Goal: Task Accomplishment & Management: Manage account settings

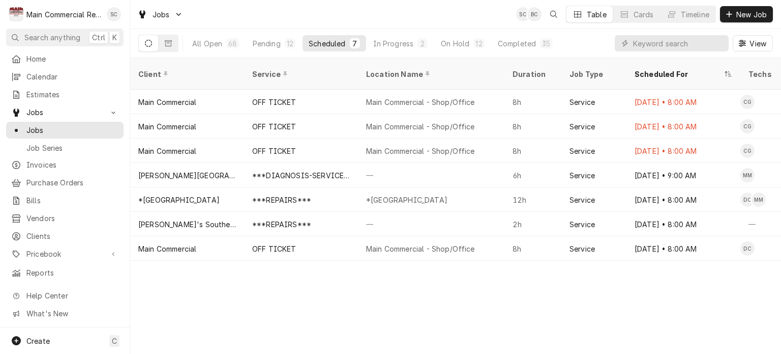
drag, startPoint x: 351, startPoint y: 301, endPoint x: 346, endPoint y: 300, distance: 5.2
click at [350, 300] on div "Client Service Location Name Duration Job Type Scheduled For Techs Status Label…" at bounding box center [455, 206] width 651 height 296
click at [46, 232] on span "Clients" at bounding box center [72, 235] width 92 height 11
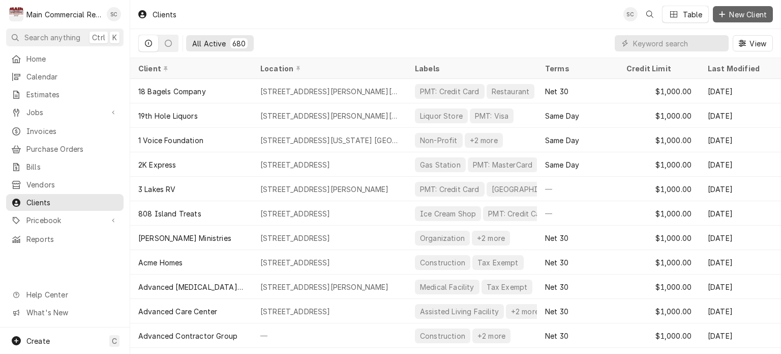
click at [746, 17] on span "New Client" at bounding box center [748, 14] width 42 height 11
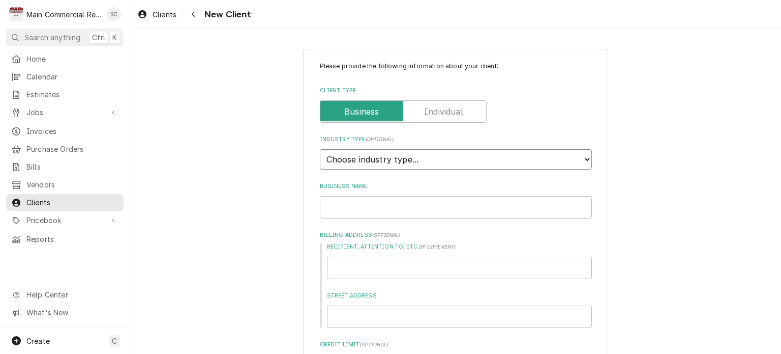
click at [366, 155] on select "Choose industry type... Residential Commercial Industrial Government" at bounding box center [456, 159] width 272 height 20
type textarea "x"
select select "1"
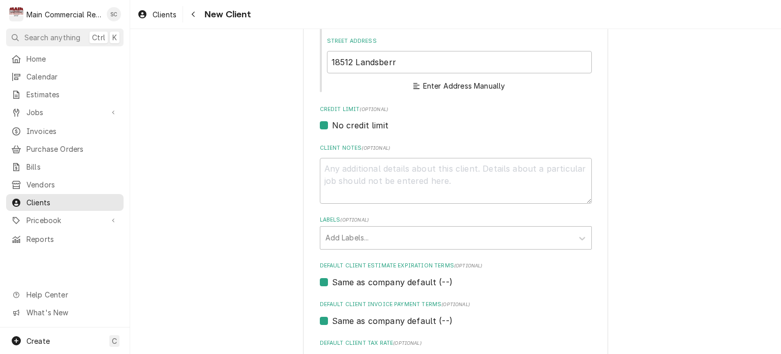
scroll to position [102, 0]
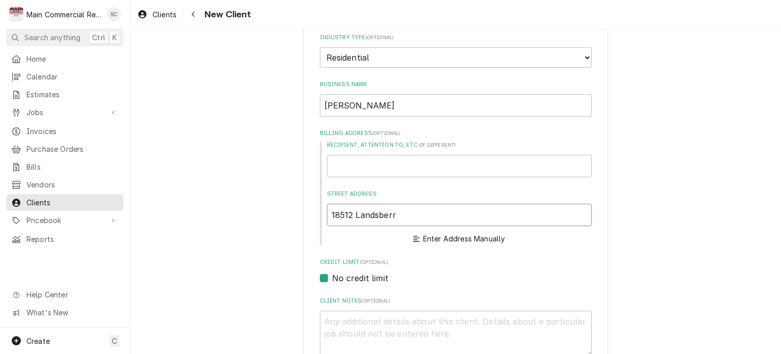
click at [426, 212] on input "18512 Landsberr" at bounding box center [459, 214] width 265 height 22
type input "18512 Landsber"
type textarea "x"
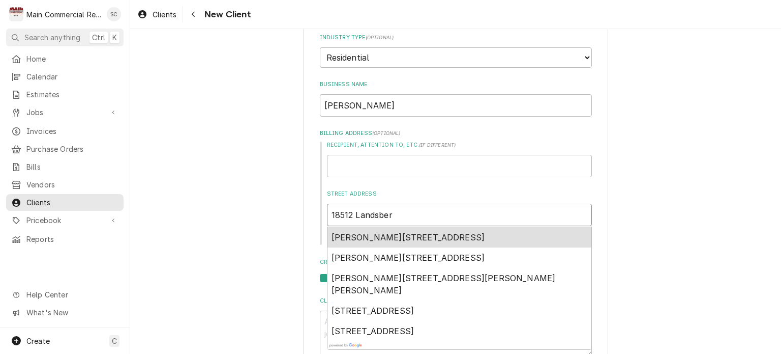
type input "18512 Landsbe"
type textarea "x"
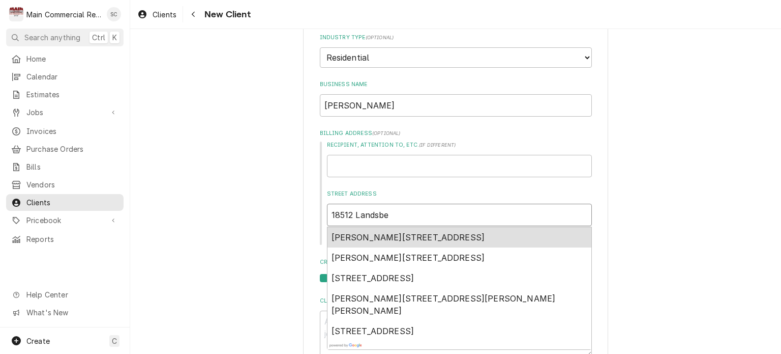
type input "18512 Landsb"
type textarea "x"
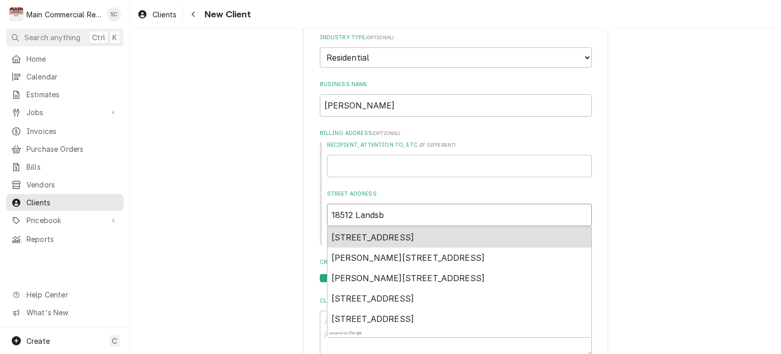
type input "18512 Lands"
type textarea "x"
type input "18512 Landsd"
type textarea "x"
type input "18512 Landsda"
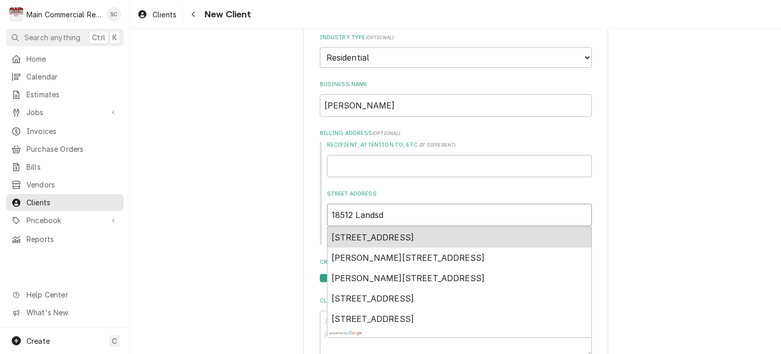
type textarea "x"
type input "18512 Landsdal"
type textarea "x"
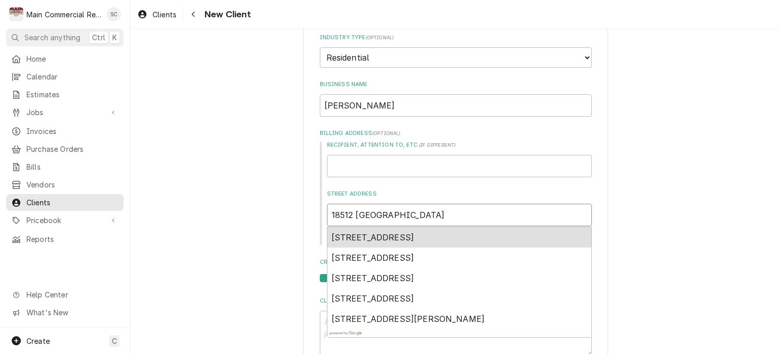
type input "18512 Landsdale"
type textarea "x"
type input "18512 Landsdale"
type textarea "x"
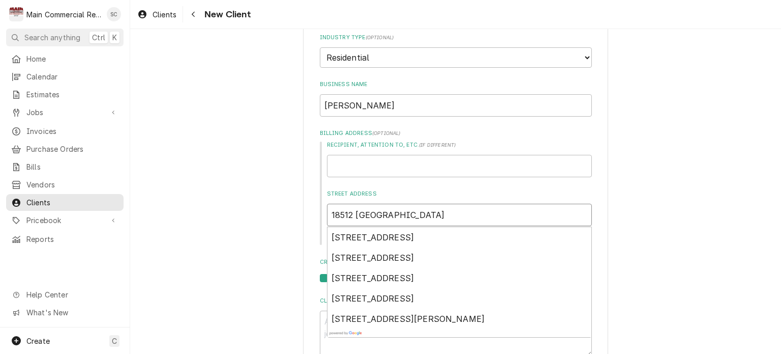
type input "18512 Landsdale"
type textarea "x"
type input "18512 Landsdal"
type textarea "x"
type input "18512 Landsda"
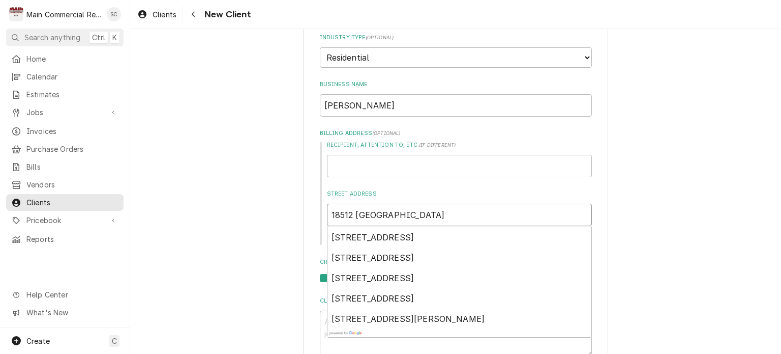
type textarea "x"
type input "18512 Landsd"
type textarea "x"
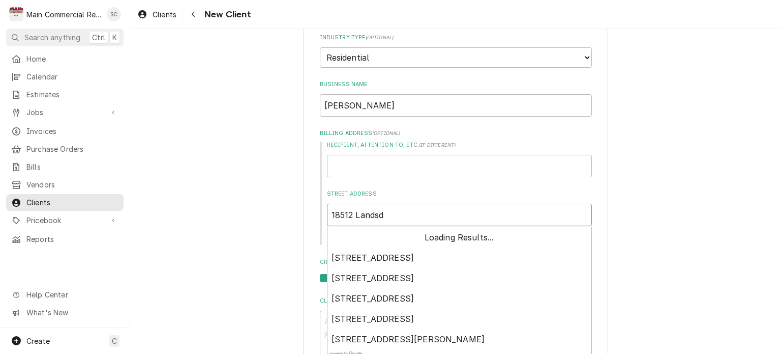
type input "18512 Lands"
type textarea "x"
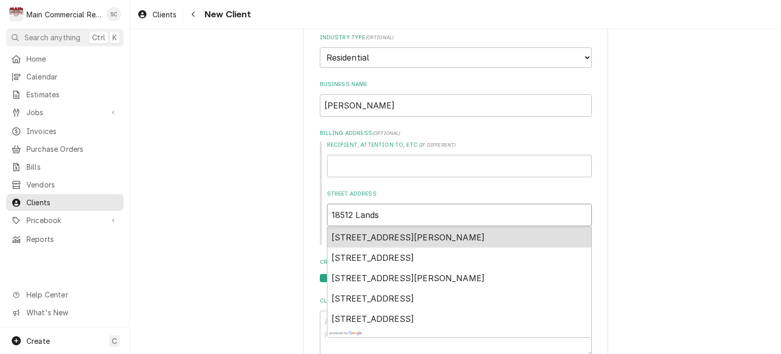
type input "18512 Landsf"
type textarea "x"
type input "18512 Landsfo"
type textarea "x"
type input "18512 Landsfor"
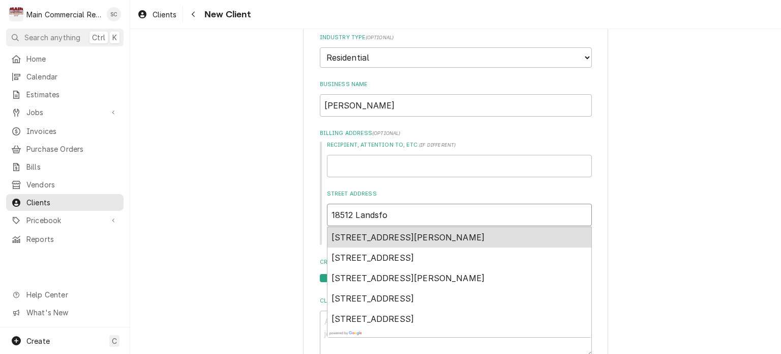
type textarea "x"
type input "18512 Landsford"
type textarea "x"
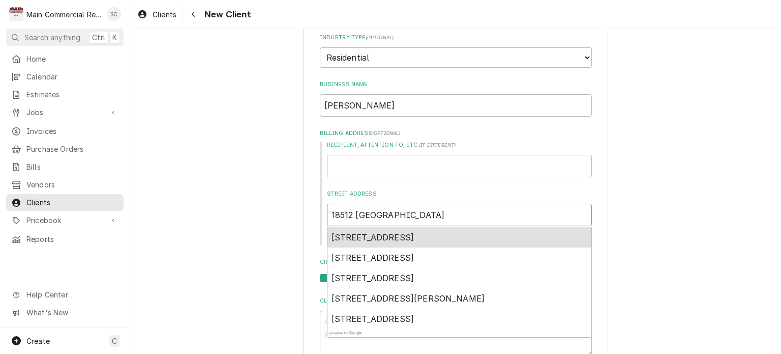
type input "18512 Landsford"
type textarea "x"
type input "18512 Landsford L"
type textarea "x"
type input "18512 Landsford La"
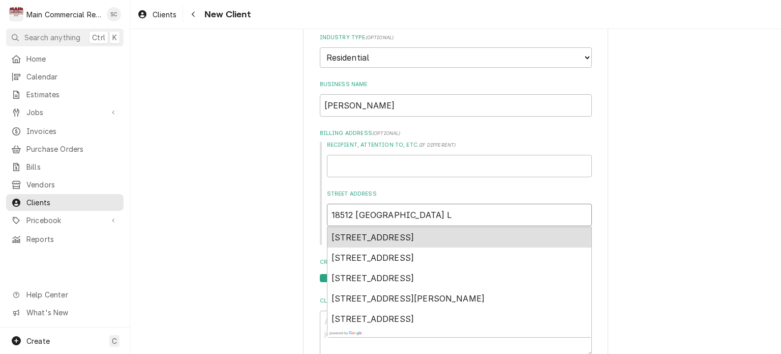
type textarea "x"
type input "18512 Landsford L"
type textarea "x"
type input "18512 Landsford"
type textarea "x"
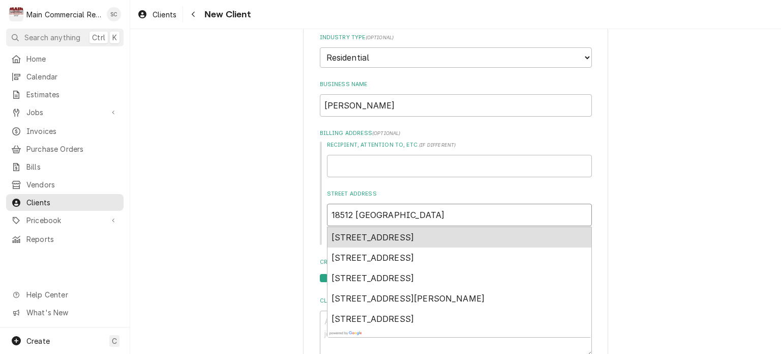
type input "18512 Landsford D"
type textarea "x"
type input "18512 Landsford Dr"
type textarea "x"
type input "18512 Landsford Dr."
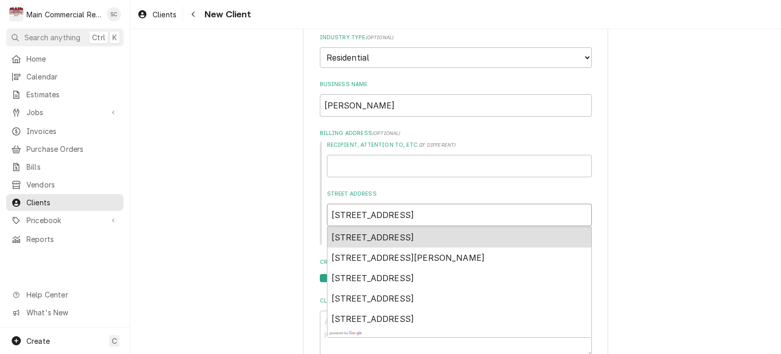
type textarea "x"
type input "18512 Landsford Dr."
type textarea "x"
click at [417, 238] on span "18512 Lansford Dr, Hudson, FL, USA" at bounding box center [409, 237] width 154 height 10
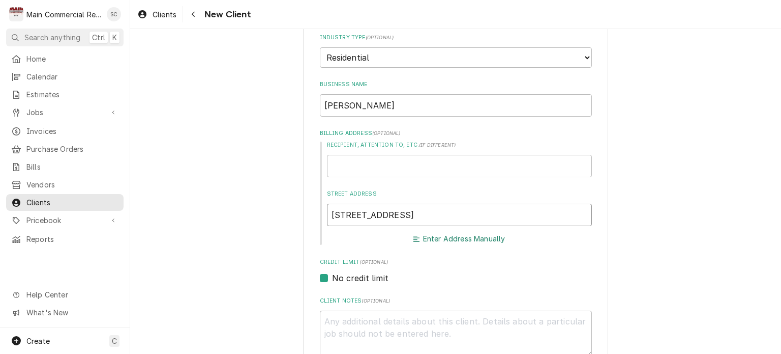
type input "[STREET_ADDRESS][PERSON_NAME]"
type textarea "x"
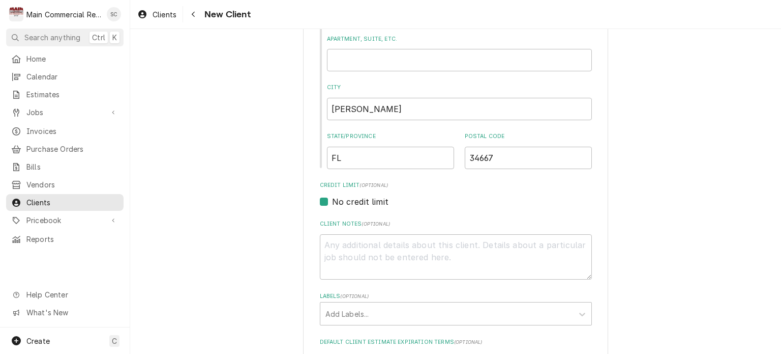
scroll to position [356, 0]
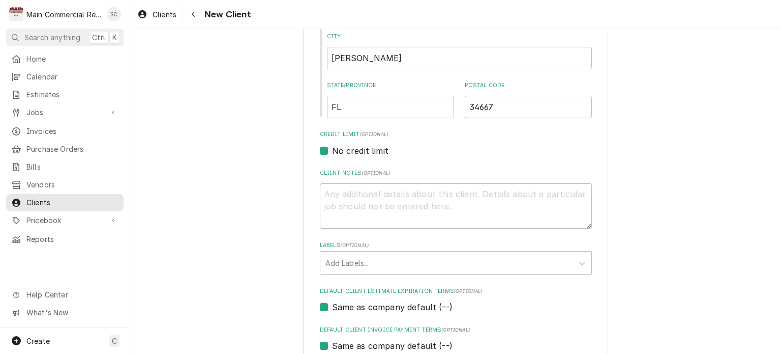
type input "18512 Lansford Dr"
click at [516, 188] on textarea "Client Notes ( optional )" at bounding box center [456, 206] width 272 height 46
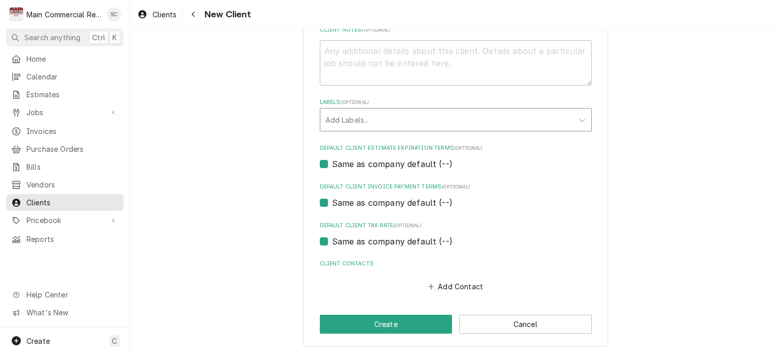
click at [438, 122] on div "Labels" at bounding box center [447, 119] width 243 height 18
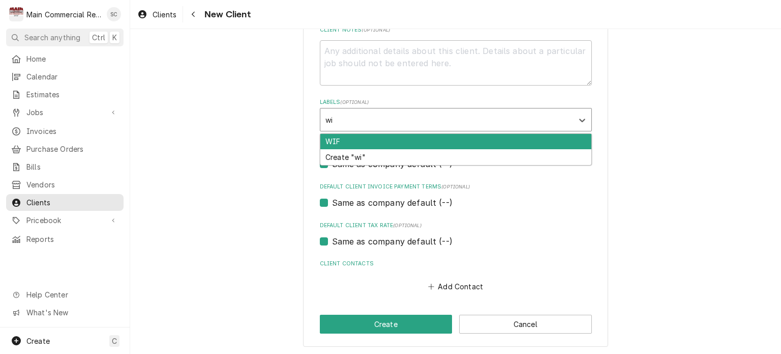
type input "w"
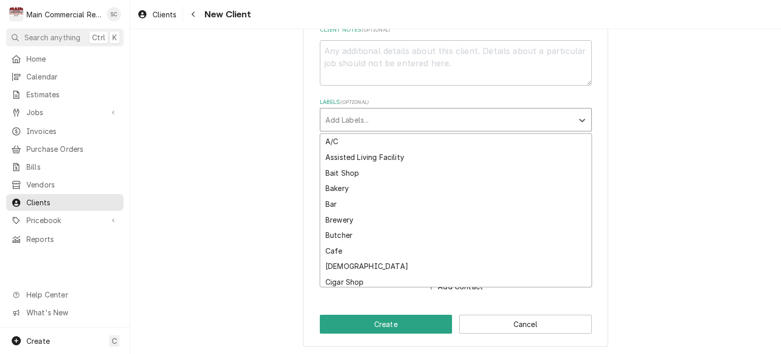
type textarea "x"
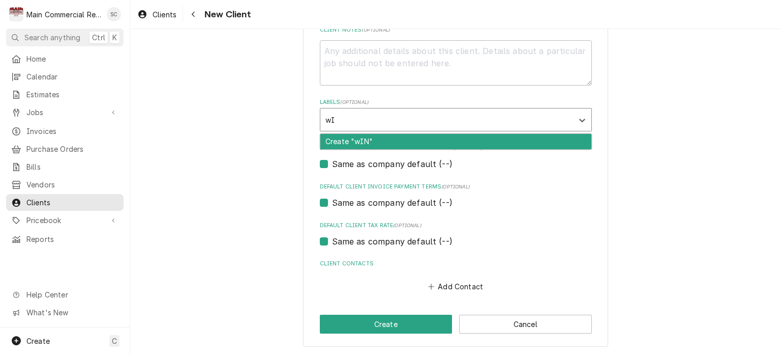
type input "w"
type input "W"
type input "Wine Cooler"
click at [377, 142] on div "Create "Wine Cooler "" at bounding box center [455, 142] width 271 height 16
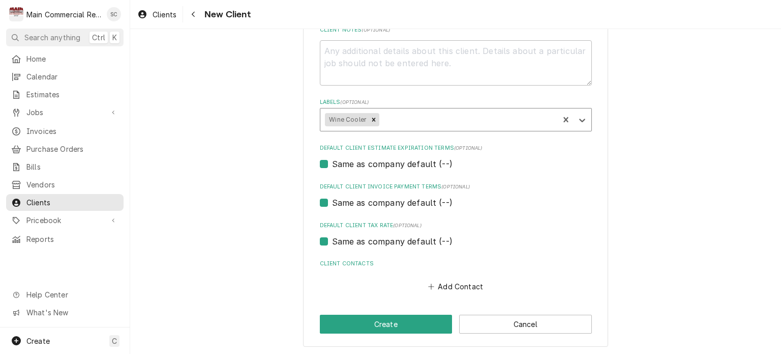
click at [400, 325] on button "Create" at bounding box center [386, 323] width 133 height 19
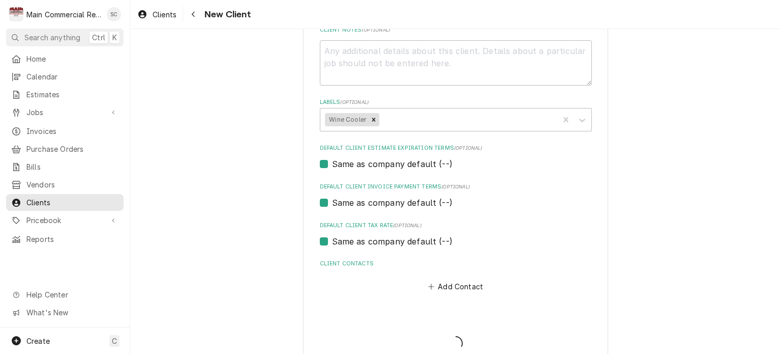
type textarea "x"
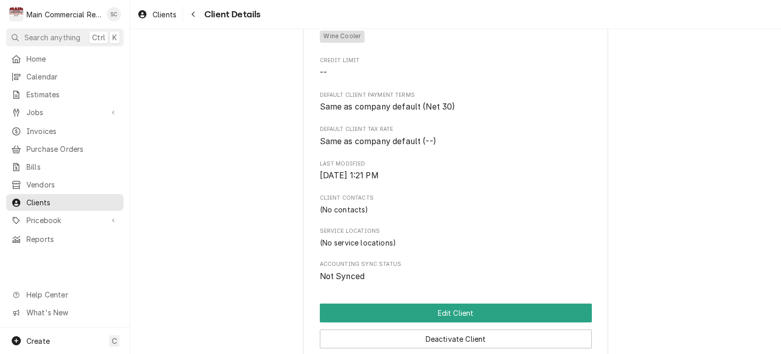
scroll to position [305, 0]
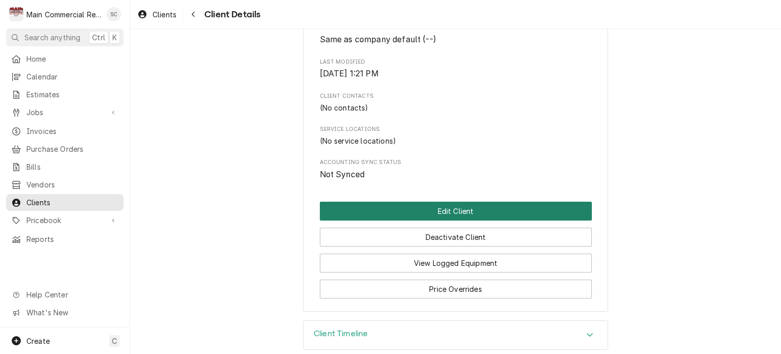
click at [537, 220] on button "Edit Client" at bounding box center [456, 210] width 272 height 19
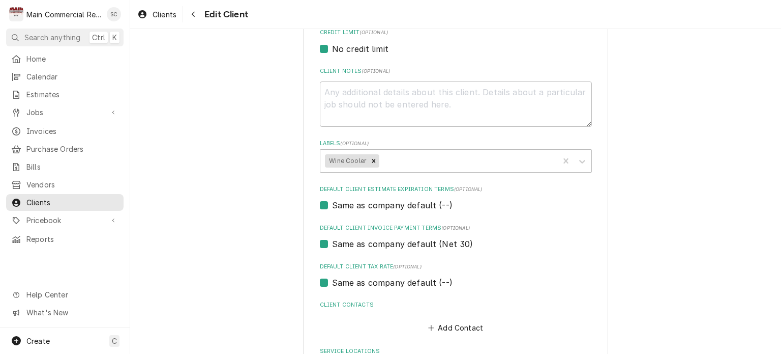
scroll to position [545, 0]
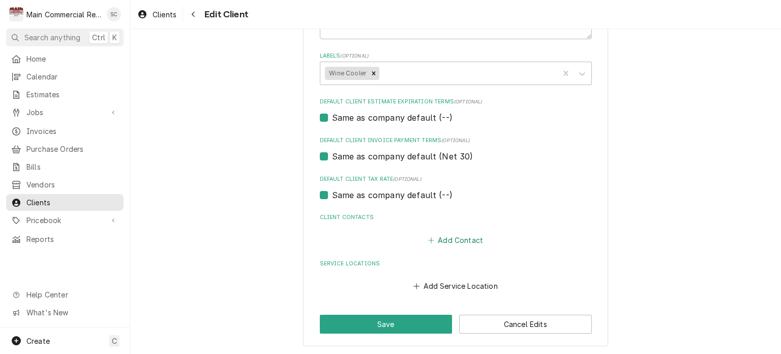
click at [464, 240] on button "Add Contact" at bounding box center [455, 239] width 58 height 14
type textarea "x"
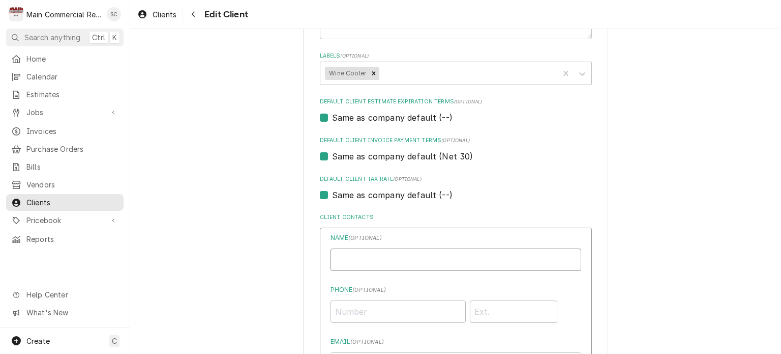
click at [460, 257] on input "Business Name" at bounding box center [456, 259] width 251 height 22
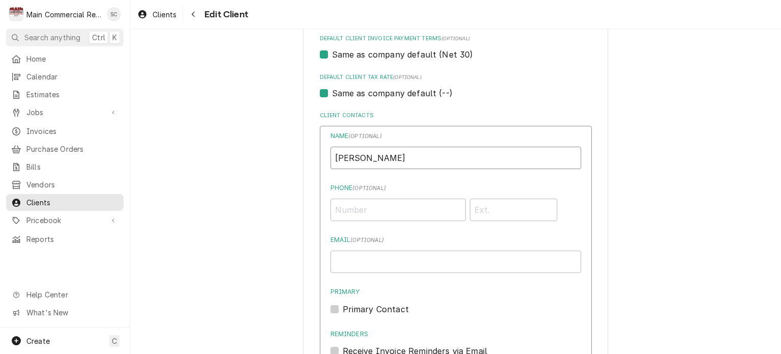
type input "Ed Smith"
click at [395, 207] on input "Phone ( optional )" at bounding box center [398, 209] width 135 height 22
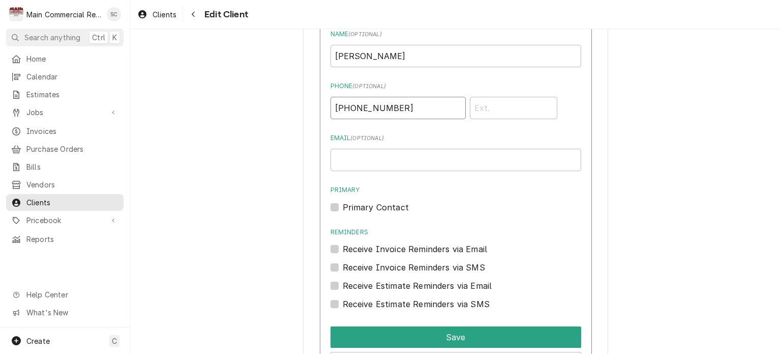
scroll to position [800, 0]
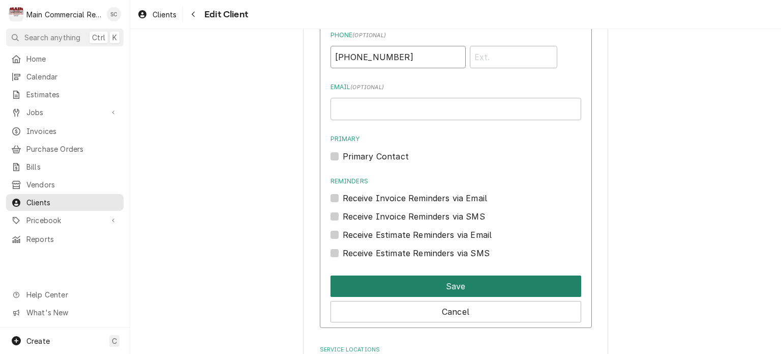
type input "(727) 495-4233"
click at [509, 285] on button "Save" at bounding box center [456, 285] width 251 height 21
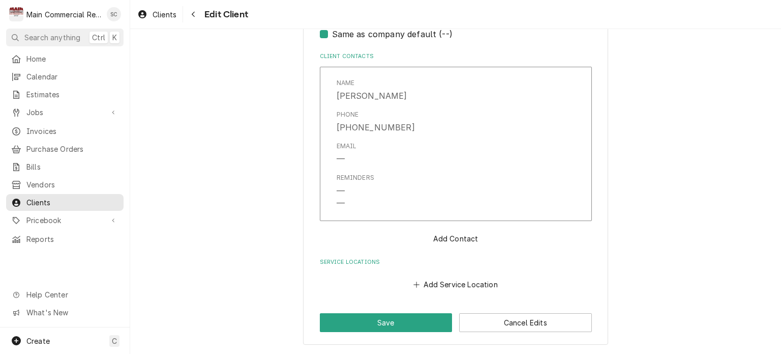
scroll to position [704, 0]
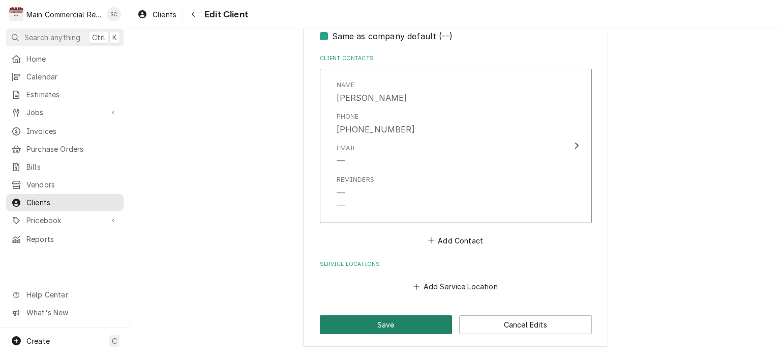
click at [423, 322] on button "Save" at bounding box center [386, 324] width 133 height 19
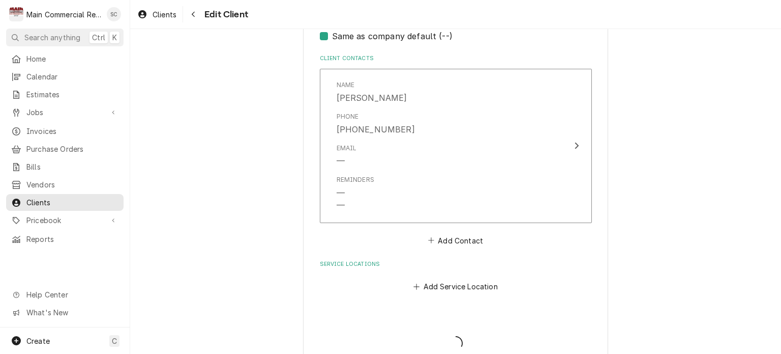
type textarea "x"
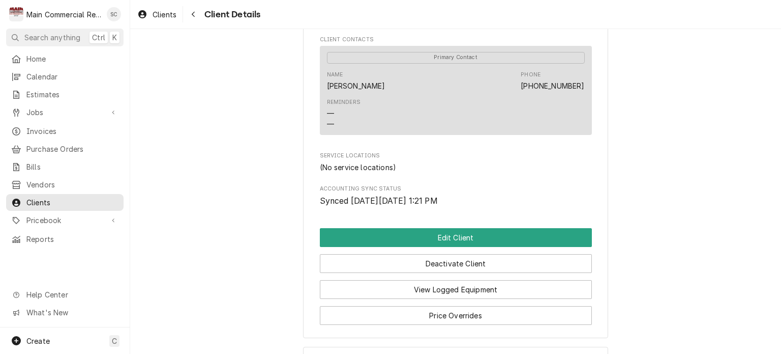
scroll to position [413, 0]
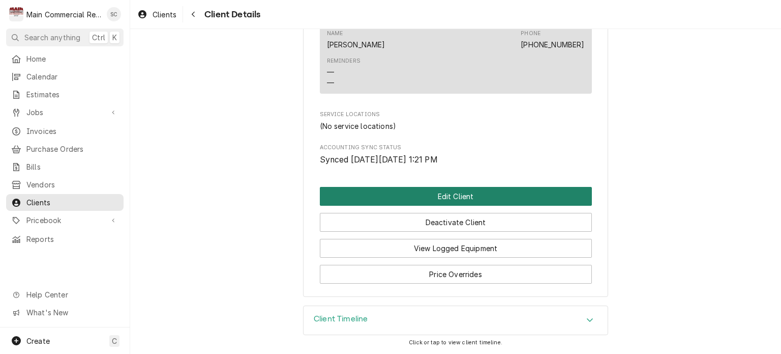
click at [457, 199] on button "Edit Client" at bounding box center [456, 196] width 272 height 19
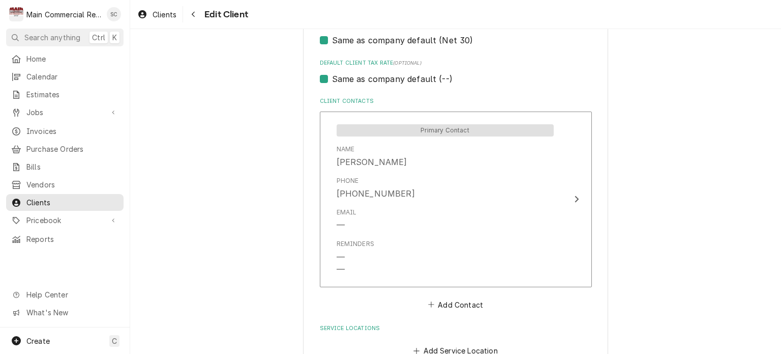
scroll to position [725, 0]
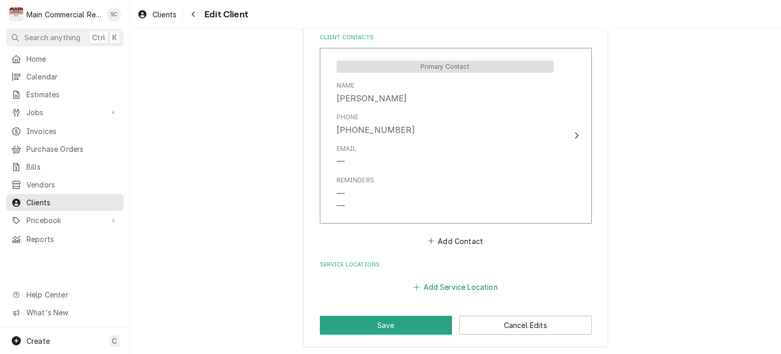
click at [456, 283] on button "Add Service Location" at bounding box center [455, 287] width 87 height 14
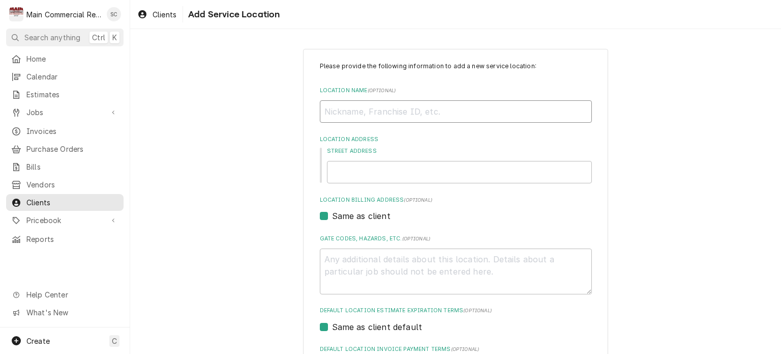
click at [391, 113] on input "Location Name ( optional )" at bounding box center [456, 111] width 272 height 22
type textarea "x"
type input "E"
type textarea "x"
type input "Ed"
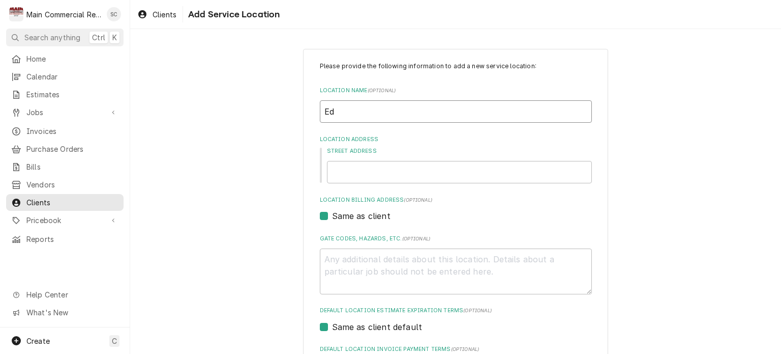
type textarea "x"
type input "Ed"
type textarea "x"
type input "Ed s"
type textarea "x"
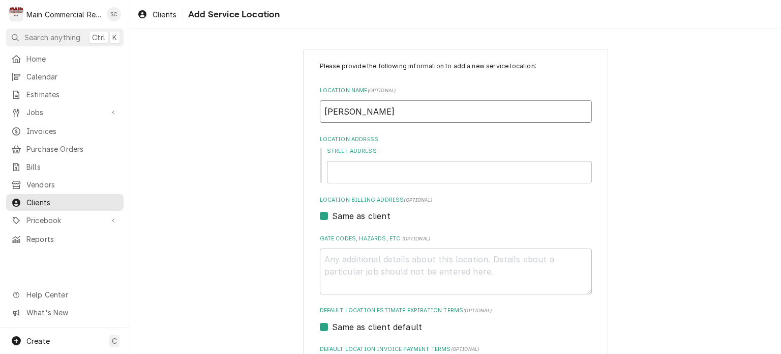
type input "Ed sm"
type textarea "x"
type input "Ed s"
type textarea "x"
type input "Ed"
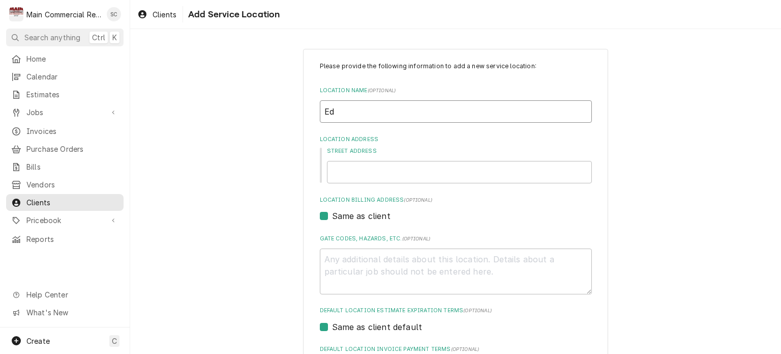
type textarea "x"
type input "Ed"
type textarea "x"
type input "EdS"
type textarea "x"
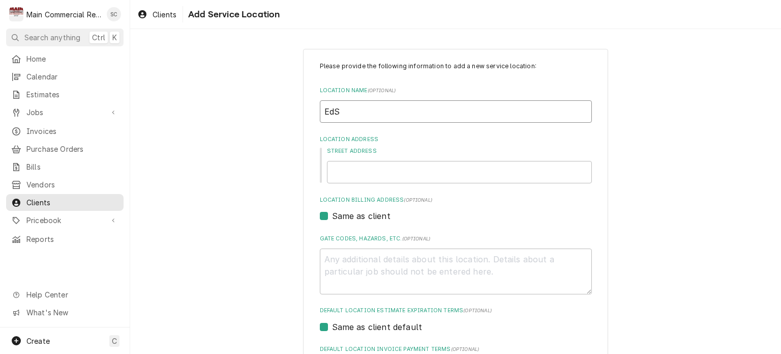
type input "Ed"
type textarea "x"
type input "Ed"
type textarea "x"
type input "Ed s"
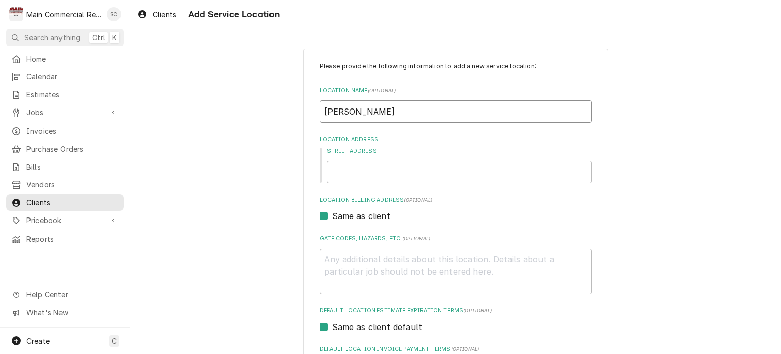
type textarea "x"
type input "Ed"
type textarea "x"
type input "Ed S"
type textarea "x"
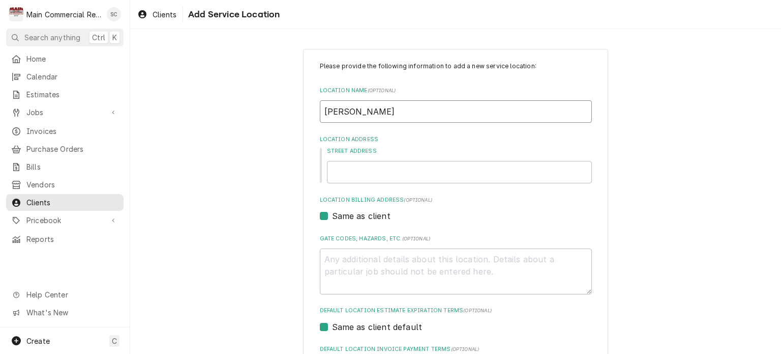
type input "Ed Sm"
type textarea "x"
type input "Ed Smi"
type textarea "x"
type input "Ed Smit"
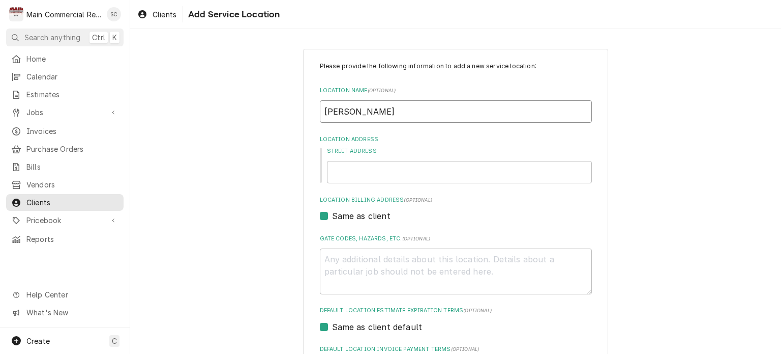
type textarea "x"
type input "[PERSON_NAME]"
type textarea "x"
type input "[PERSON_NAME]"
click at [389, 172] on input "Street Address" at bounding box center [459, 172] width 265 height 22
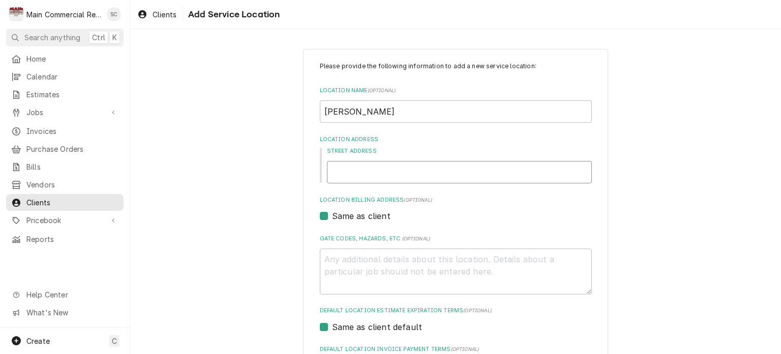
type textarea "x"
type input "1"
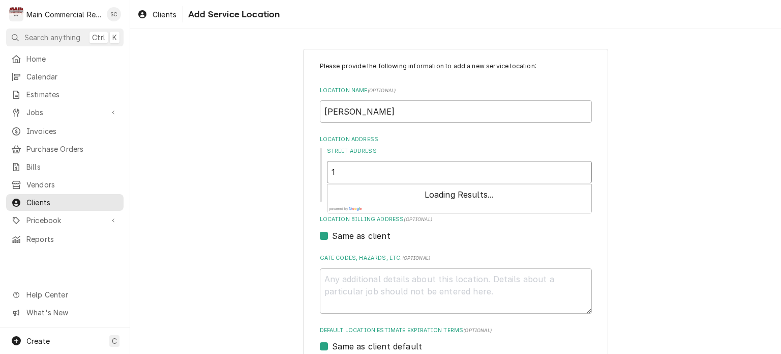
type textarea "x"
type input "18"
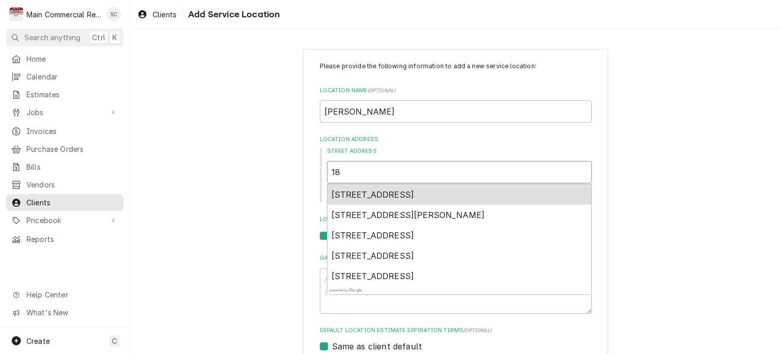
type textarea "x"
type input "185"
type textarea "x"
type input "1851"
type textarea "x"
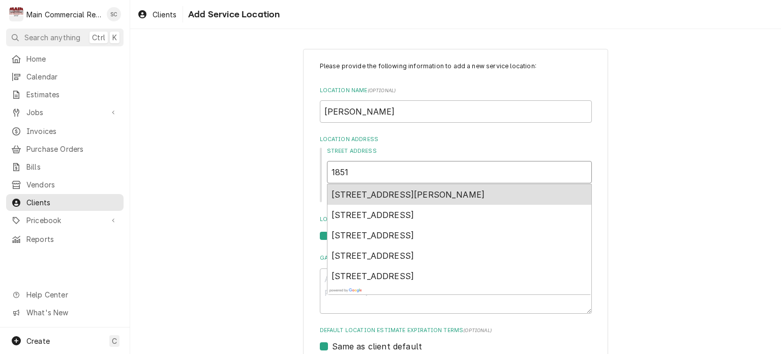
type input "18512"
type textarea "x"
type input "18512"
type textarea "x"
type input "18512"
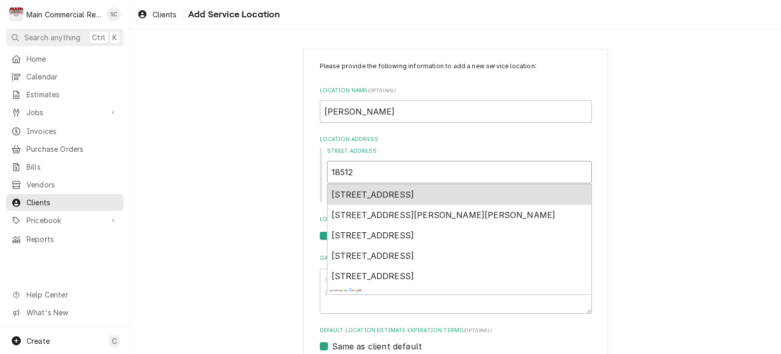
type textarea "x"
type input "18512 L"
type textarea "x"
type input "18512 La"
type textarea "x"
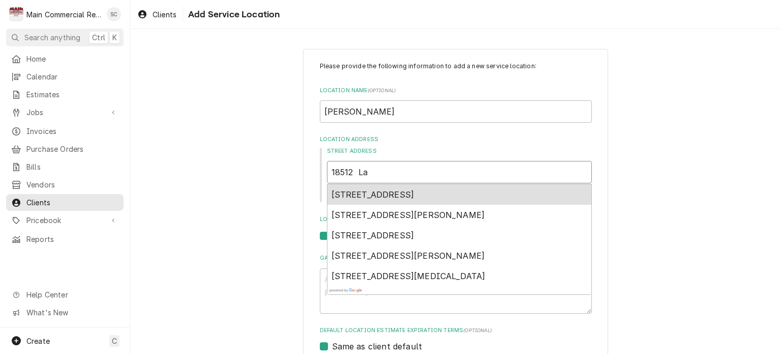
type input "18512 Lan"
type textarea "x"
type input "18512 Land"
type textarea "x"
type input "18512 Lands"
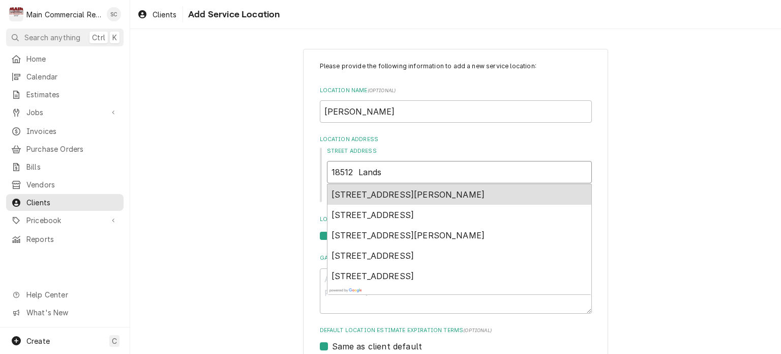
type textarea "x"
type input "18512 Land"
type textarea "x"
type input "18512 Lands"
type textarea "x"
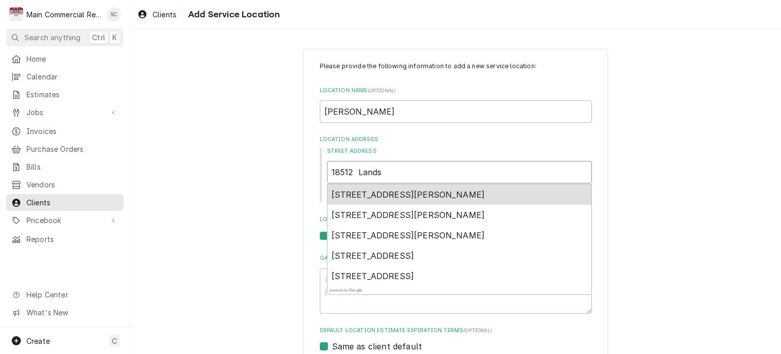
type input "18512 Landsd"
type textarea "x"
type input "18512 Landsda"
type textarea "x"
type input "18512 Landsdal"
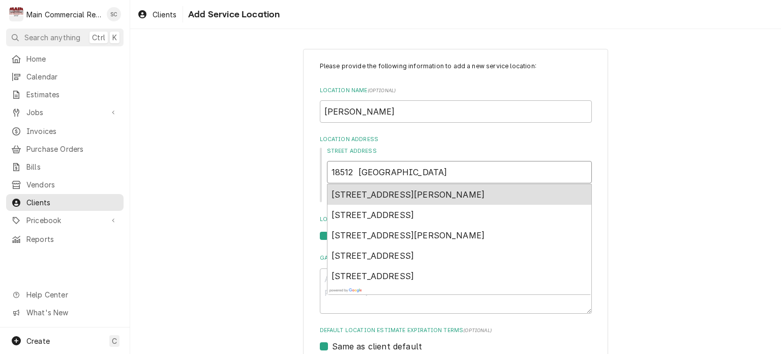
type textarea "x"
type input "18512 Landsdale"
type textarea "x"
type input "18512 Landsdale"
type textarea "x"
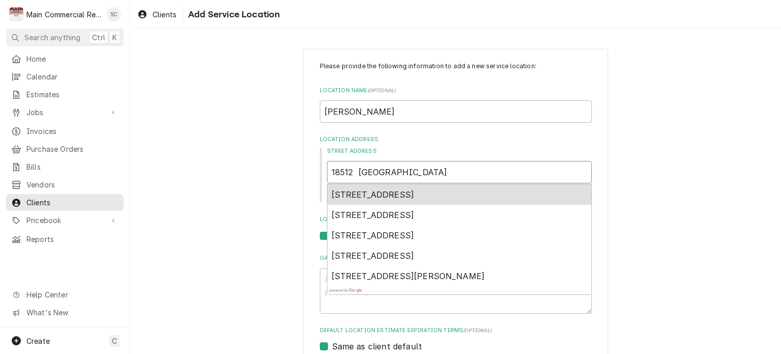
type input "18512 Landsdale H"
type textarea "x"
type input "18512 Landsdale Hu"
type textarea "x"
type input "18512 Landsdale Hud"
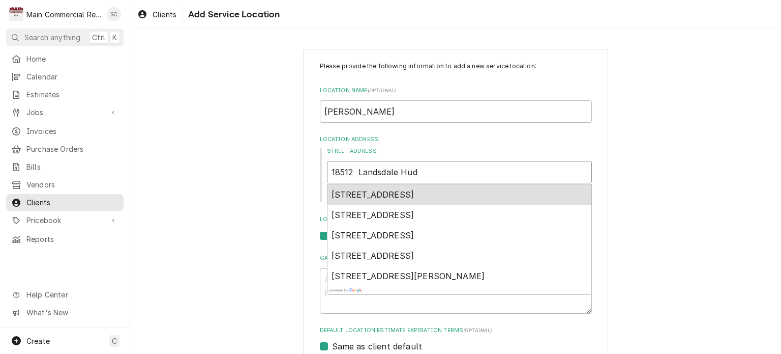
type textarea "x"
type input "18512 Landsdale Huds"
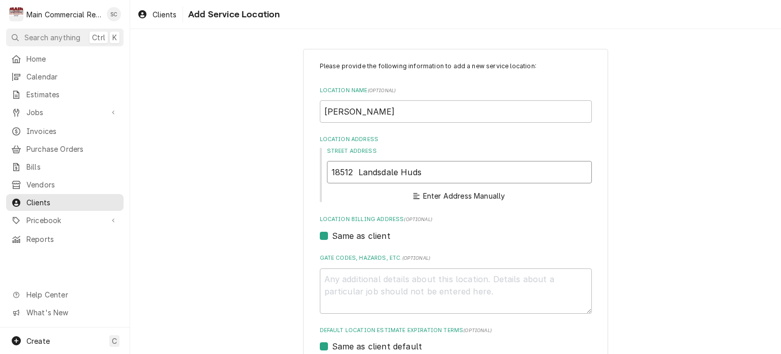
type textarea "x"
type input "18512 Landsdale Hudso"
type textarea "x"
type input "18512 Landsdale Hudson"
click at [442, 176] on input "18512 Landsdale Hudson" at bounding box center [459, 172] width 265 height 22
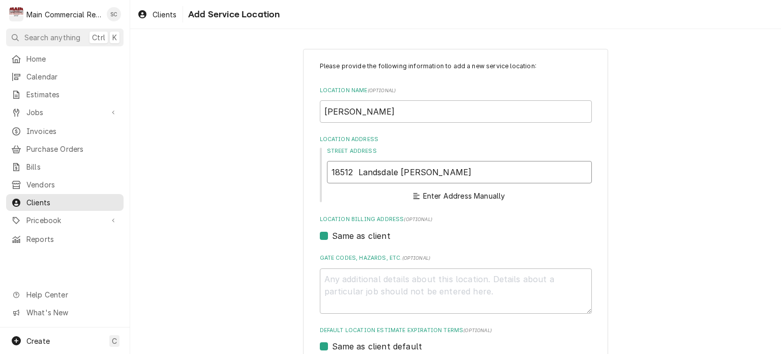
drag, startPoint x: 442, startPoint y: 174, endPoint x: 396, endPoint y: 169, distance: 46.6
click at [396, 169] on input "18512 Landsdale Hudson" at bounding box center [459, 172] width 265 height 22
type textarea "x"
type input "18512 Landsdale"
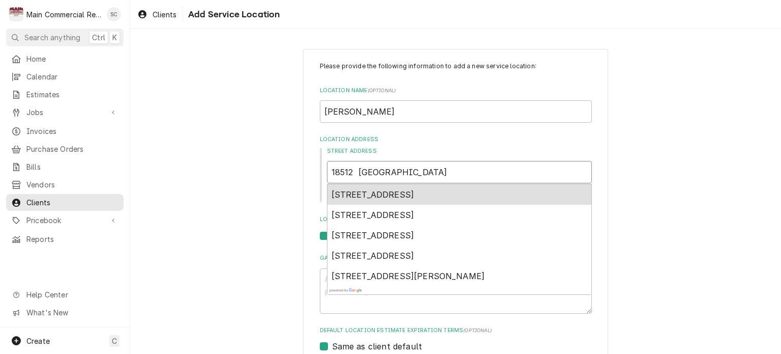
type textarea "x"
type input "18512 Landsdale R"
type textarea "x"
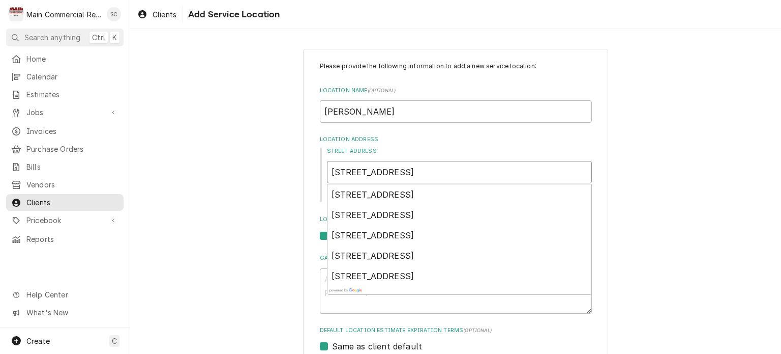
type input "18512 Landsdale Rd"
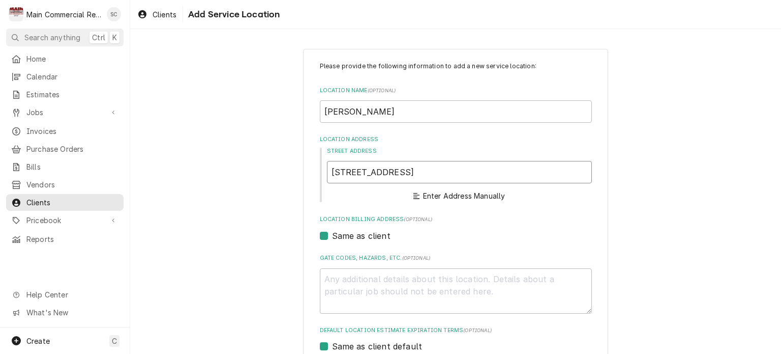
drag, startPoint x: 413, startPoint y: 174, endPoint x: 368, endPoint y: 172, distance: 44.3
click at [368, 172] on input "18512 Landsdale Rd" at bounding box center [459, 172] width 265 height 22
type textarea "x"
type input "18512 Lan"
type textarea "x"
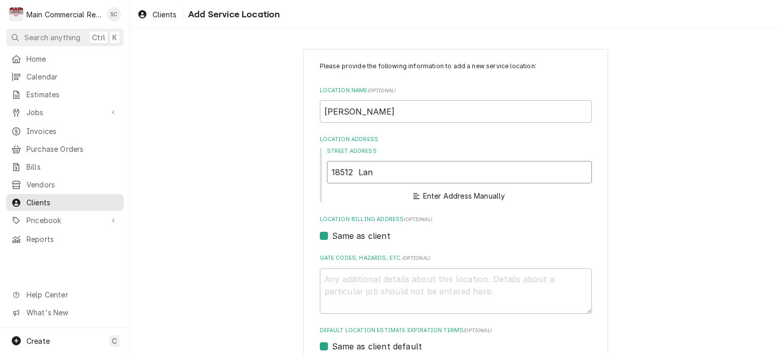
type input "18512 Lang"
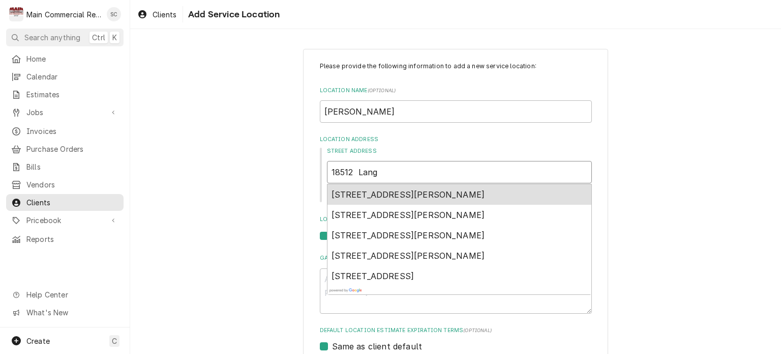
type textarea "x"
type input "18512 Langs"
type textarea "x"
type input "18512 Langsf"
type textarea "x"
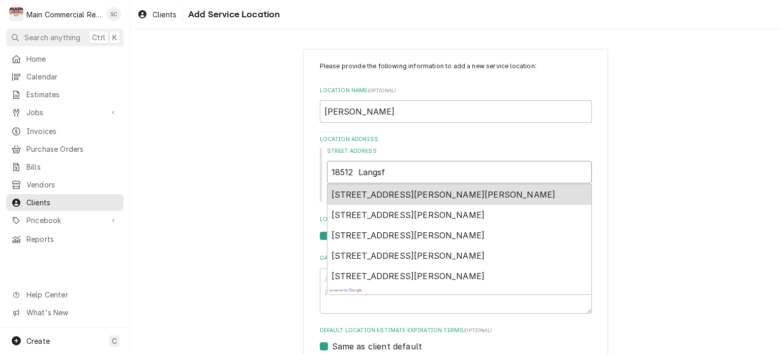
type input "18512 Langsfo"
type textarea "x"
type input "18512 Langsfor"
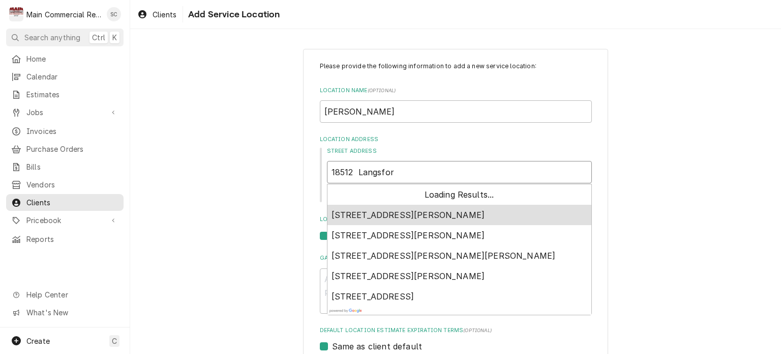
type textarea "x"
type input "18512 Langsford"
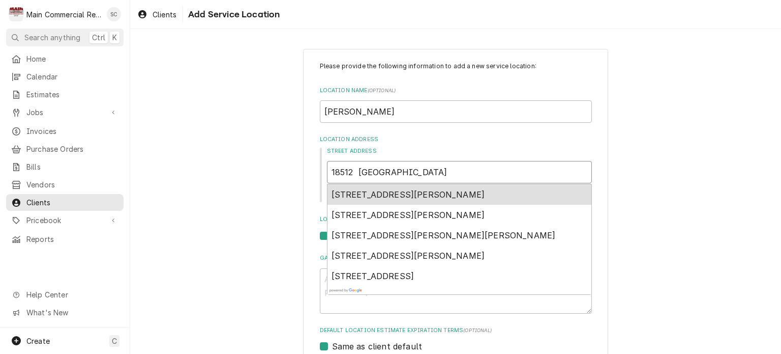
type textarea "x"
type input "18512 Langsford"
type textarea "x"
type input "18512 Langsford D"
type textarea "x"
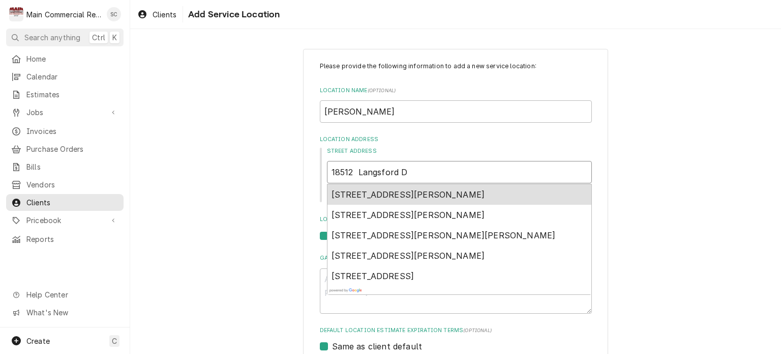
type input "18512 Langsford Dr"
type textarea "x"
type input "18512 Langsford Dr"
type textarea "x"
type input "18512 Langsford Dr H"
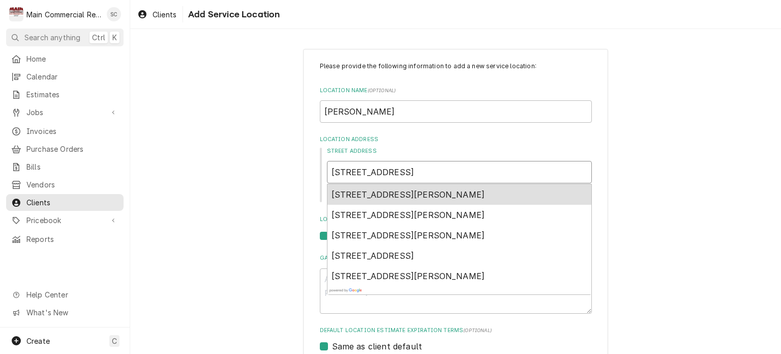
type textarea "x"
type input "18512 Langsford Dr Hu"
type textarea "x"
type input "18512 Langsford Dr Hud"
type textarea "x"
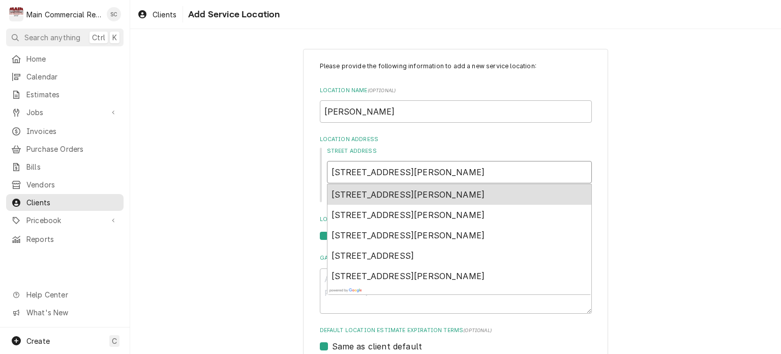
type input "18512 Langsford Dr Huds"
type textarea "x"
type input "18512 Langsford Dr Hudso"
type textarea "x"
type input "18512 Langsford Dr Hudson"
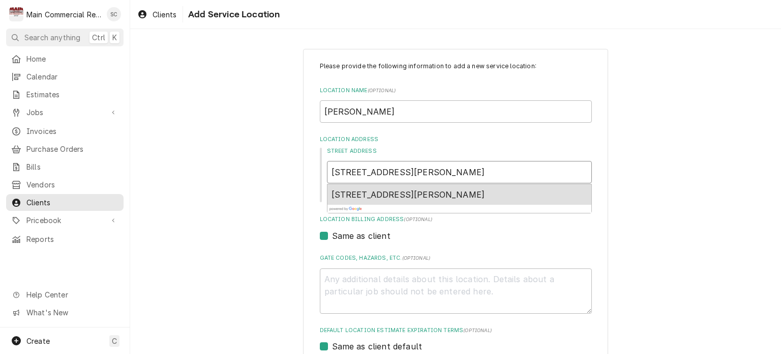
click at [365, 194] on span "18512 Lansford Dr, Hudson, FL, USA" at bounding box center [409, 194] width 154 height 10
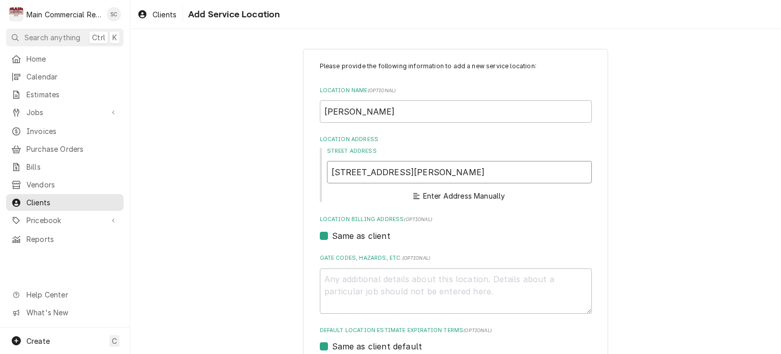
type textarea "x"
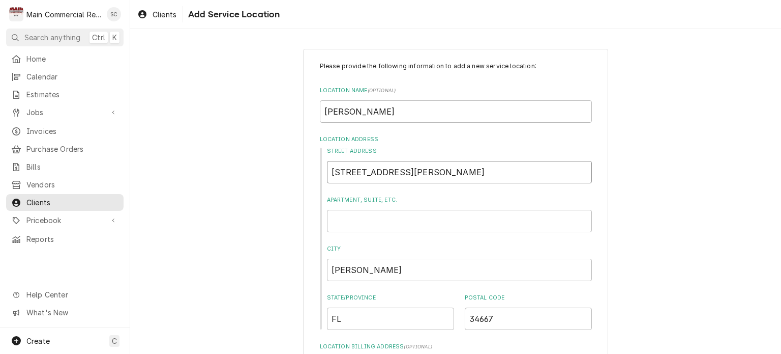
click at [433, 174] on input "18512 Lansford Dr" at bounding box center [459, 172] width 265 height 22
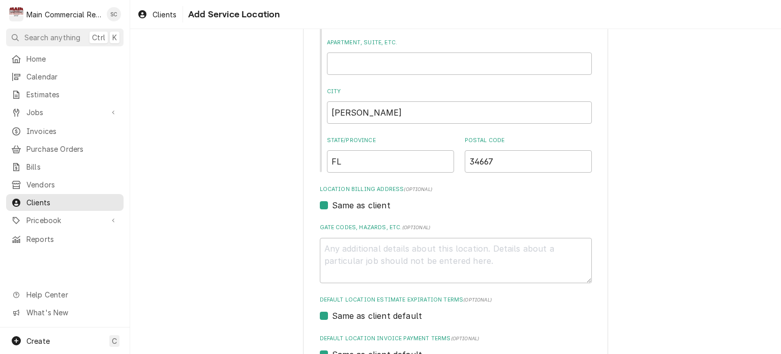
scroll to position [310, 0]
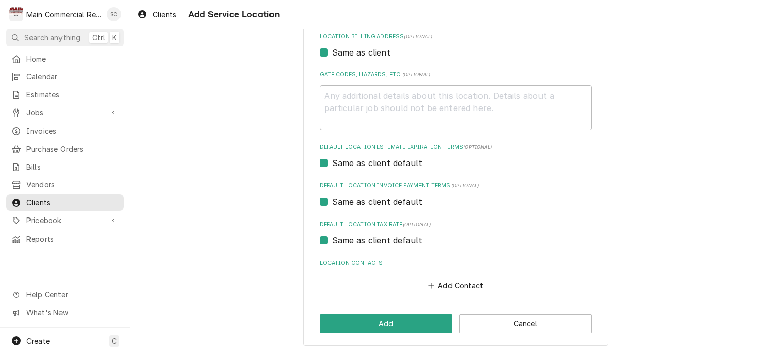
type input "18512 Lansford Dr"
click at [388, 98] on textarea "Gate Codes, Hazards, etc. ( optional )" at bounding box center [456, 108] width 272 height 46
type textarea "x"
type textarea "H"
type textarea "x"
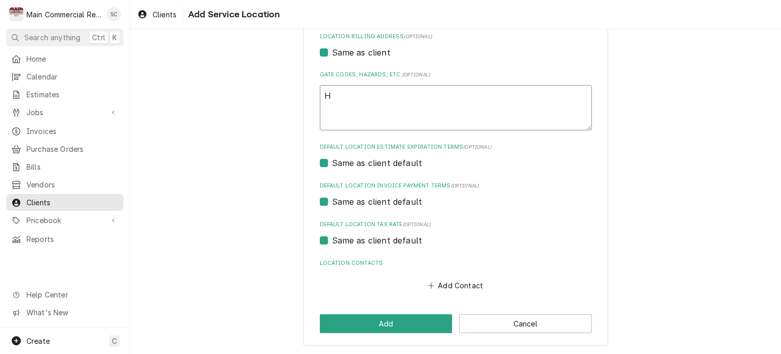
type textarea "Ha"
type textarea "x"
type textarea "Has"
type textarea "x"
type textarea "Has"
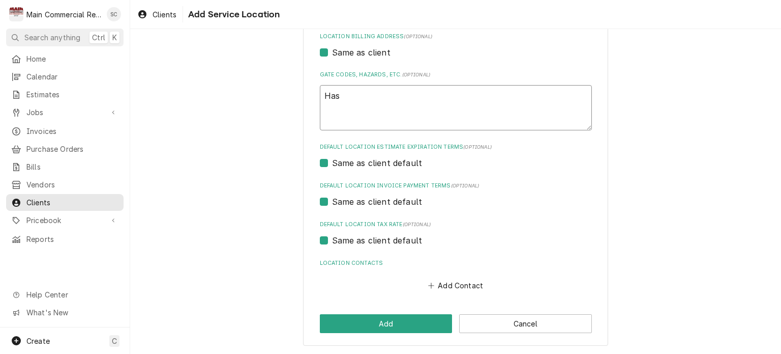
type textarea "x"
type textarea "Has a"
type textarea "x"
type textarea "Has a"
type textarea "x"
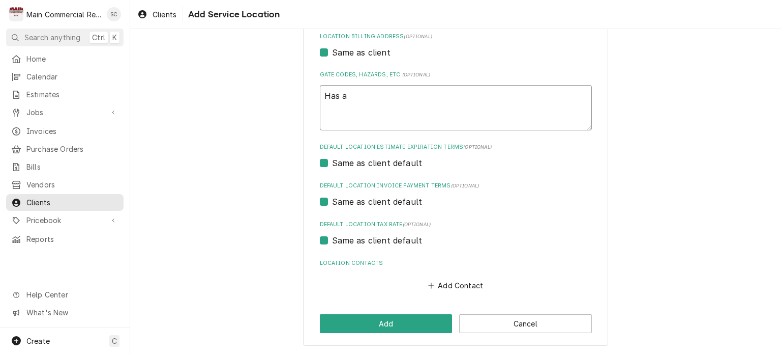
type textarea "Has a w"
type textarea "x"
type textarea "Has a wi"
type textarea "x"
type textarea "Has a win"
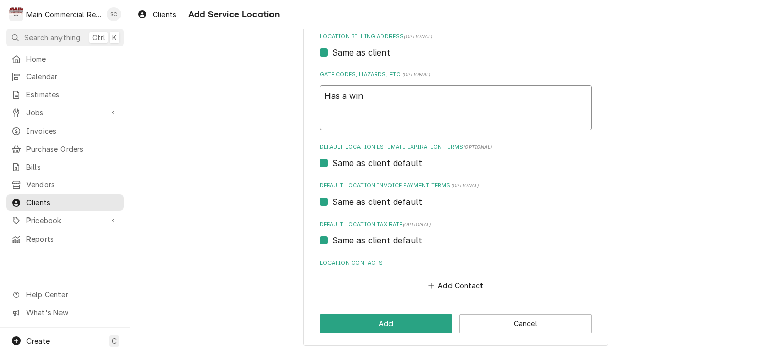
type textarea "x"
type textarea "Has a wind"
type textarea "x"
type textarea "Has a win"
type textarea "x"
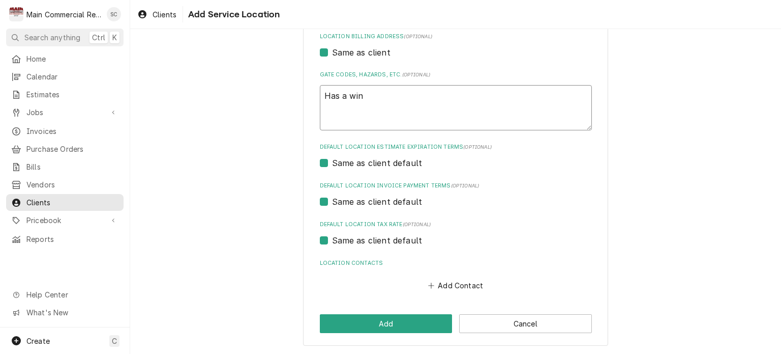
type textarea "Has a wine"
type textarea "x"
type textarea "Has a wine"
type textarea "x"
type textarea "Has a wine c"
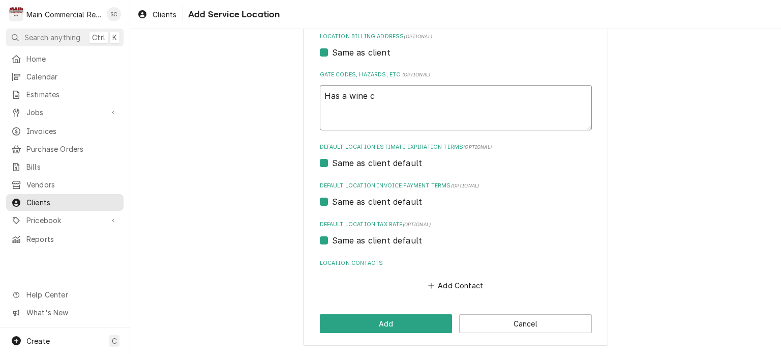
type textarea "x"
type textarea "Has a wine ce"
type textarea "x"
type textarea "Has a wine cel"
type textarea "x"
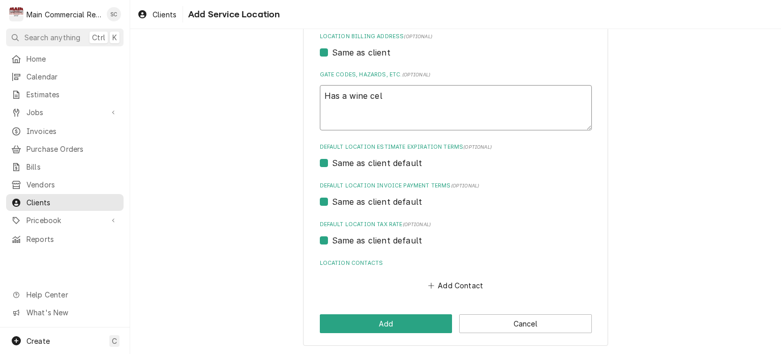
type textarea "Has a wine cell"
type textarea "x"
type textarea "Has a wine cella"
type textarea "x"
type textarea "Has a wine cellar"
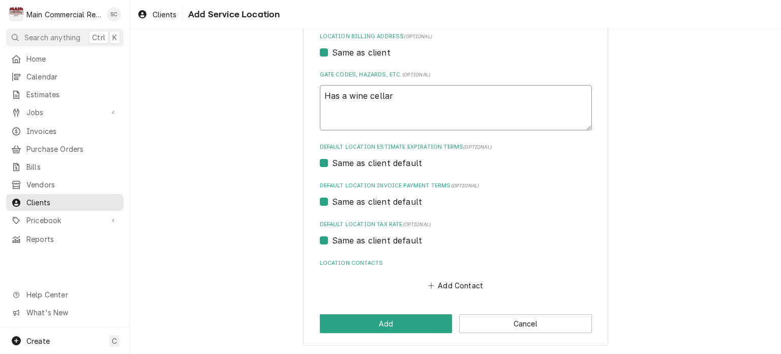
type textarea "x"
type textarea "Has a wine cellar"
type textarea "x"
type textarea "Has a wine cellar i"
type textarea "x"
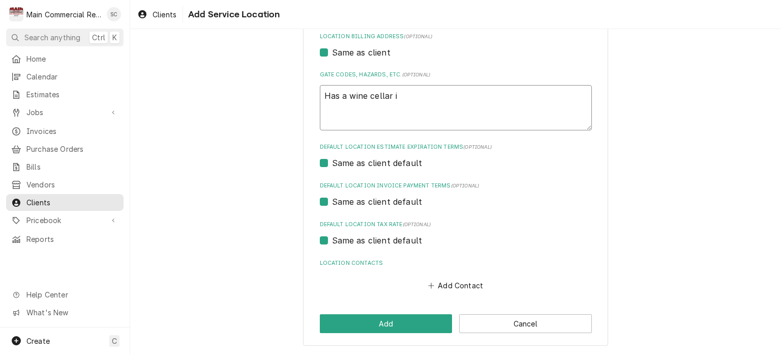
type textarea "Has a wine cellar in"
type textarea "x"
type textarea "Has a wine cellar in"
type textarea "x"
type textarea "Has a wine cellar in h"
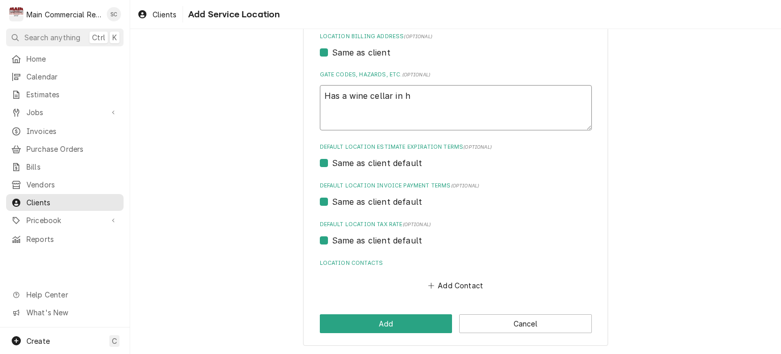
type textarea "x"
type textarea "Has a wine cellar in hi"
type textarea "x"
type textarea "Has a wine cellar in his"
type textarea "x"
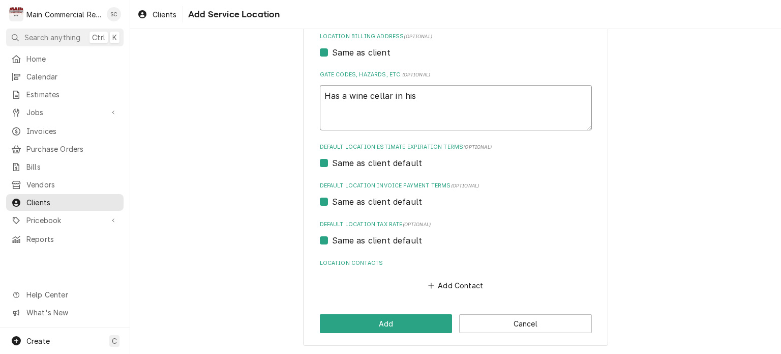
type textarea "Has a wine cellar in his"
type textarea "x"
type textarea "Has a wine cellar in his h"
type textarea "x"
type textarea "Has a wine cellar in his ho"
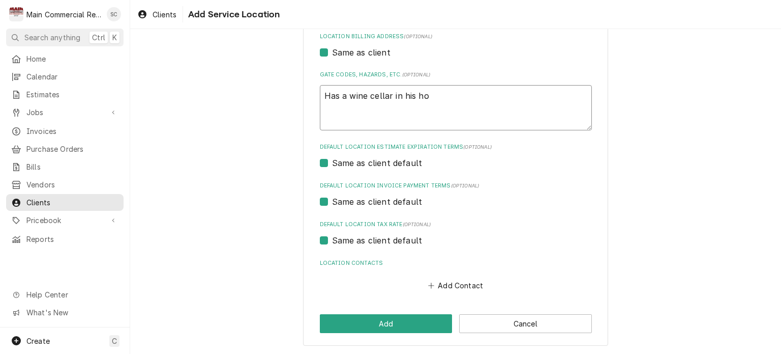
type textarea "x"
type textarea "Has a wine cellar in his hom"
type textarea "x"
type textarea "Has a wine cellar in his home"
click at [356, 319] on button "Add" at bounding box center [386, 323] width 133 height 19
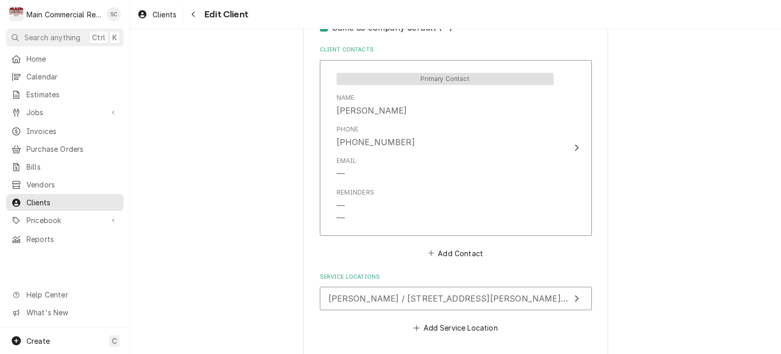
scroll to position [753, 0]
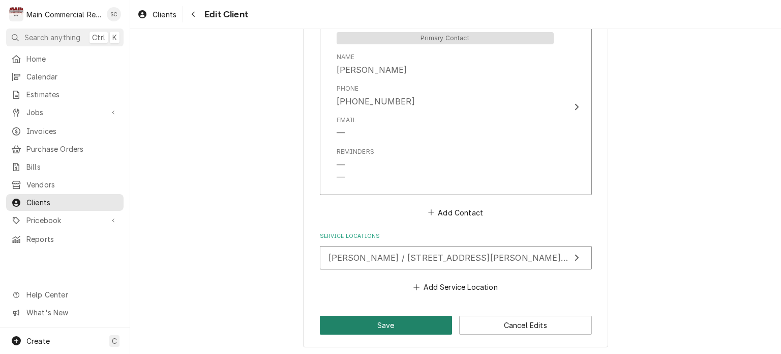
click at [375, 319] on button "Save" at bounding box center [386, 324] width 133 height 19
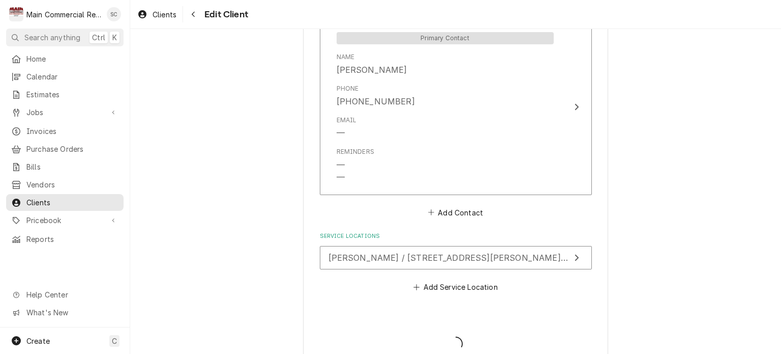
type textarea "x"
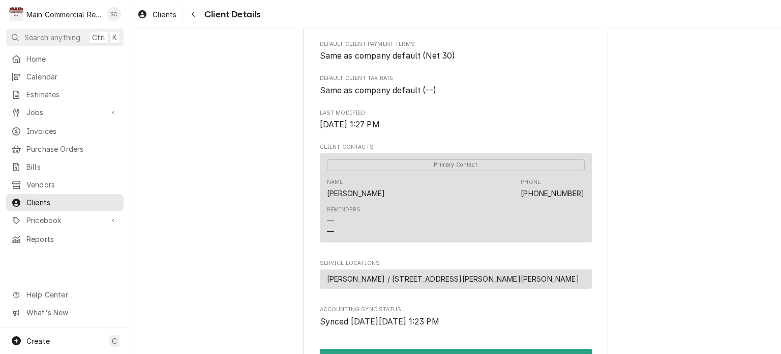
scroll to position [426, 0]
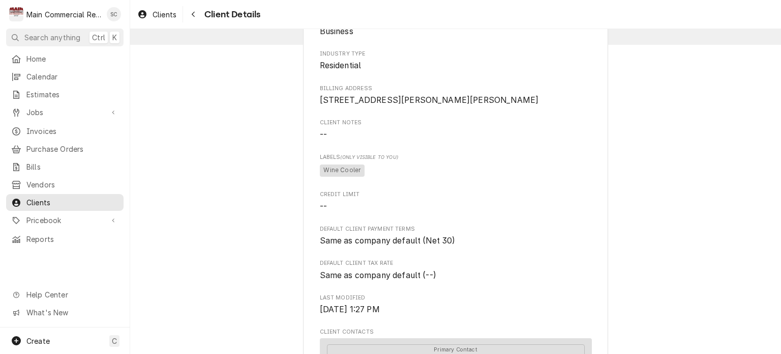
scroll to position [0, 0]
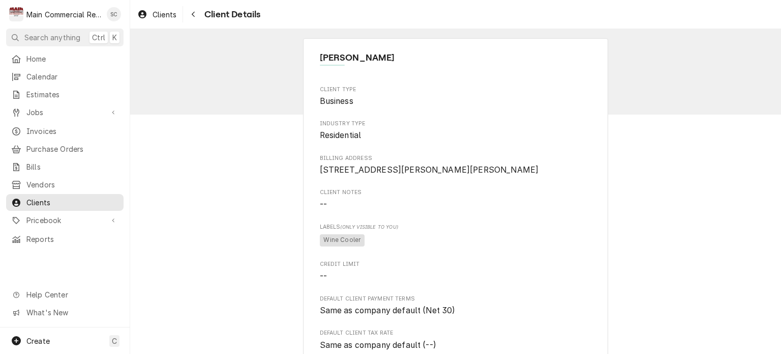
click at [660, 16] on div "Clients Client Details" at bounding box center [455, 14] width 651 height 28
click at [77, 109] on span "Jobs" at bounding box center [64, 112] width 77 height 11
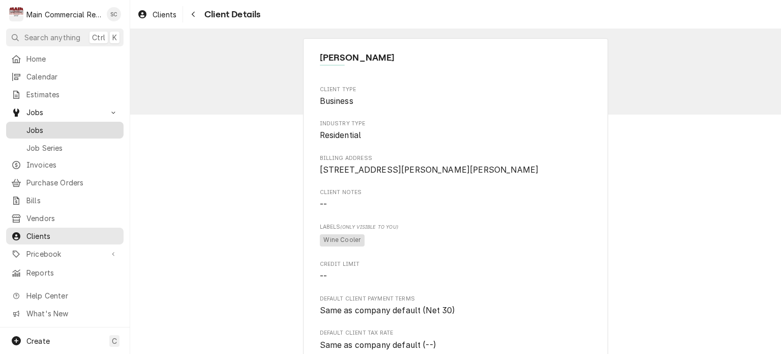
click at [47, 132] on div "Jobs" at bounding box center [64, 130] width 113 height 13
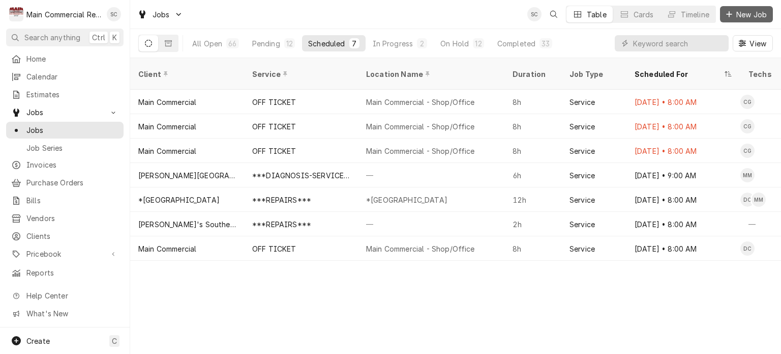
click at [743, 16] on span "New Job" at bounding box center [752, 14] width 35 height 11
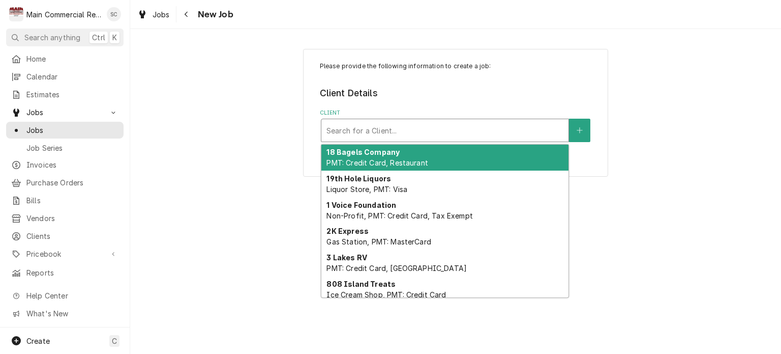
click at [452, 129] on div "Client" at bounding box center [445, 130] width 237 height 18
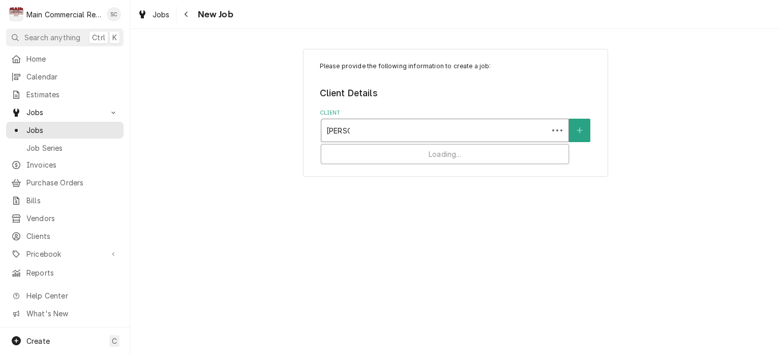
type input "Ed Smith"
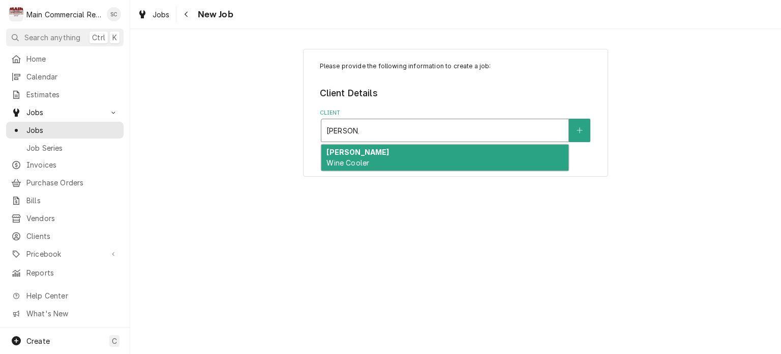
click at [437, 159] on div "Ed Smith Wine Cooler" at bounding box center [444, 157] width 247 height 26
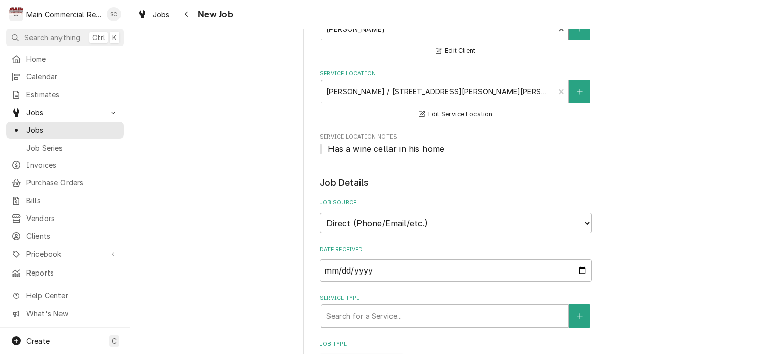
scroll to position [254, 0]
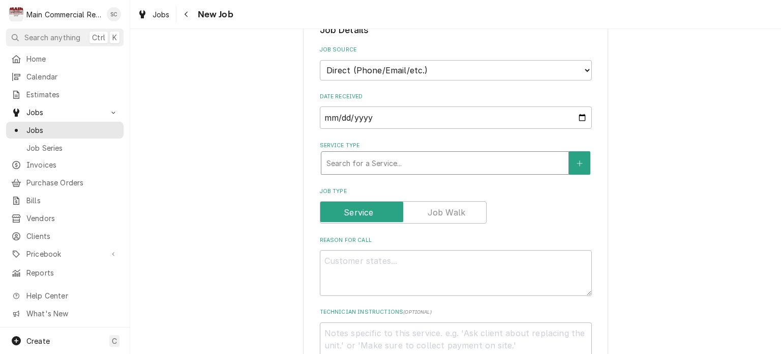
click at [389, 163] on div "Service Type" at bounding box center [445, 163] width 237 height 18
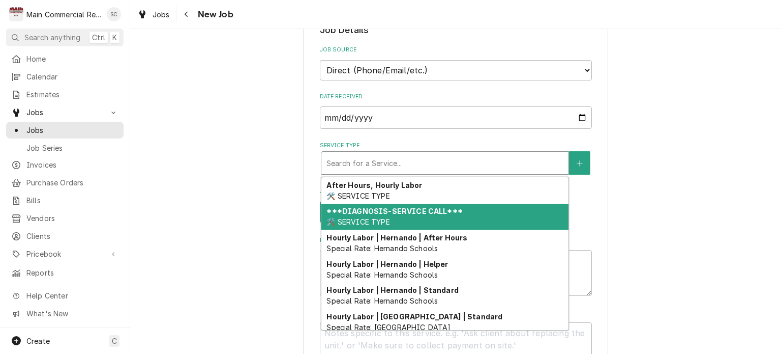
click at [384, 209] on strong "***DIAGNOSIS-SERVICE CALL***" at bounding box center [395, 211] width 136 height 9
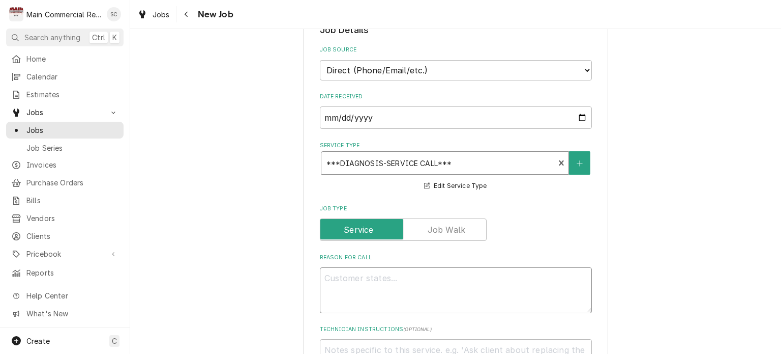
click at [391, 276] on textarea "Reason For Call" at bounding box center [456, 290] width 272 height 46
type textarea "x"
type textarea "W"
type textarea "x"
type textarea "Wi"
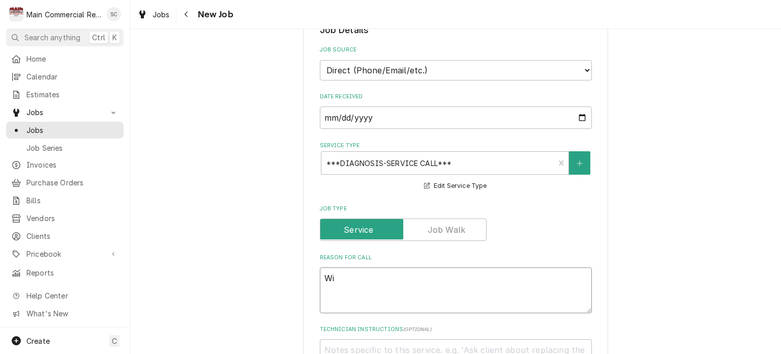
type textarea "x"
type textarea "Win"
type textarea "x"
type textarea "Winc"
type textarea "x"
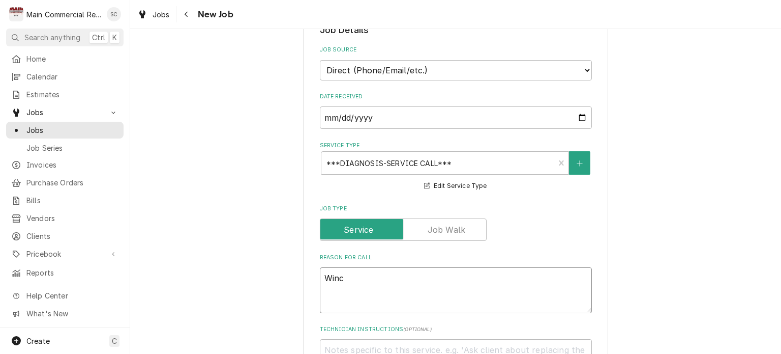
type textarea "Wince"
type textarea "x"
type textarea "Wince"
type textarea "x"
type textarea "Wince"
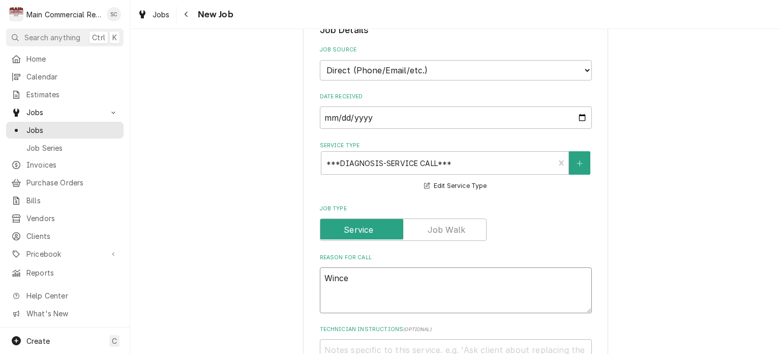
type textarea "x"
type textarea "Winc"
type textarea "x"
type textarea "Win"
type textarea "x"
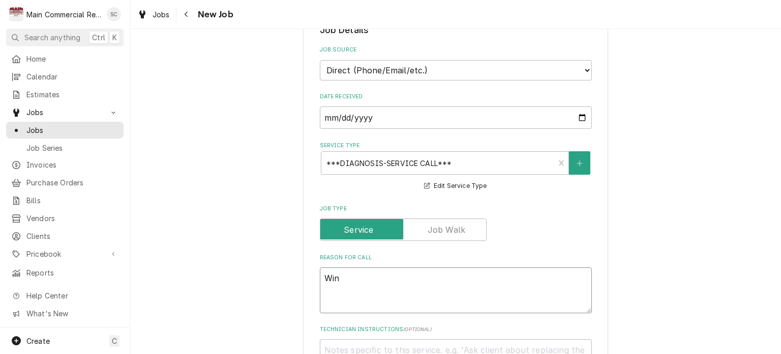
type textarea "Wine"
type textarea "x"
type textarea "Wine"
type textarea "x"
type textarea "Wine C"
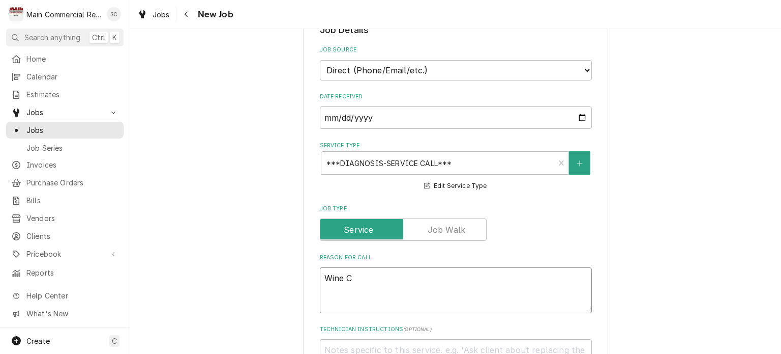
type textarea "x"
type textarea "Wine Co"
type textarea "x"
type textarea "Wine Coo"
type textarea "x"
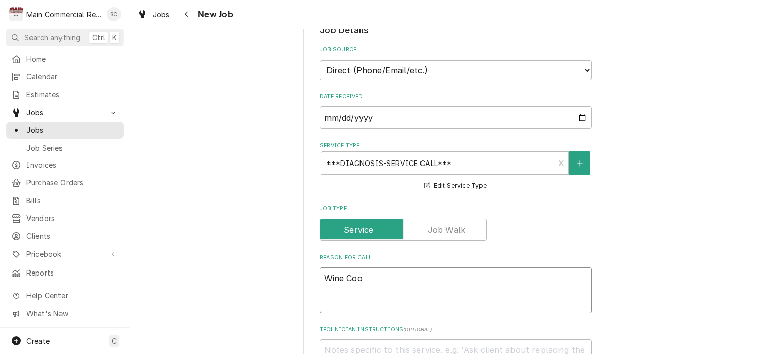
type textarea "Wine Cool"
type textarea "x"
type textarea "Wine Coole"
type textarea "x"
type textarea "Wine Cooler"
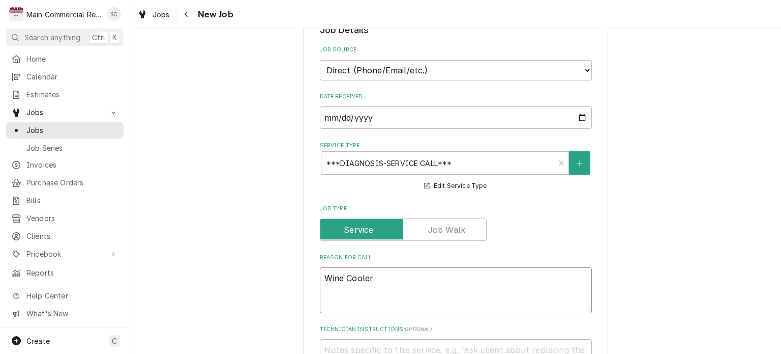
type textarea "x"
type textarea "Wine Cooler"
type textarea "x"
type textarea "Wine Cooler h"
type textarea "x"
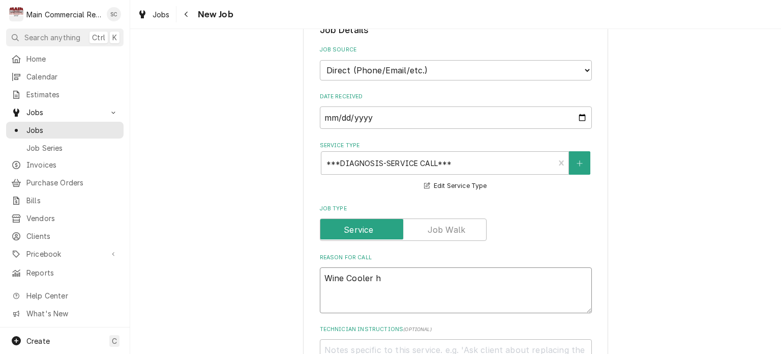
type textarea "Wine Cooler ha"
type textarea "x"
type textarea "Wine Cooler has"
type textarea "x"
type textarea "Wine Cooler has"
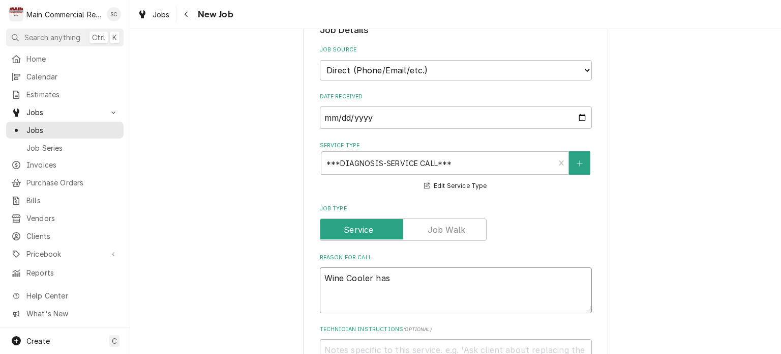
type textarea "x"
type textarea "Wine Cooler has a"
type textarea "x"
type textarea "Wine Cooler has a"
type textarea "x"
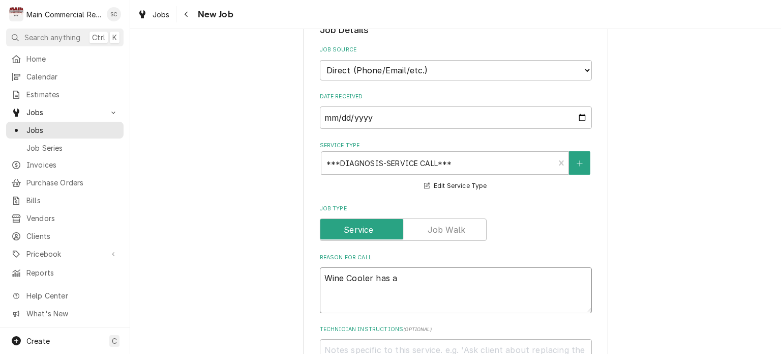
type textarea "Wine Cooler has a p"
type textarea "x"
type textarea "Wine Cooler has a po"
type textarea "x"
type textarea "Wine Cooler has a pos"
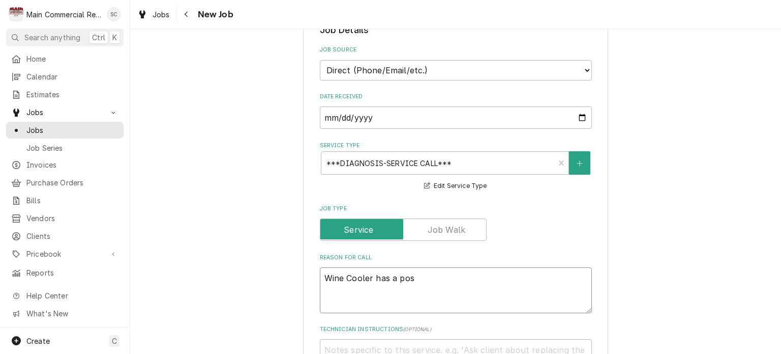
type textarea "x"
type textarea "Wine Cooler has a poss"
type textarea "x"
type textarea "Wine Cooler has a possi"
type textarea "x"
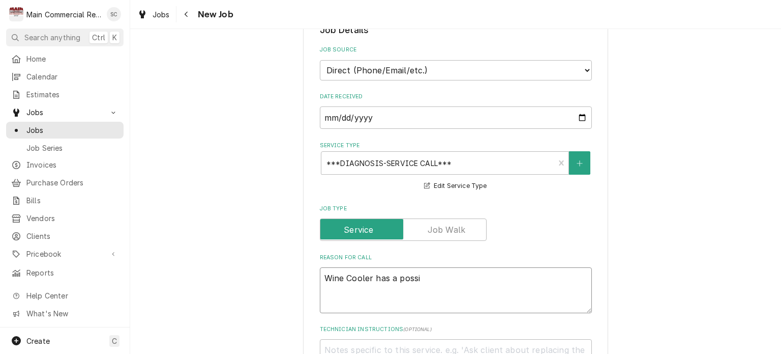
type textarea "Wine Cooler has a possib"
type textarea "x"
type textarea "Wine Cooler has a possibl"
type textarea "x"
type textarea "Wine Cooler has a possible"
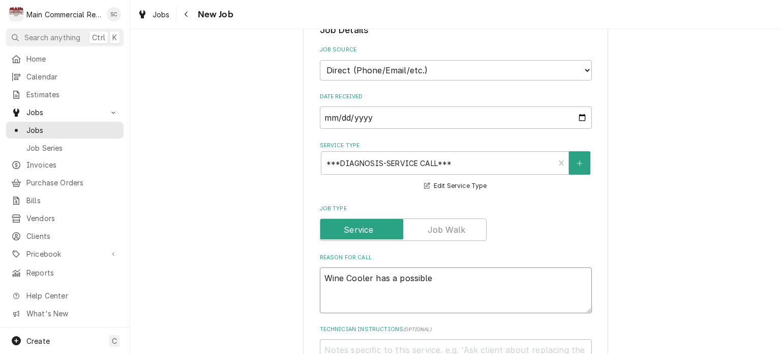
type textarea "x"
type textarea "Wine Cooler has a possibley"
type textarea "x"
type textarea "Wine Cooler has a possible"
type textarea "x"
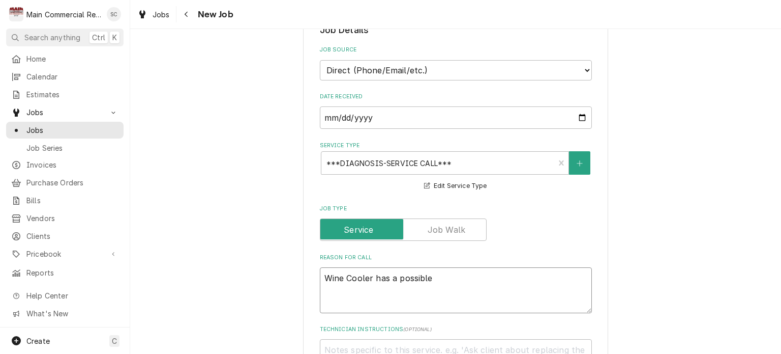
type textarea "Wine Cooler has a possibl"
type textarea "x"
type textarea "Wine Cooler has a possibly"
type textarea "x"
type textarea "Wine Cooler has a possibly"
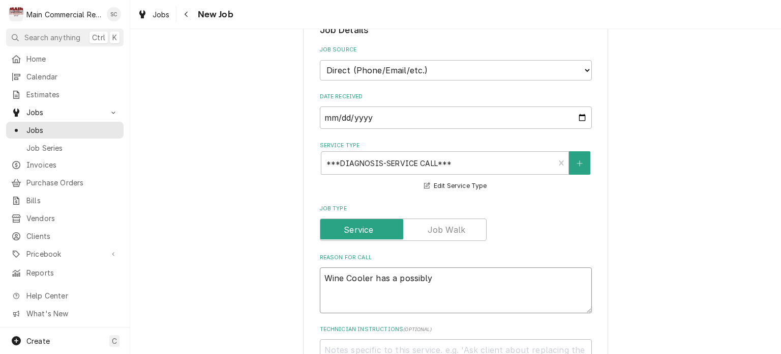
type textarea "x"
type textarea "Wine Cooler has a possibly"
type textarea "x"
type textarea "Wine Cooler has a possibly b"
type textarea "x"
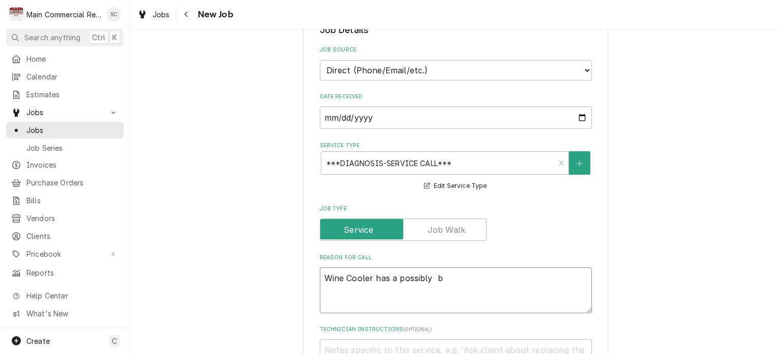
type textarea "Wine Cooler has a possibly ba"
type textarea "x"
type textarea "Wine Cooler has a possibly bad"
type textarea "x"
type textarea "Wine Cooler has a possibly bad"
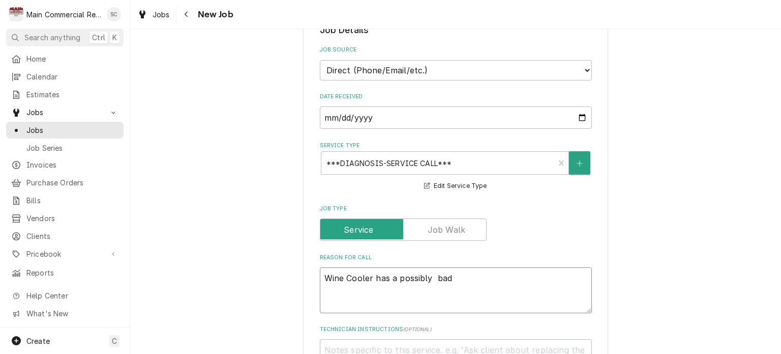
type textarea "x"
type textarea "Wine Cooler has a possibly bad"
type textarea "x"
type textarea "Wine Cooler has a possibly ba"
type textarea "x"
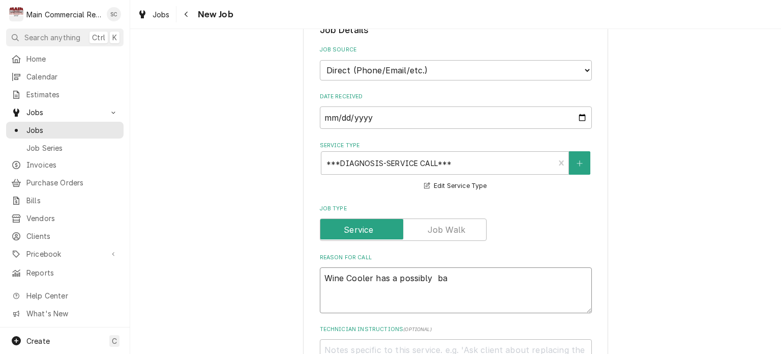
type textarea "Wine Cooler has a possibly b"
type textarea "x"
type textarea "Wine Cooler has a possibly"
type textarea "x"
type textarea "Wine Cooler has a possibly"
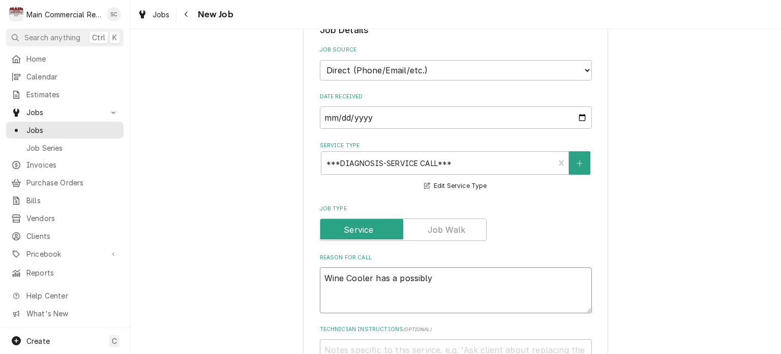
type textarea "x"
type textarea "Wine Cooler has a possibly b"
type textarea "x"
type textarea "Wine Cooler has a possibly ba"
type textarea "x"
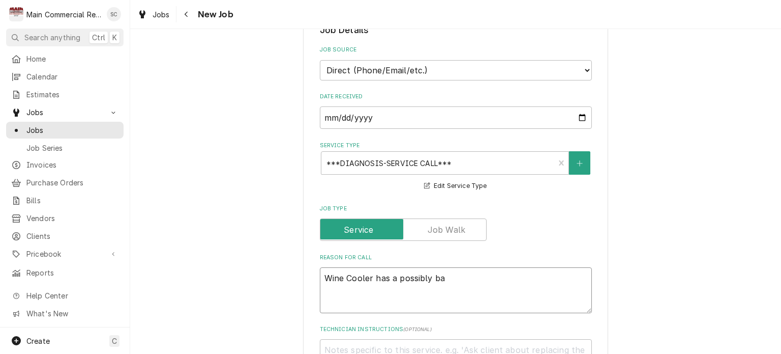
type textarea "Wine Cooler has a possibly bad"
type textarea "x"
type textarea "Wine Cooler has a possibly bad"
type textarea "x"
type textarea "Wine Cooler has a possibly bad s"
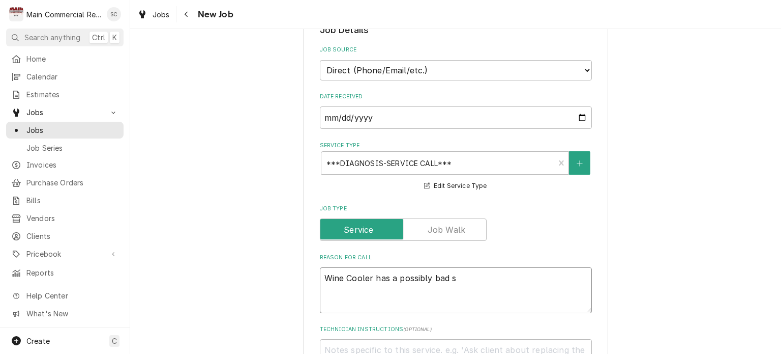
type textarea "x"
type textarea "Wine Cooler has a possibly bad si"
type textarea "x"
type textarea "Wine Cooler has a possibly bad sil"
type textarea "x"
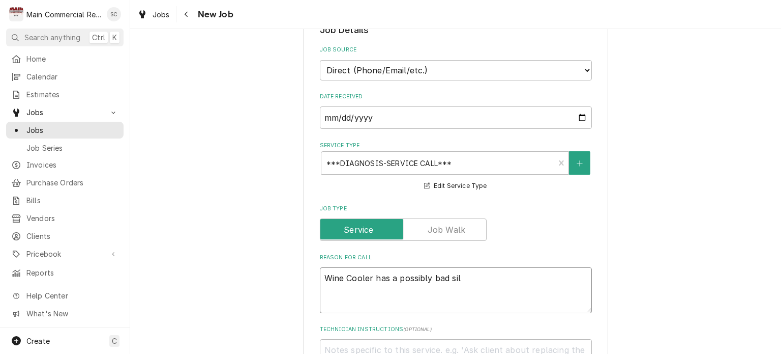
type textarea "Wine Cooler has a possibly bad sili"
type textarea "x"
type textarea "Wine Cooler has a possibly bad silin"
type textarea "x"
type textarea "Wine Cooler has a possibly bad silino"
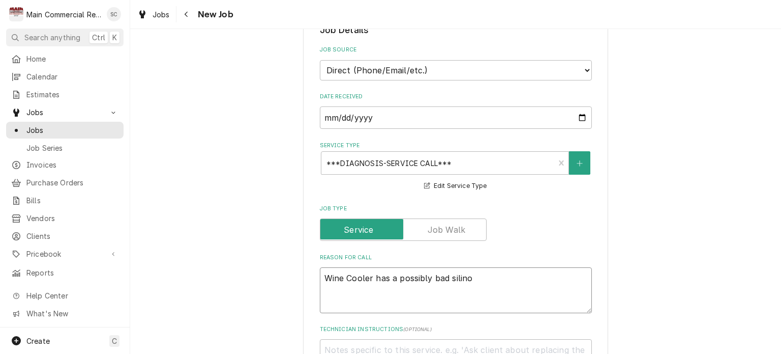
type textarea "x"
type textarea "Wine Cooler has a possibly bad silinoi"
type textarea "x"
type textarea "Wine Cooler has a possibly bad silinoid"
type textarea "x"
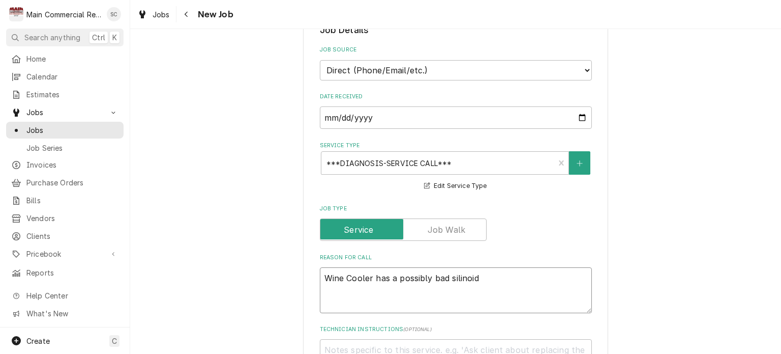
type textarea "Wine Cooler has a possibly bad silinoid."
type textarea "x"
type textarea "Wine Cooler has a possibly bad silinoid."
type textarea "x"
type textarea "Wine Cooler has a possibly bad silinoid. T"
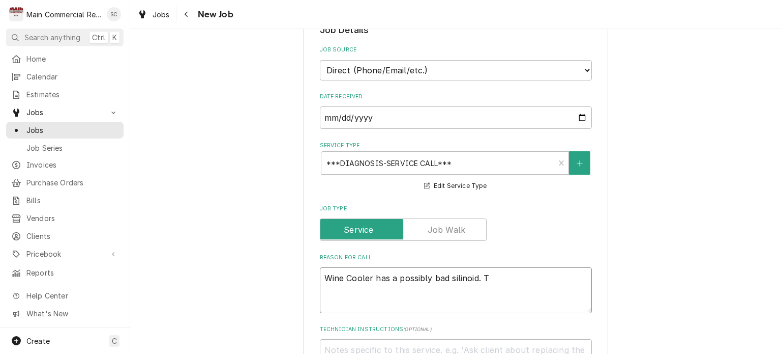
type textarea "x"
type textarea "Wine Cooler has a possibly bad silinoid. Th"
type textarea "x"
type textarea "Wine Cooler has a possibly bad silinoid. The"
type textarea "x"
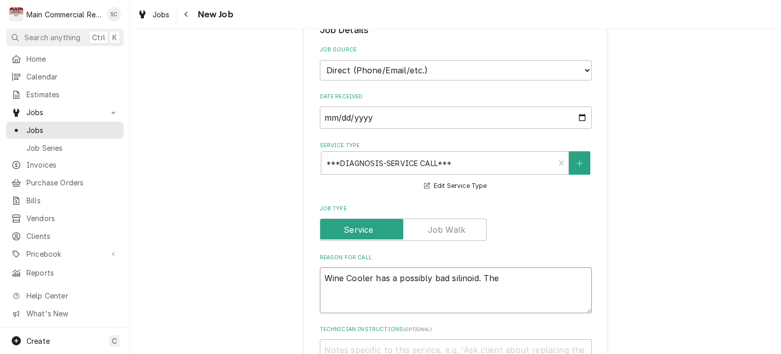
type textarea "Wine Cooler has a possibly bad silinoid. The"
type textarea "x"
type textarea "Wine Cooler has a possibly bad silinoid. The u"
type textarea "x"
type textarea "Wine Cooler has a possibly bad silinoid. The un"
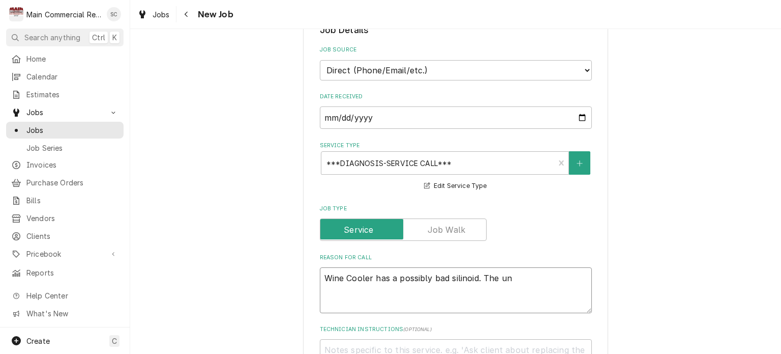
type textarea "x"
type textarea "Wine Cooler has a possibly bad silinoid. The uni"
type textarea "x"
type textarea "Wine Cooler has a possibly bad silinoid. The unit"
type textarea "x"
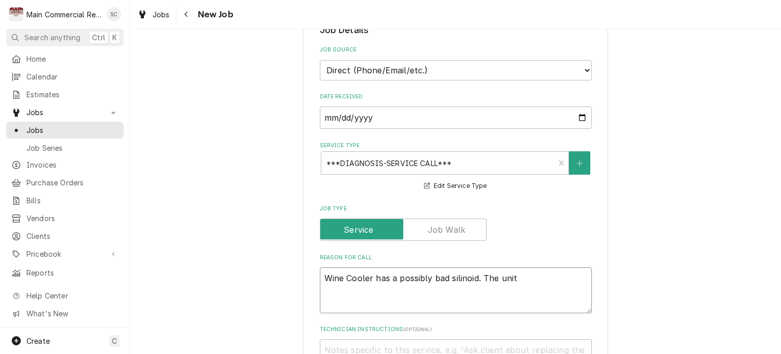
type textarea "Wine Cooler has a possibly bad silinoid. The unit"
type textarea "x"
type textarea "Wine Cooler has a possibly bad silinoid. The unit i"
type textarea "x"
type textarea "Wine Cooler has a possibly bad silinoid. The unit is"
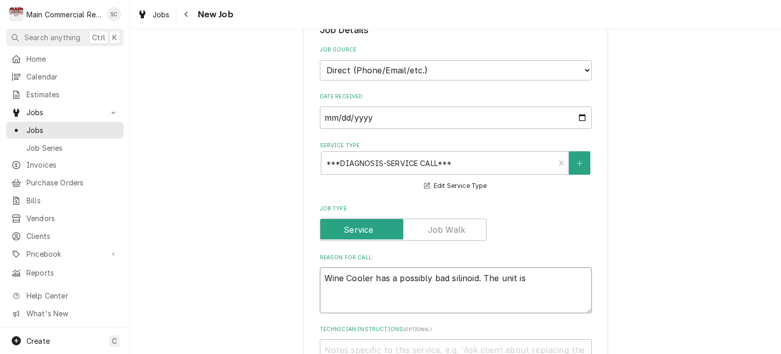
type textarea "x"
type textarea "Wine Cooler has a possibly bad silinoid. The unit is"
type textarea "x"
type textarea "Wine Cooler has a possibly bad silinoid. The unit is r"
type textarea "x"
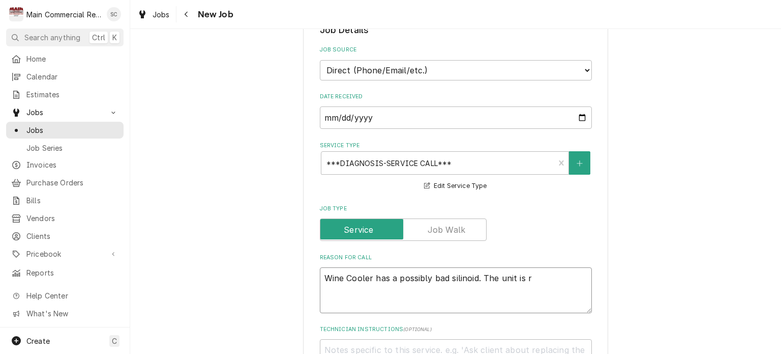
type textarea "Wine Cooler has a possibly bad silinoid. The unit is ru"
type textarea "x"
type textarea "Wine Cooler has a possibly bad silinoid. The unit is run"
type textarea "x"
type textarea "Wine Cooler has a possibly bad silinoid. The unit is runn"
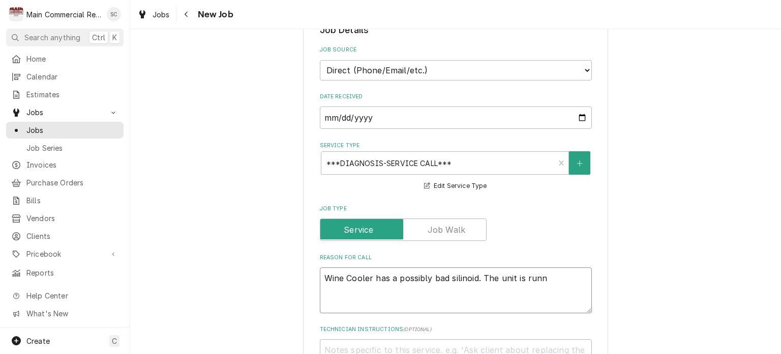
type textarea "x"
type textarea "Wine Cooler has a possibly bad silinoid. The unit is runni"
type textarea "x"
type textarea "Wine Cooler has a possibly bad silinoid. The unit is runnin"
type textarea "x"
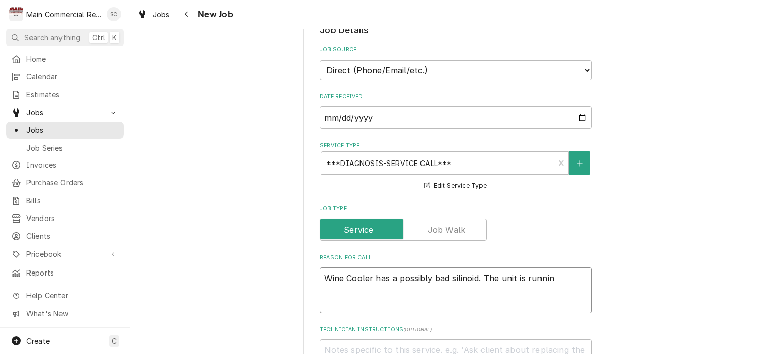
type textarea "Wine Cooler has a possibly bad silinoid. The unit is running"
type textarea "x"
type textarea "Wine Cooler has a possibly bad silinoid. The unit is running"
type textarea "x"
type textarea "Wine Cooler has a possibly bad silinoid. The unit is running b"
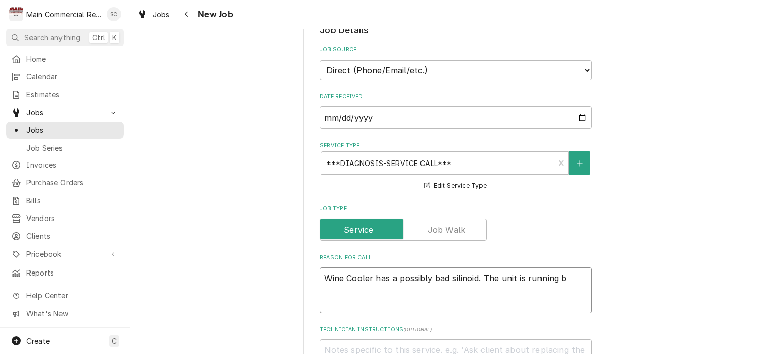
type textarea "x"
type textarea "Wine Cooler has a possibly bad silinoid. The unit is running bu"
type textarea "x"
type textarea "Wine Cooler has a possibly bad silinoid. The unit is running but"
type textarea "x"
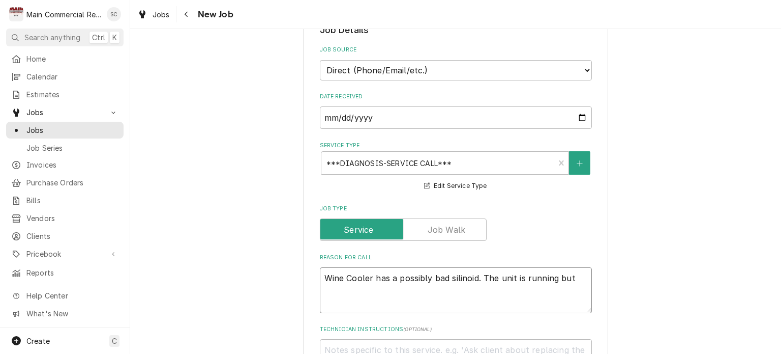
type textarea "Wine Cooler has a possibly bad silinoid. The unit is running but"
type textarea "x"
type textarea "Wine Cooler has a possibly bad silinoid. The unit is running but h"
type textarea "x"
type textarea "Wine Cooler has a possibly bad silinoid. The unit is running but he"
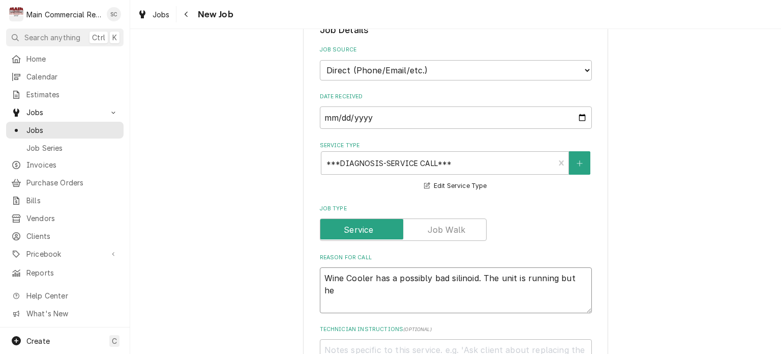
type textarea "x"
type textarea "Wine Cooler has a possibly bad silinoid. The unit is running but he"
type textarea "x"
type textarea "Wine Cooler has a possibly bad silinoid. The unit is running but he h"
type textarea "x"
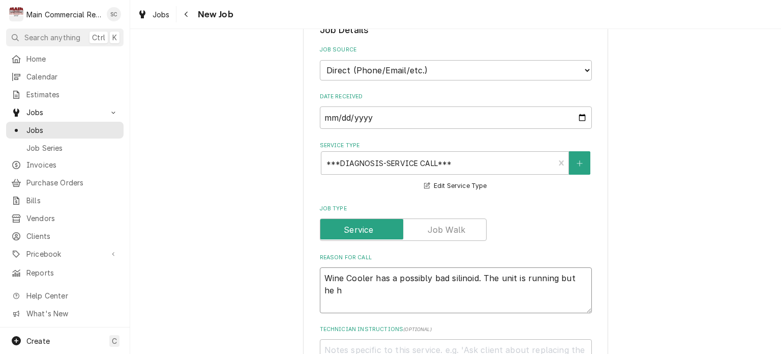
type textarea "Wine Cooler has a possibly bad silinoid. The unit is running but he ha"
type textarea "x"
type textarea "Wine Cooler has a possibly bad silinoid. The unit is running but he has"
type textarea "x"
type textarea "Wine Cooler has a possibly bad silinoid. The unit is running but he has"
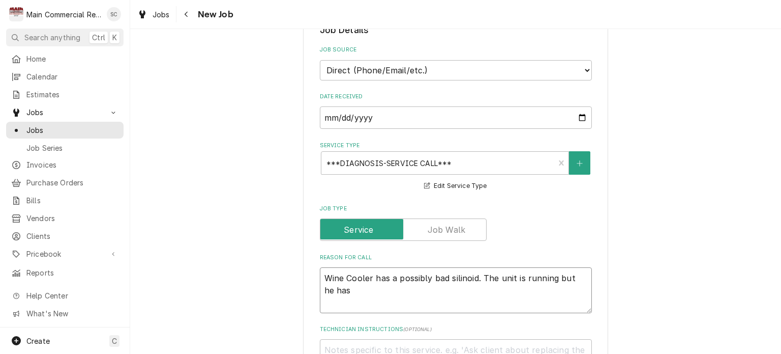
type textarea "x"
type textarea "Wine Cooler has a possibly bad silinoid. The unit is running but he has b"
type textarea "x"
type textarea "Wine Cooler has a possibly bad silinoid. The unit is running but he has be"
type textarea "x"
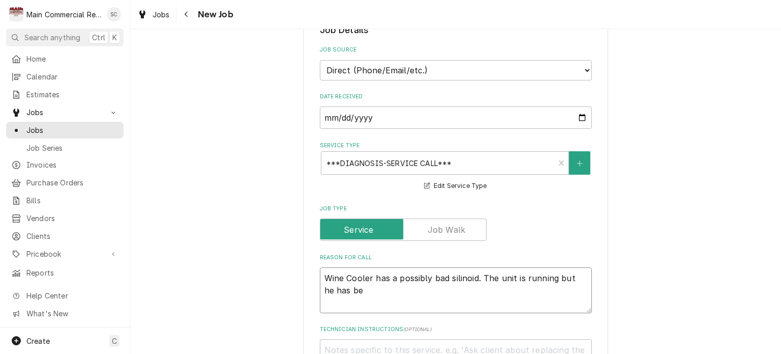
type textarea "Wine Cooler has a possibly bad silinoid. The unit is running but he has bee"
type textarea "x"
type textarea "Wine Cooler has a possibly bad silinoid. The unit is running but he has been"
type textarea "x"
type textarea "Wine Cooler has a possibly bad silinoid. The unit is running but he has been"
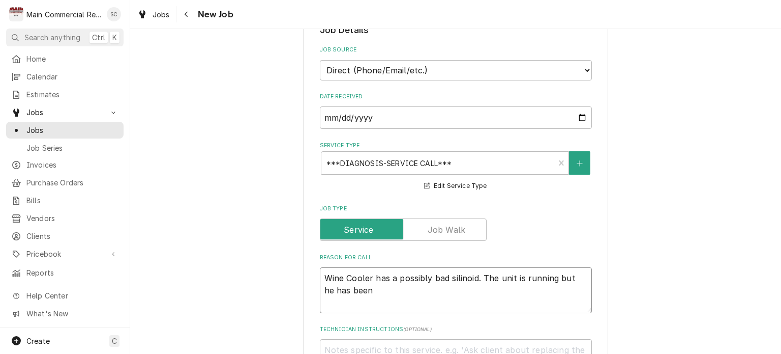
type textarea "x"
type textarea "Wine Cooler has a possibly bad silinoid. The unit is running but he has been h"
type textarea "x"
type textarea "Wine Cooler has a possibly bad silinoid. The unit is running but he has been ha"
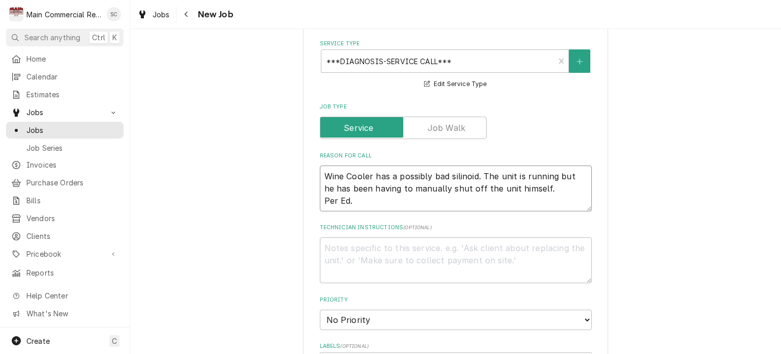
click at [320, 171] on textarea "Wine Cooler has a possibly bad silinoid. The unit is running but he has been ha…" at bounding box center [456, 188] width 272 height 46
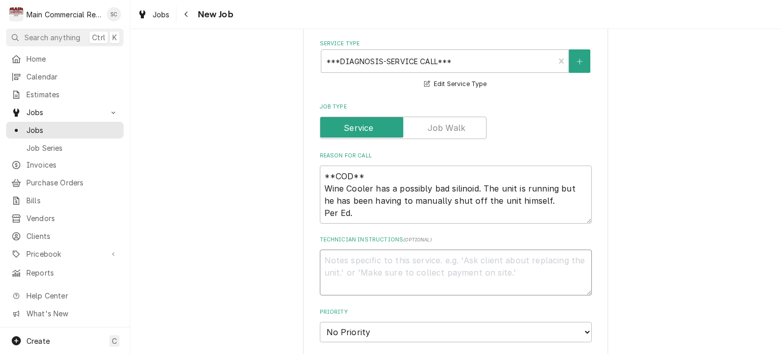
click at [366, 260] on textarea "Technician Instructions ( optional )" at bounding box center [456, 272] width 272 height 46
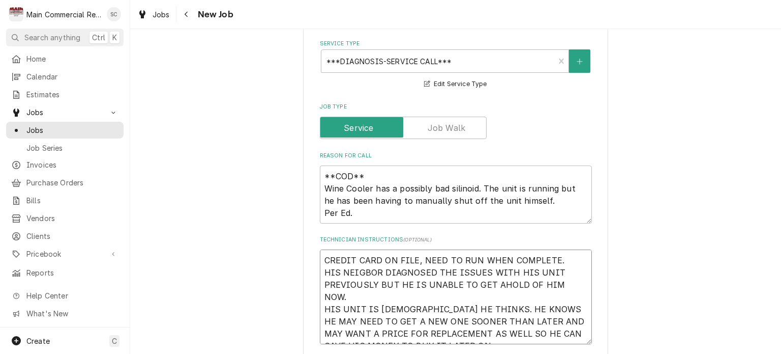
click at [358, 271] on textarea "CREDIT CARD ON FILE, NEED TO RUN WHEN COMPLETE. HIS NEIGBOR DIAGNOSED THE ISSUE…" at bounding box center [456, 296] width 272 height 95
click at [477, 212] on textarea "**COD** Wine Cooler has a possibly bad silinoid. The unit is running but he has…" at bounding box center [456, 194] width 272 height 58
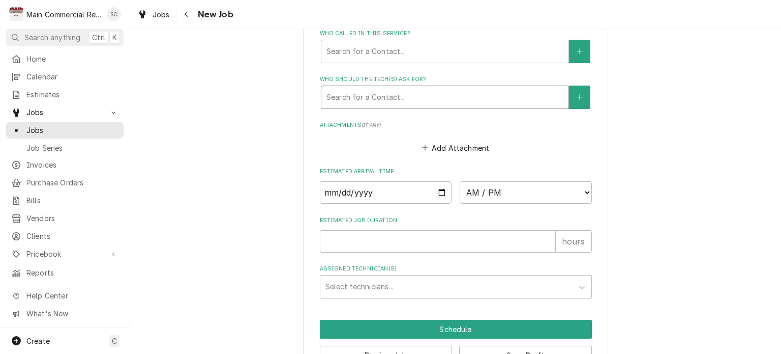
scroll to position [610, 0]
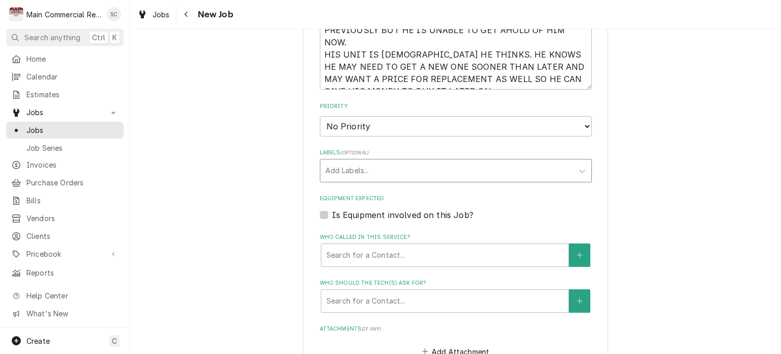
click at [403, 166] on div "Labels" at bounding box center [447, 170] width 243 height 18
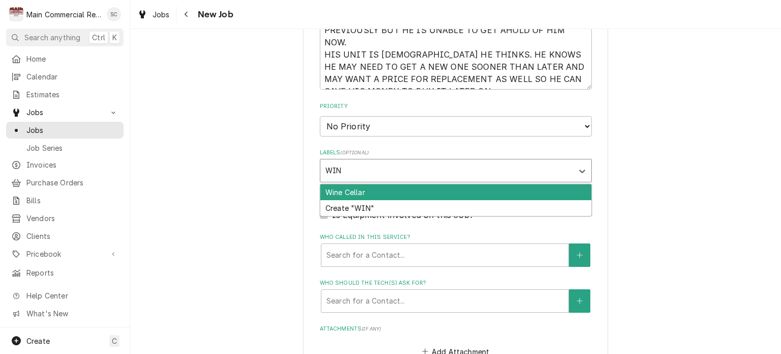
click at [397, 185] on div "Wine Cellar" at bounding box center [455, 192] width 271 height 16
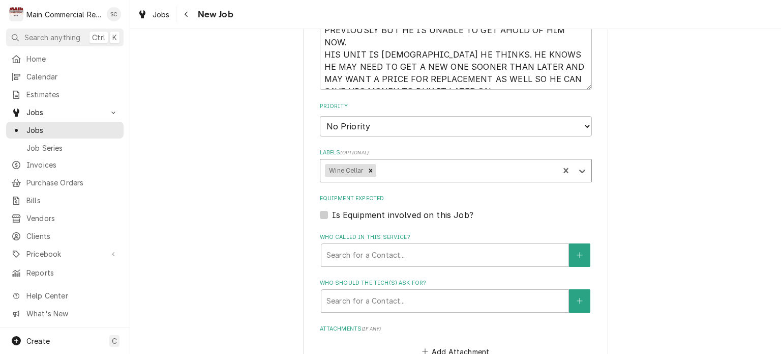
scroll to position [763, 0]
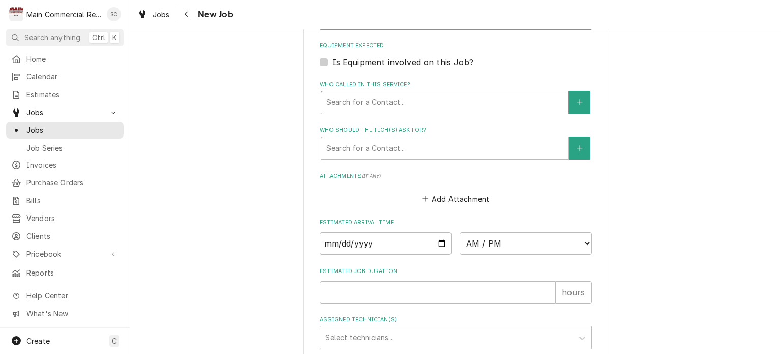
click at [374, 99] on div "Who called in this service?" at bounding box center [445, 102] width 237 height 18
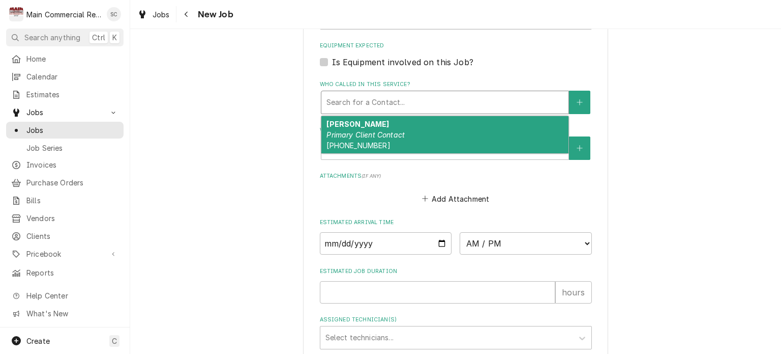
click at [372, 130] on em "Primary Client Contact" at bounding box center [366, 134] width 78 height 9
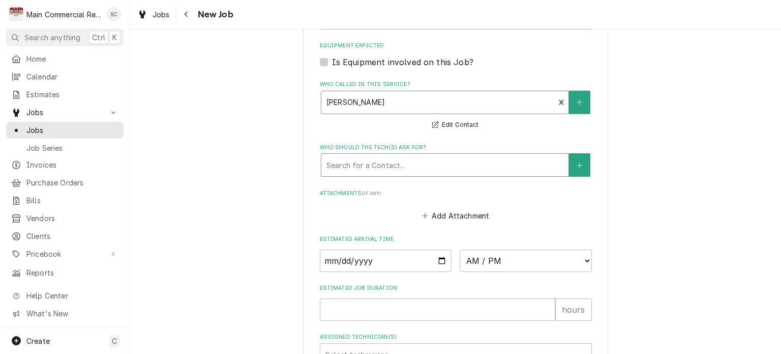
click at [349, 160] on div "Who should the tech(s) ask for?" at bounding box center [445, 165] width 237 height 18
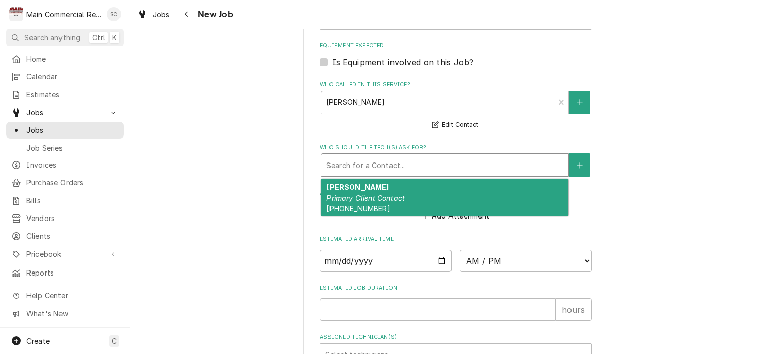
click at [353, 187] on strong "Ed Smith" at bounding box center [358, 187] width 63 height 9
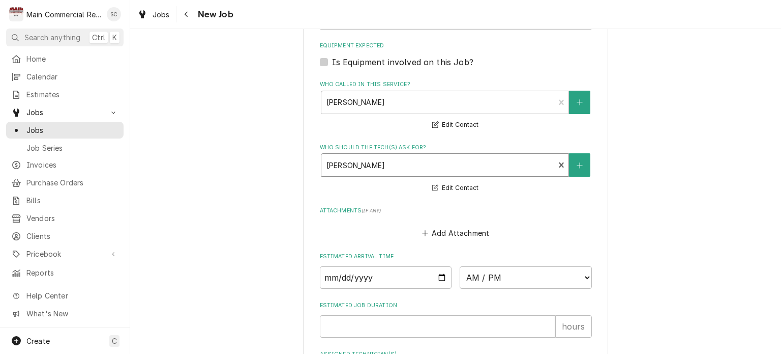
scroll to position [814, 0]
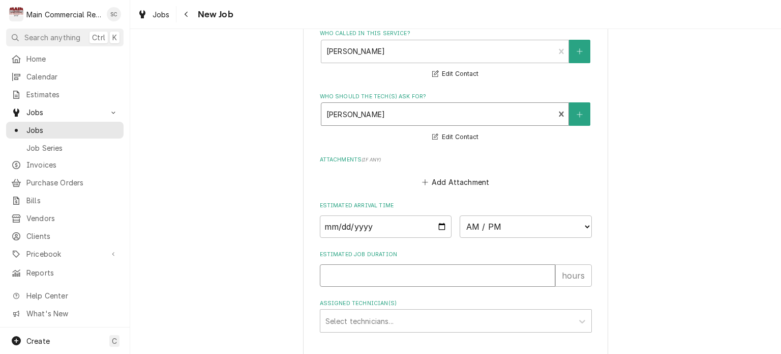
click at [389, 275] on input "Estimated Job Duration" at bounding box center [438, 275] width 236 height 22
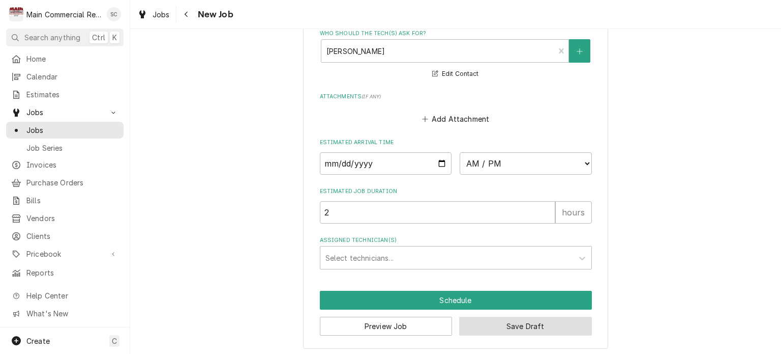
click at [514, 327] on button "Save Draft" at bounding box center [525, 325] width 133 height 19
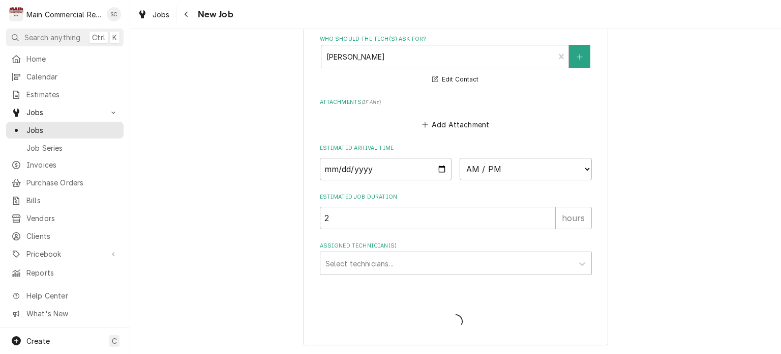
scroll to position [868, 0]
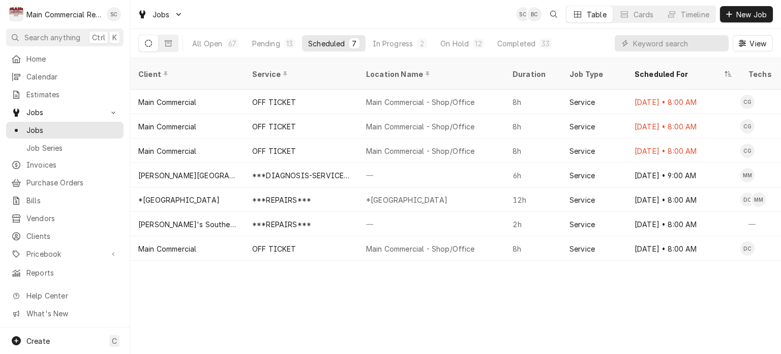
click at [536, 284] on div "Client Service Location Name Duration Job Type Scheduled For Techs Status Label…" at bounding box center [455, 206] width 651 height 296
click at [260, 45] on div "Pending" at bounding box center [266, 43] width 28 height 11
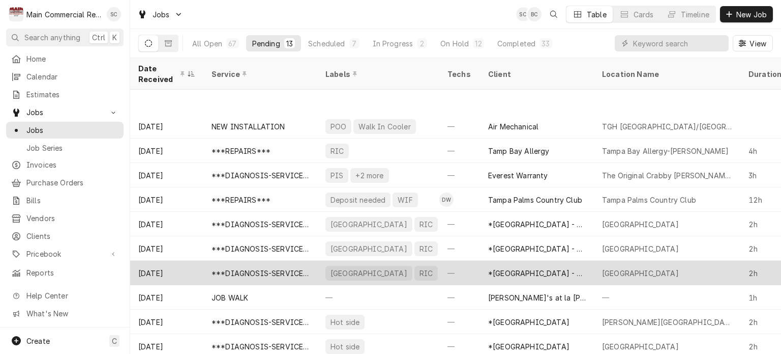
scroll to position [55, 0]
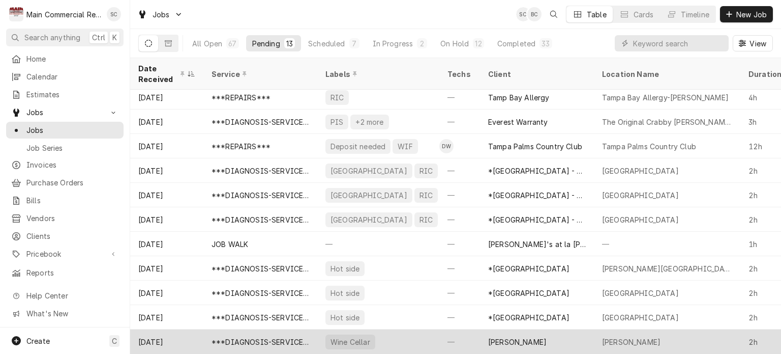
drag, startPoint x: 519, startPoint y: 335, endPoint x: 527, endPoint y: 337, distance: 8.3
click at [521, 335] on div "[PERSON_NAME]" at bounding box center [537, 341] width 114 height 24
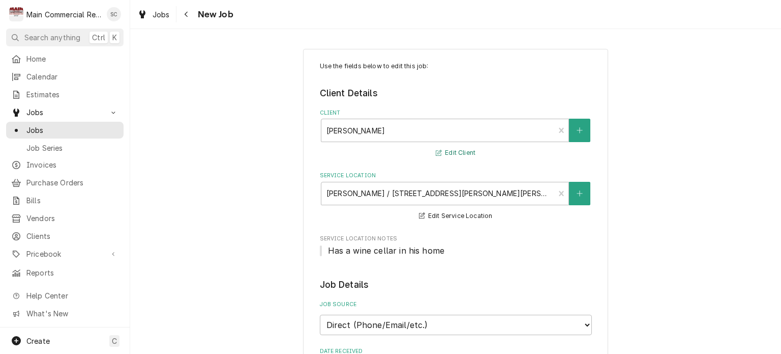
click at [448, 152] on button "Edit Client" at bounding box center [455, 152] width 43 height 13
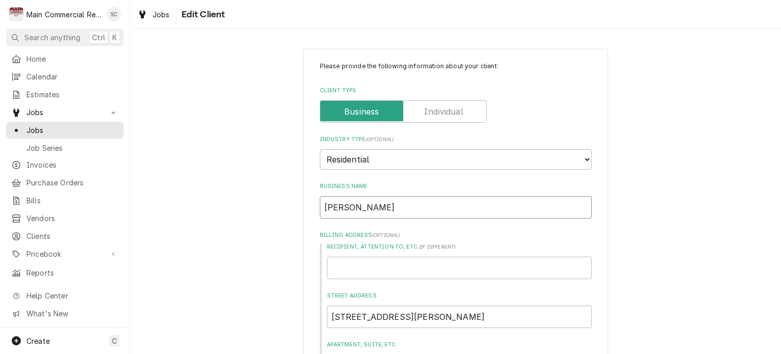
click at [436, 207] on input "[PERSON_NAME]" at bounding box center [456, 207] width 272 height 22
type textarea "x"
type input "[PERSON_NAME]"
type textarea "x"
type input "Ed Smith R"
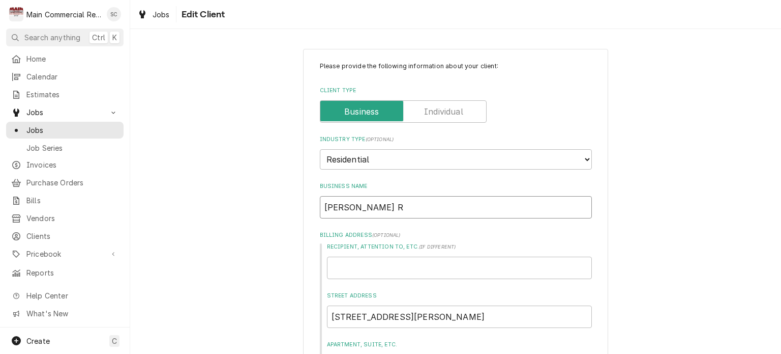
type textarea "x"
type input "Ed Smith Re"
type textarea "x"
type input "Ed Smith Res"
type textarea "x"
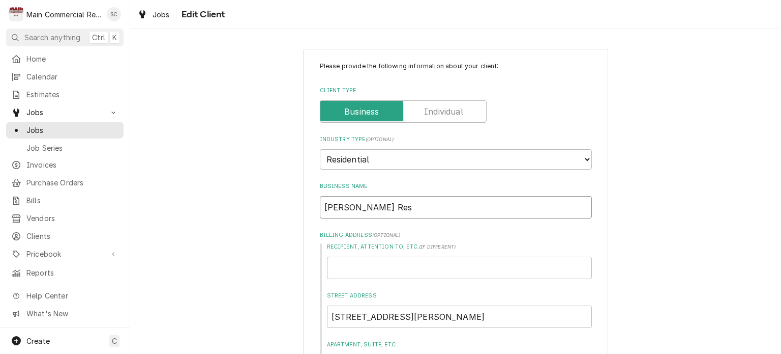
type input "Ed Smith Resi"
type textarea "x"
type input "Ed Smith Resid"
type textarea "x"
type input "Ed Smith Reside"
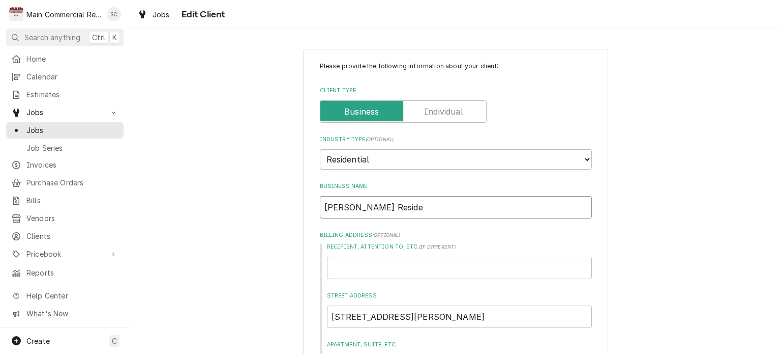
type textarea "x"
type input "Ed Smith Residen"
type textarea "x"
type input "Ed Smith Resident"
type textarea "x"
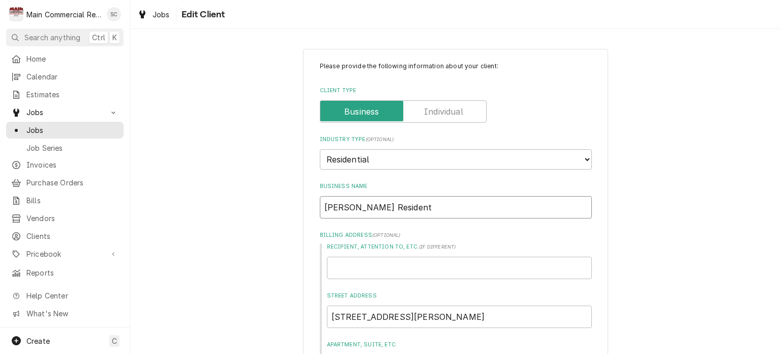
type input "Ed Smith Residenti"
type textarea "x"
type input "Ed Smith Residentia"
type textarea "x"
type input "Ed Smith Residential"
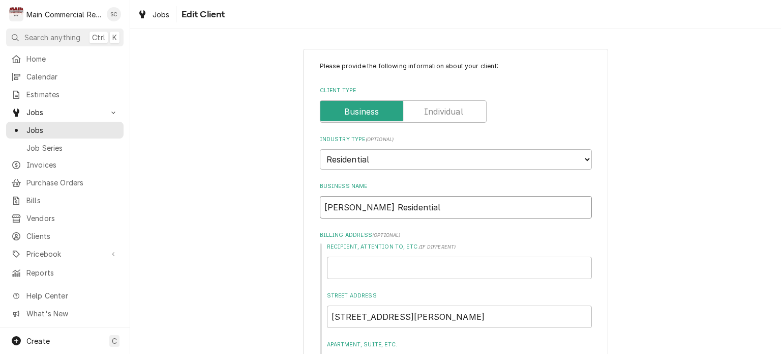
type textarea "x"
type input "Ed Smith Residential"
type textarea "x"
type input "Ed Smith Residential H"
type textarea "x"
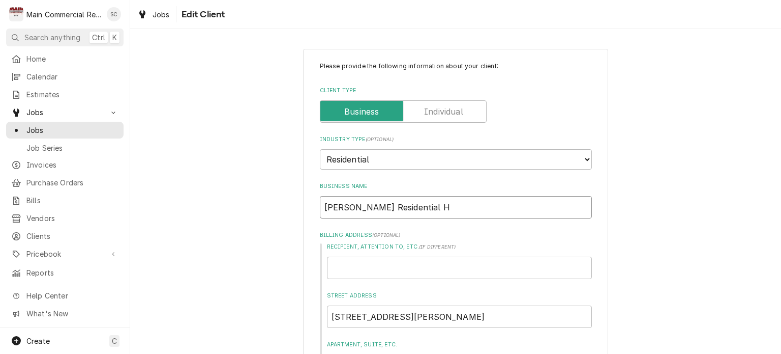
type input "Ed Smith Residential Ho"
type textarea "x"
type input "Ed Smith Residential Hom"
type textarea "x"
type input "Ed Smith Residential Home"
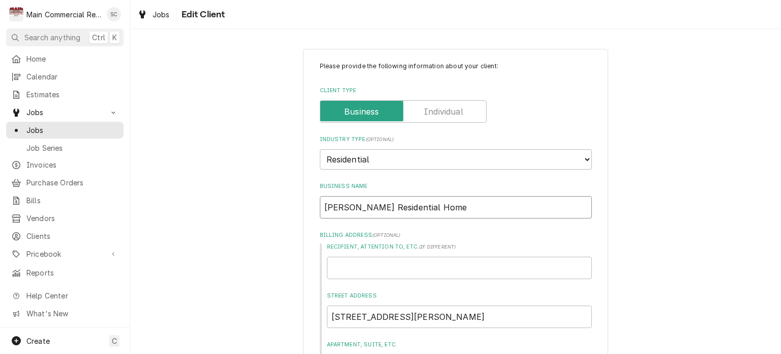
click at [356, 204] on input "Ed Smith Residential Home" at bounding box center [456, 207] width 272 height 22
type textarea "x"
type input "Ed SmithResidential Home"
type textarea "x"
type input "Ed Smith-Residential Home"
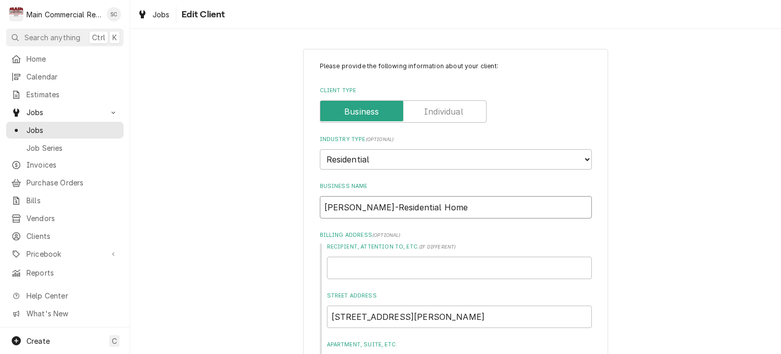
type textarea "x"
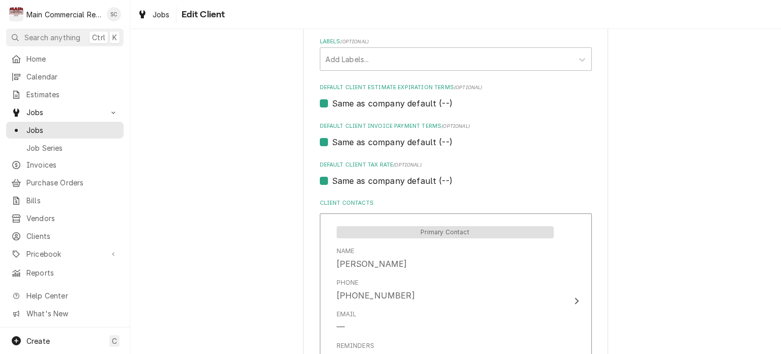
scroll to position [679, 0]
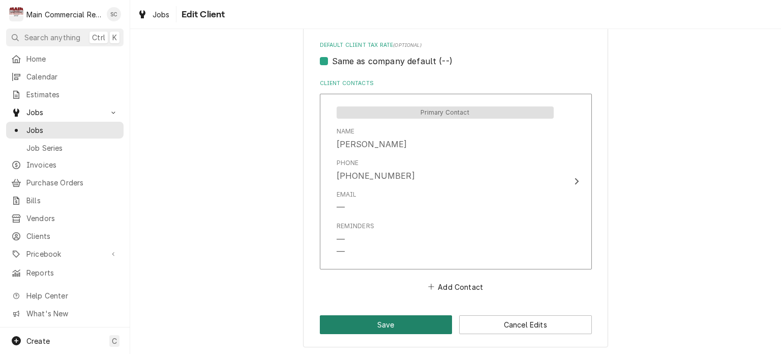
type input "Ed Smith-Residential Home"
click at [431, 323] on button "Save" at bounding box center [386, 324] width 133 height 19
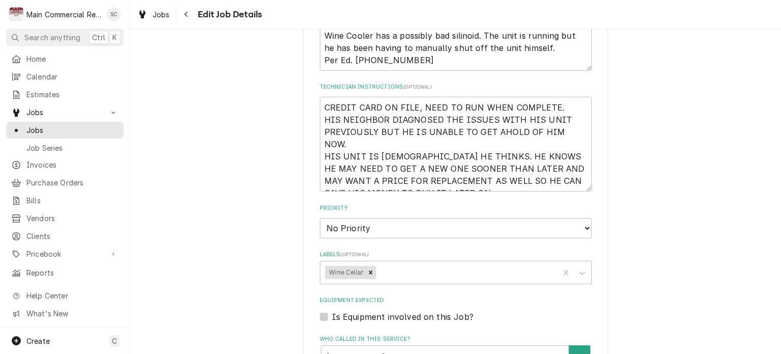
scroll to position [356, 0]
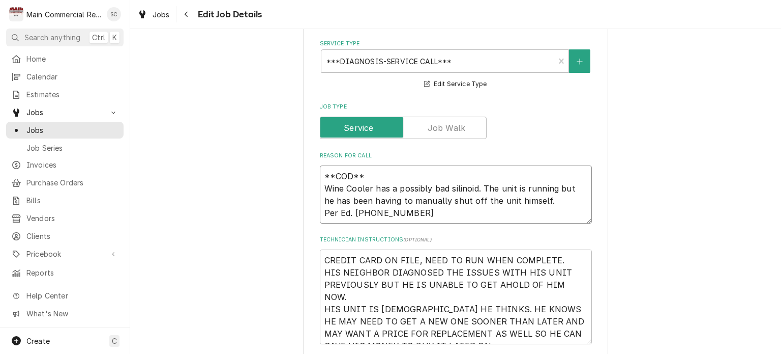
click at [546, 196] on textarea "**COD** Wine Cooler has a possibly bad silinoid. The unit is running but he has…" at bounding box center [456, 194] width 272 height 58
click at [536, 197] on textarea "**COD** Wine Cooler has a possibly bad silinoid. The unit is running but he has…" at bounding box center [456, 194] width 272 height 58
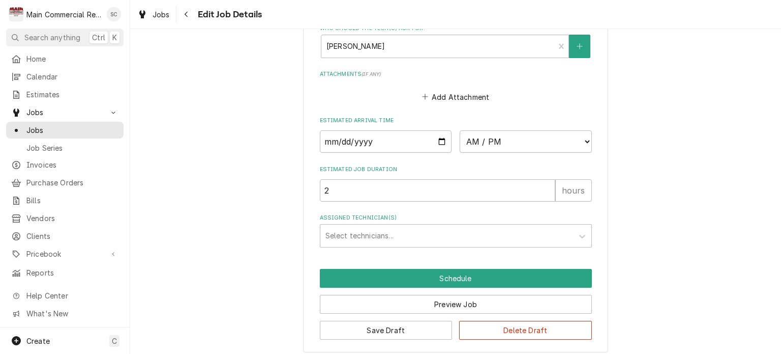
scroll to position [868, 0]
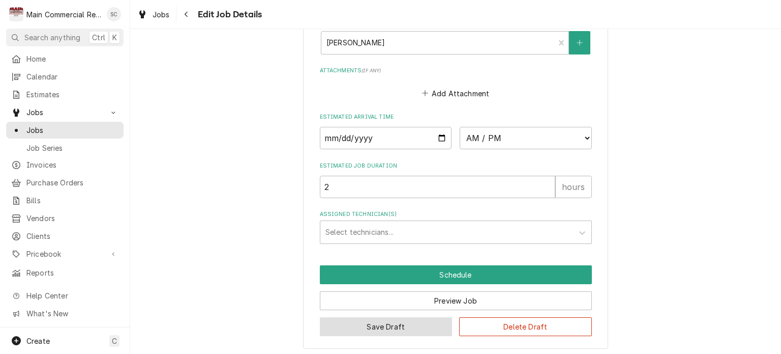
click at [402, 327] on button "Save Draft" at bounding box center [386, 326] width 133 height 19
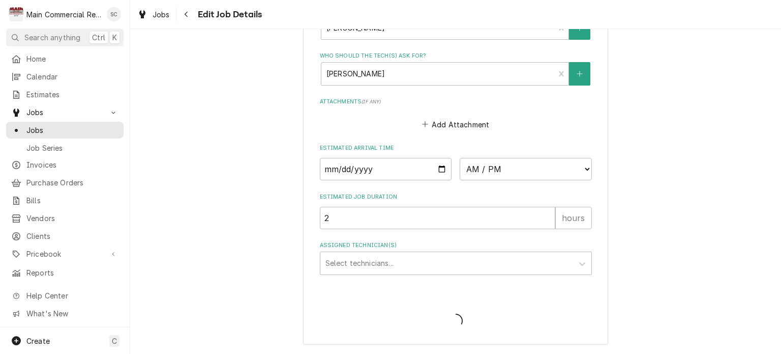
scroll to position [834, 0]
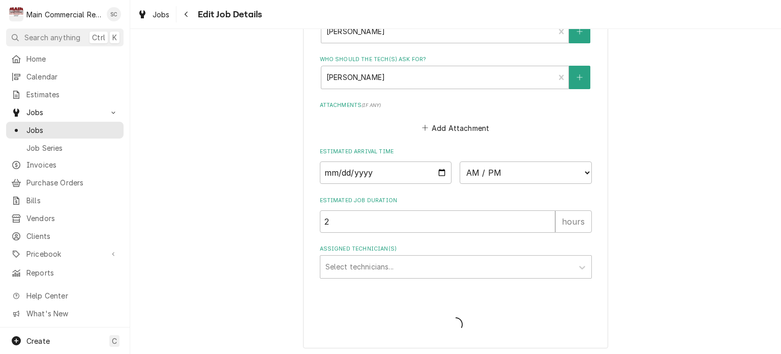
type textarea "x"
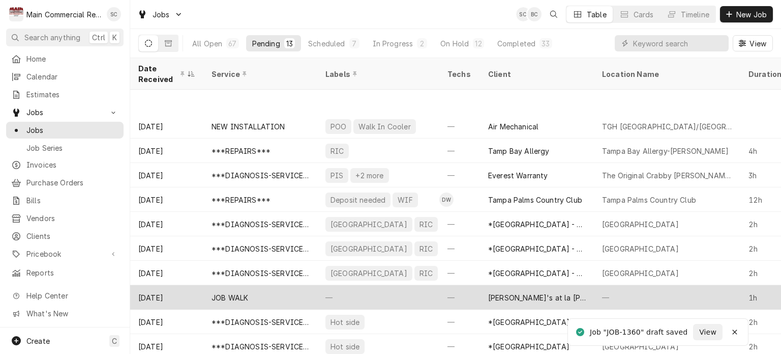
scroll to position [55, 0]
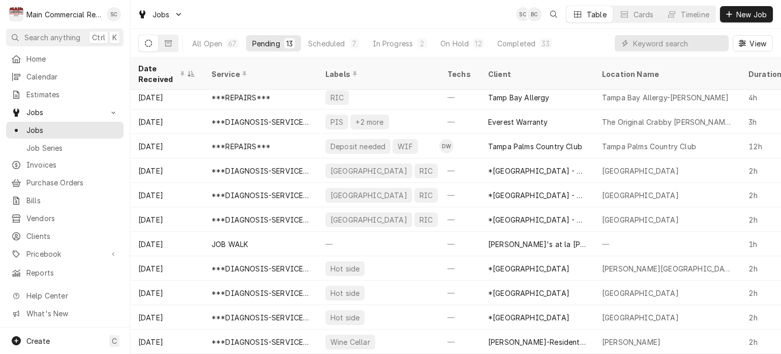
click at [366, 23] on div "Jobs SC BC Table Cards Timeline New Job" at bounding box center [455, 14] width 651 height 28
click at [450, 44] on div "On Hold" at bounding box center [454, 43] width 28 height 11
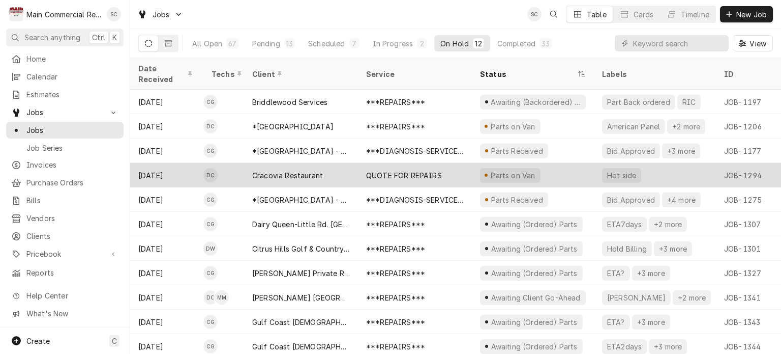
scroll to position [24, 0]
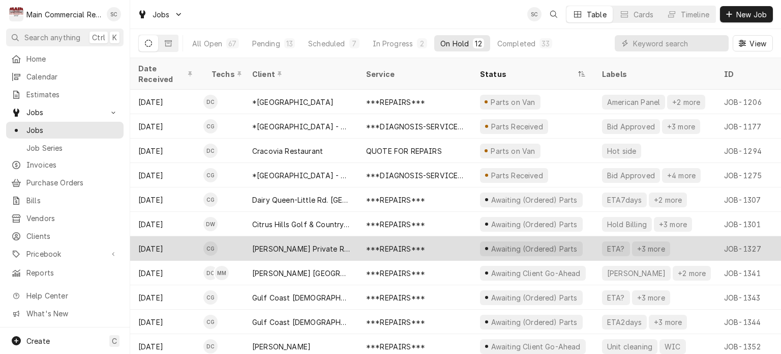
click at [341, 243] on div "[PERSON_NAME] Private Residence" at bounding box center [301, 248] width 98 height 11
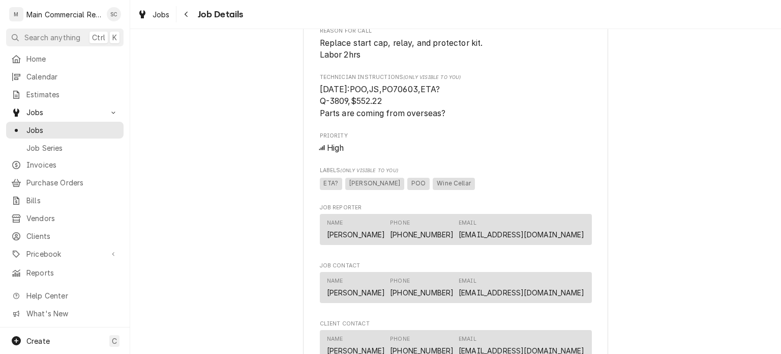
scroll to position [610, 0]
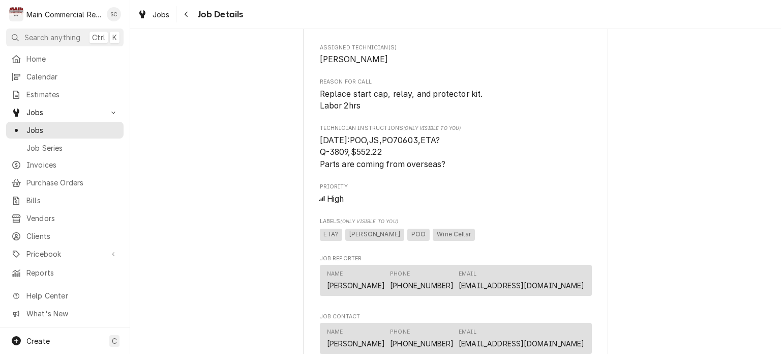
click at [519, 162] on span "[DATE]:POO,JS,PO70603,ETA? Q-3809,$552.22 Parts are coming from overseas?" at bounding box center [456, 152] width 272 height 36
click at [555, 164] on span "[DATE]:POO,JS,PO70603,ETA? Q-3809,$552.22 Parts are coming from overseas?" at bounding box center [456, 152] width 272 height 36
click at [413, 168] on span "[DATE]:POO,JS,PO70603,ETA? Q-3809,$552.22 Parts are coming from overseas?" at bounding box center [456, 152] width 272 height 36
click at [451, 151] on span "[DATE]:POO,JS,PO70603,ETA? Q-3809,$552.22 Parts are coming from overseas?" at bounding box center [456, 152] width 272 height 36
click at [478, 112] on span "Replace start cap, relay, and protector kit. Labor 2hrs" at bounding box center [456, 100] width 272 height 24
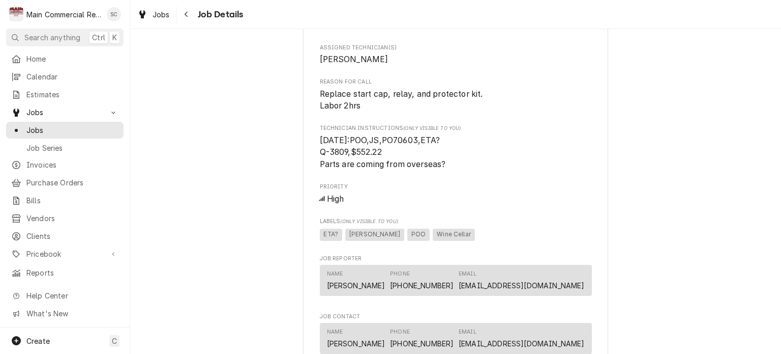
click at [483, 104] on span "Replace start cap, relay, and protector kit. Labor 2hrs" at bounding box center [456, 100] width 272 height 24
click at [364, 112] on span "Replace start cap, relay, and protector kit. Labor 2hrs" at bounding box center [456, 100] width 272 height 24
click at [473, 153] on span "[DATE]:POO,JS,PO70603,ETA? Q-3809,$552.22 Parts are coming from overseas?" at bounding box center [456, 152] width 272 height 36
click at [551, 191] on span "Priority" at bounding box center [456, 187] width 272 height 8
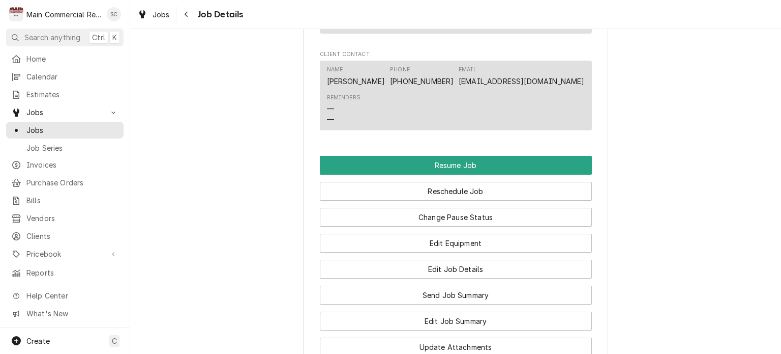
scroll to position [829, 0]
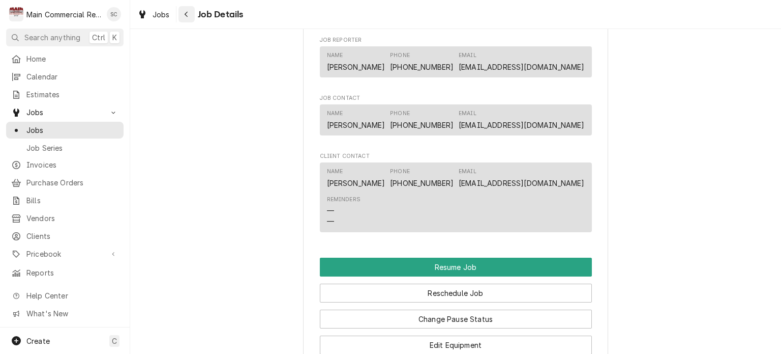
click at [185, 14] on icon "Navigate back" at bounding box center [186, 15] width 3 height 6
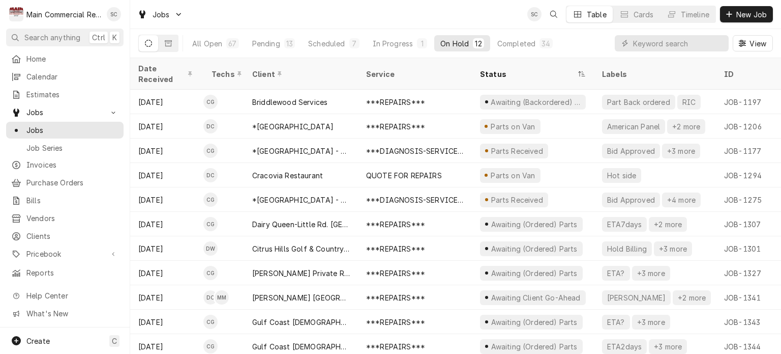
click at [397, 18] on div "Jobs SC Table Cards Timeline New Job" at bounding box center [455, 14] width 651 height 28
click at [401, 43] on div "In Progress" at bounding box center [393, 43] width 41 height 11
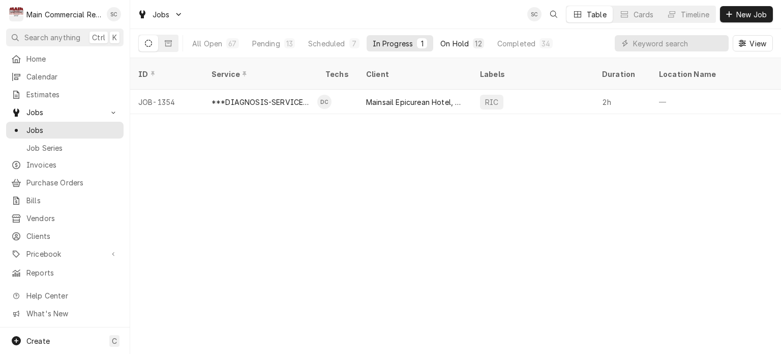
click at [466, 44] on div "On Hold" at bounding box center [454, 43] width 28 height 11
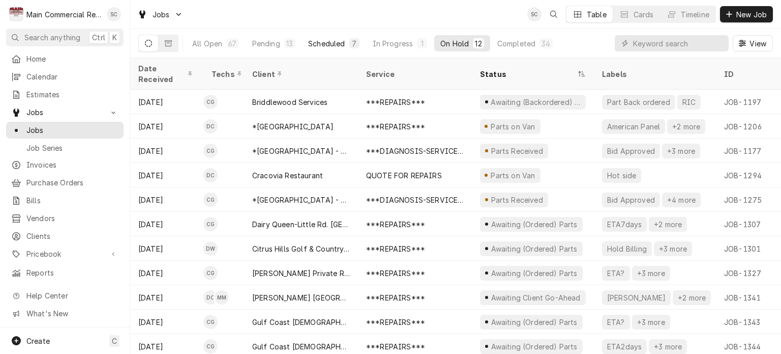
click at [332, 45] on div "Scheduled" at bounding box center [326, 43] width 37 height 11
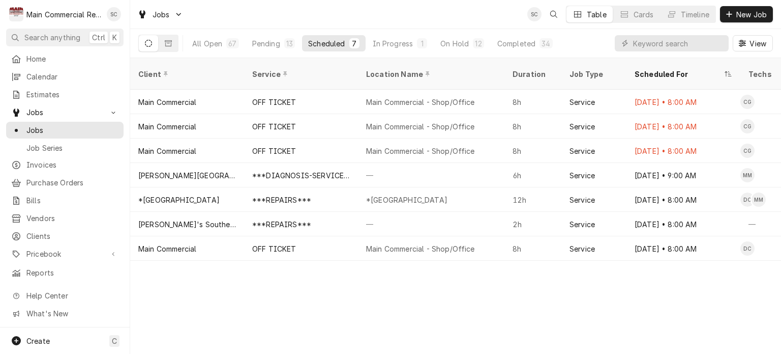
click at [570, 288] on div "Client Service Location Name Duration Job Type Scheduled For Techs Status Label…" at bounding box center [455, 206] width 651 height 296
click at [523, 302] on div "Client Service Location Name Duration Job Type Scheduled For Techs Status Label…" at bounding box center [455, 206] width 651 height 296
click at [506, 309] on div "Client Service Location Name Duration Job Type Scheduled For Techs Status Label…" at bounding box center [455, 206] width 651 height 296
click at [484, 288] on div "Client Service Location Name Duration Job Type Scheduled For Techs Status Label…" at bounding box center [455, 206] width 651 height 296
click at [461, 42] on div "On Hold" at bounding box center [454, 43] width 28 height 11
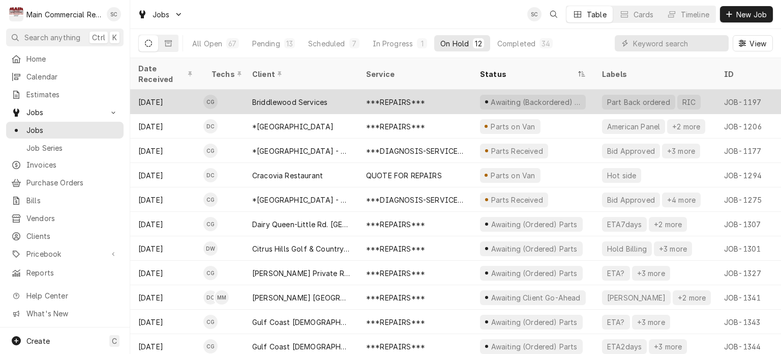
click at [288, 97] on div "Briddlewood Services" at bounding box center [289, 102] width 75 height 11
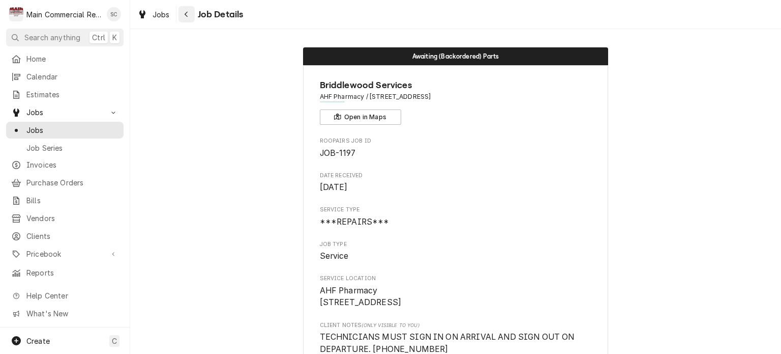
click at [189, 16] on div "Navigate back" at bounding box center [187, 14] width 10 height 10
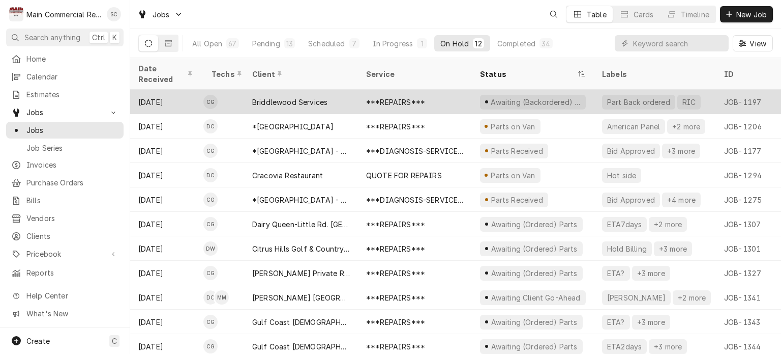
click at [341, 90] on div "Briddlewood Services" at bounding box center [301, 102] width 114 height 24
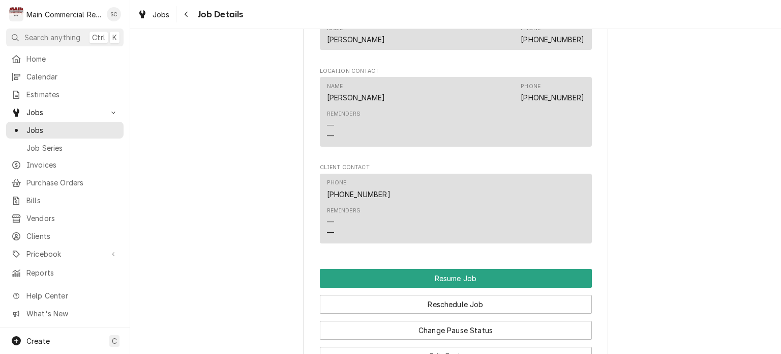
scroll to position [1170, 0]
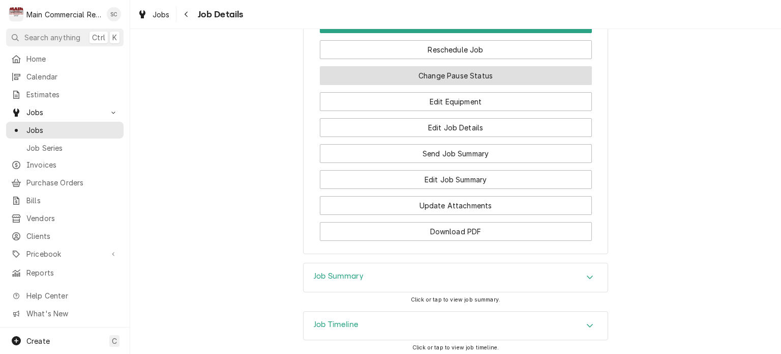
click at [470, 85] on button "Change Pause Status" at bounding box center [456, 75] width 272 height 19
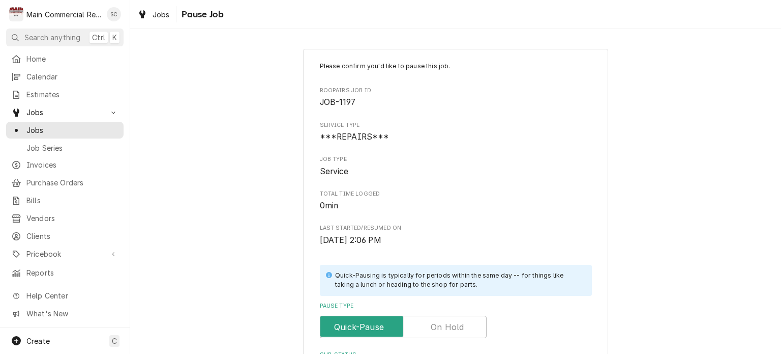
scroll to position [215, 0]
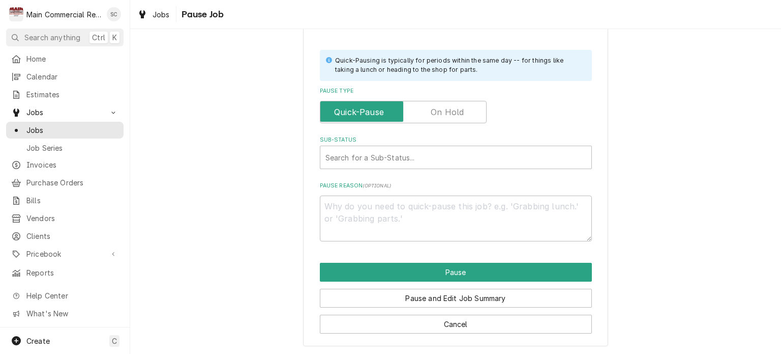
click at [452, 107] on label "Pause Type" at bounding box center [403, 112] width 167 height 22
click at [452, 107] on input "Pause Type" at bounding box center [404, 112] width 158 height 22
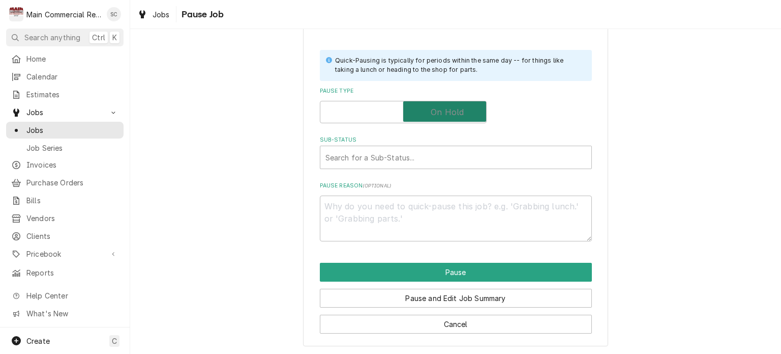
checkbox input "true"
click at [423, 157] on div "Sub-Status" at bounding box center [456, 157] width 261 height 18
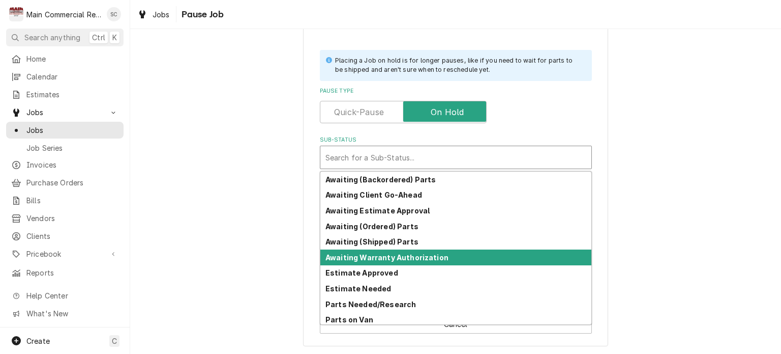
scroll to position [50, 0]
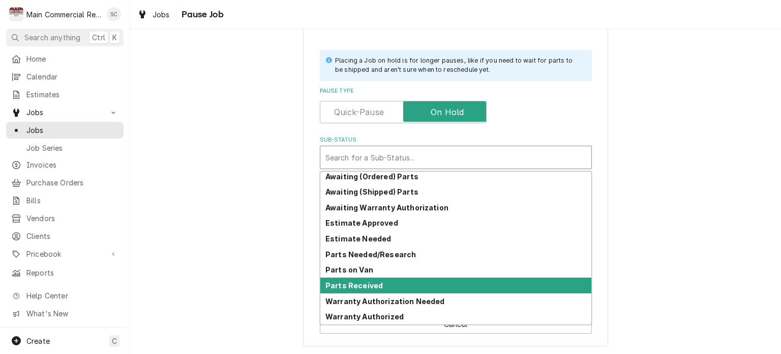
click at [372, 278] on div "Parts Received" at bounding box center [455, 285] width 271 height 16
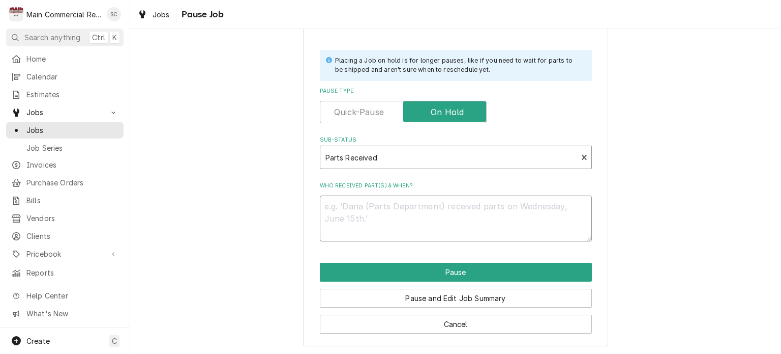
click at [386, 202] on textarea "Who received part(s) & when?" at bounding box center [456, 218] width 272 height 46
type textarea "x"
type textarea "9"
type textarea "x"
type textarea "9/"
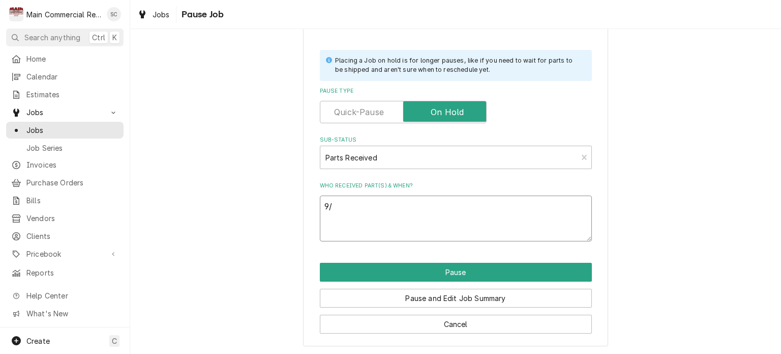
type textarea "x"
type textarea "9/4"
type textarea "x"
type textarea "9/4/"
type textarea "x"
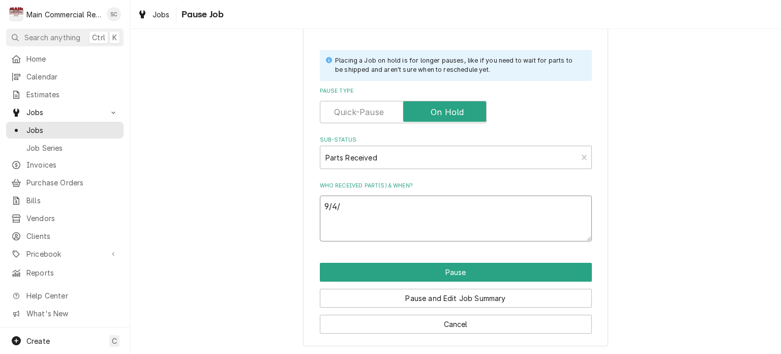
type textarea "9/4/2"
type textarea "x"
type textarea "9/4/25"
type textarea "x"
type textarea "9/4/25:"
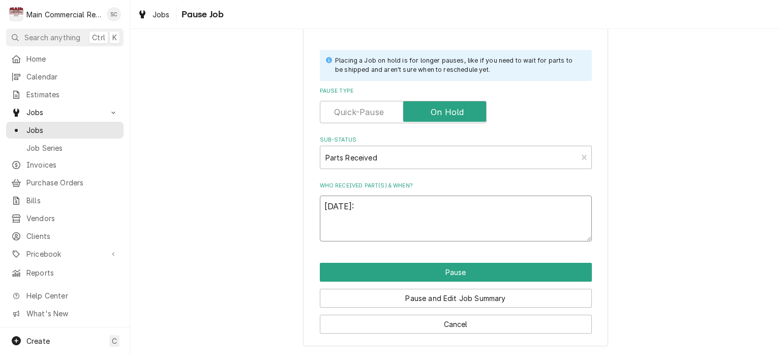
type textarea "x"
type textarea "9/4/25:L"
type textarea "x"
type textarea "9/4/25:Le"
type textarea "x"
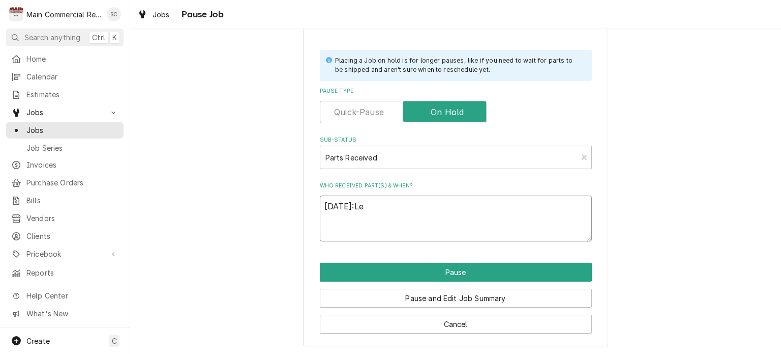
type textarea "9/4/25:Lei"
type textarea "x"
type textarea "9/4/25:Leil"
type textarea "x"
type textarea "9/4/25:Leiln"
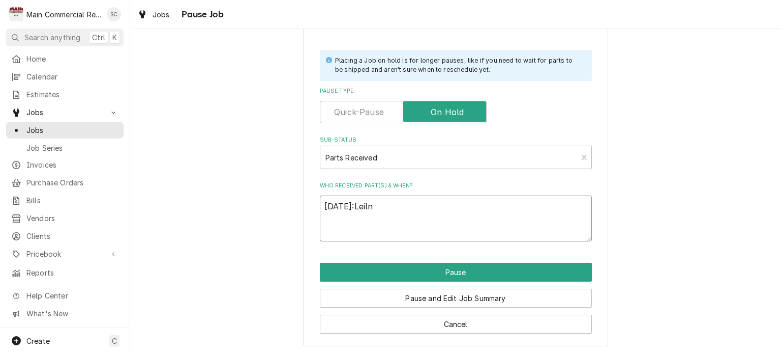
type textarea "x"
type textarea "9/4/25:Leil"
type textarea "x"
type textarea "9/4/25:Leili"
type textarea "x"
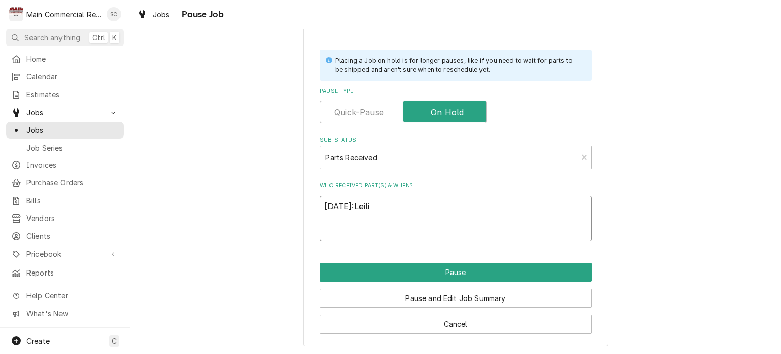
type textarea "9/4/25:Leilin"
type textarea "x"
type textarea "9/4/25:Leilind"
type textarea "x"
type textarea "9/4/25:Leilinda"
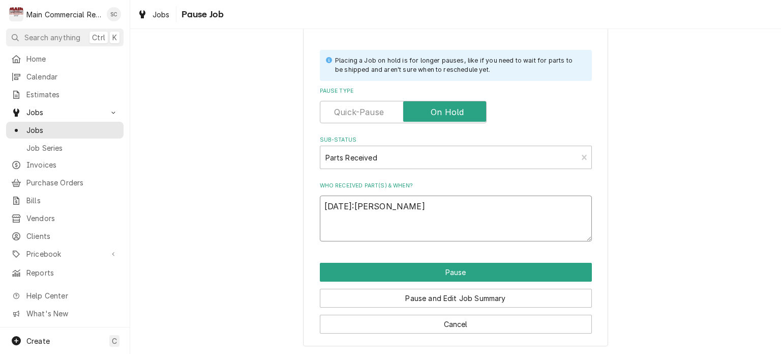
type textarea "x"
type textarea "9/4/25:Leilinda"
type textarea "x"
type textarea "9/4/25:Leilinda"
type textarea "x"
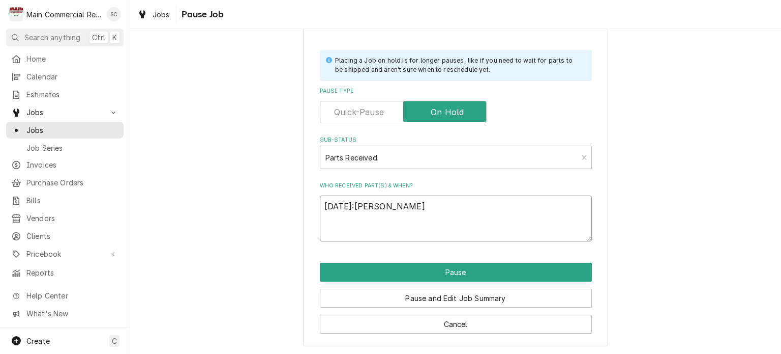
type textarea "9/4/25:Leilinda."
type textarea "x"
type textarea "9/4/25:Leilinda.-"
type textarea "x"
type textarea "9/4/25:Leilinda.-s"
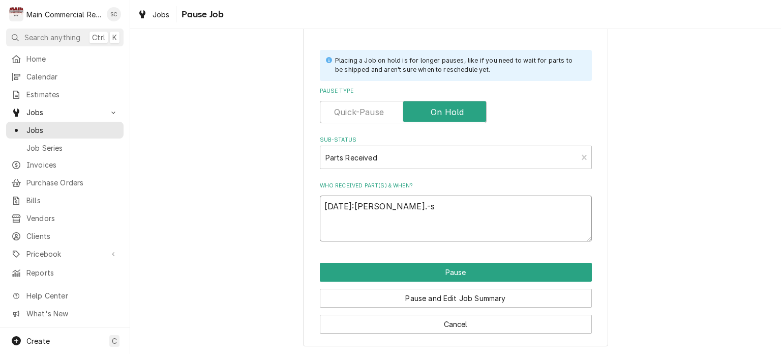
type textarea "x"
type textarea "9/4/25:Leilinda.-sr"
type textarea "x"
type textarea "9/4/25:Leilinda.-src"
type textarea "x"
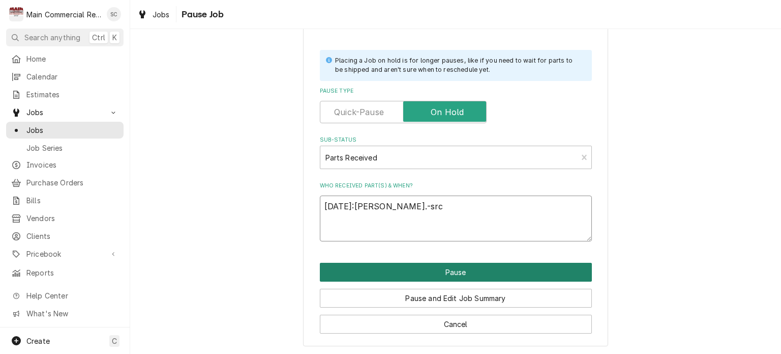
type textarea "9/4/25:Leilinda.-src"
click at [489, 267] on button "Pause" at bounding box center [456, 271] width 272 height 19
type textarea "x"
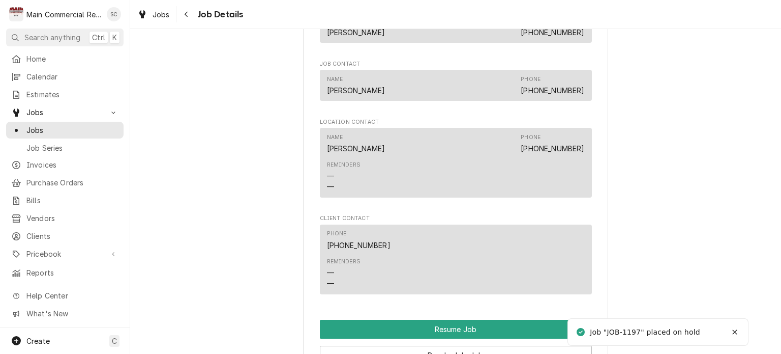
scroll to position [1119, 0]
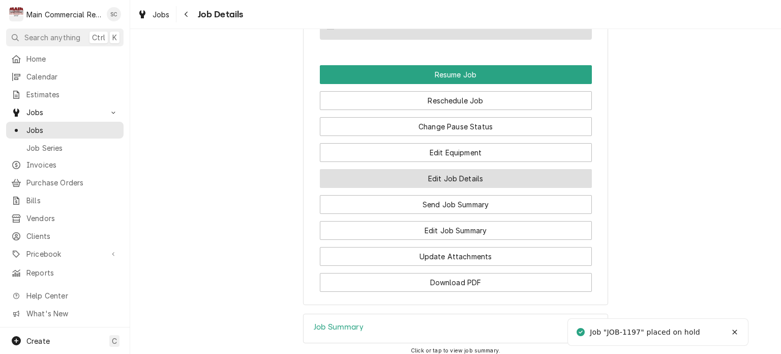
click at [489, 186] on button "Edit Job Details" at bounding box center [456, 178] width 272 height 19
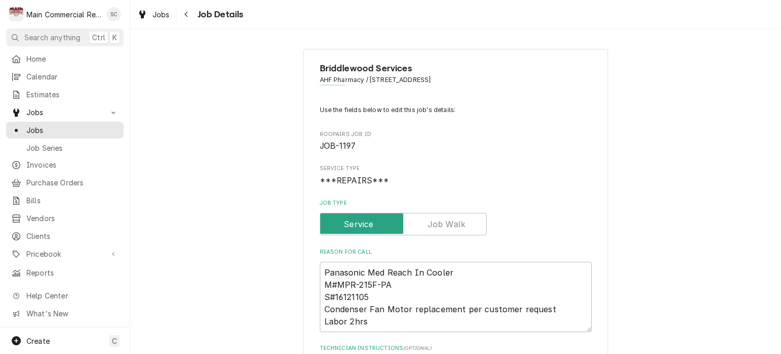
scroll to position [305, 0]
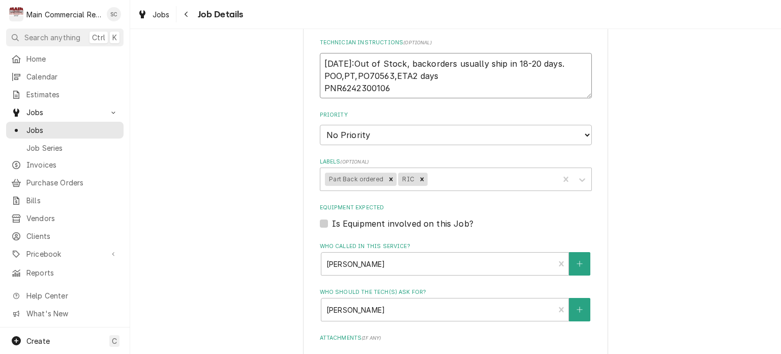
click at [320, 61] on textarea "[DATE]:Out of Stock, backorders usually ship in 18-20 days. POO,PT,PO70563,ETA2…" at bounding box center [456, 76] width 272 height 46
type textarea "x"
type textarea "[DATE]:Out of Stock, backorders usually ship in 18-20 days. POO,PT,PO70563,ETA2…"
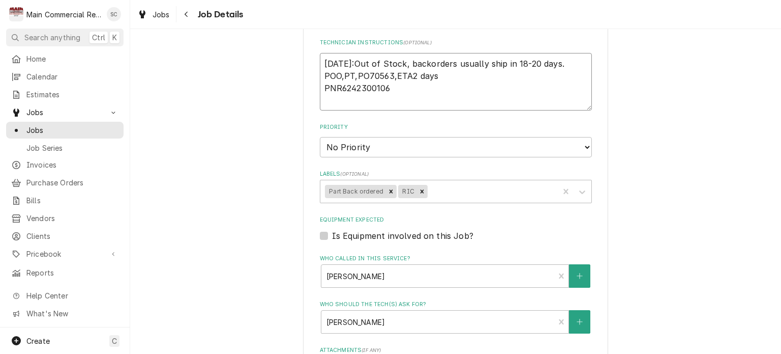
type textarea "x"
type textarea "9 [DATE]:Out of Stock, backorders usually ship in 18-20 days. POO,PT,PO70563,ET…"
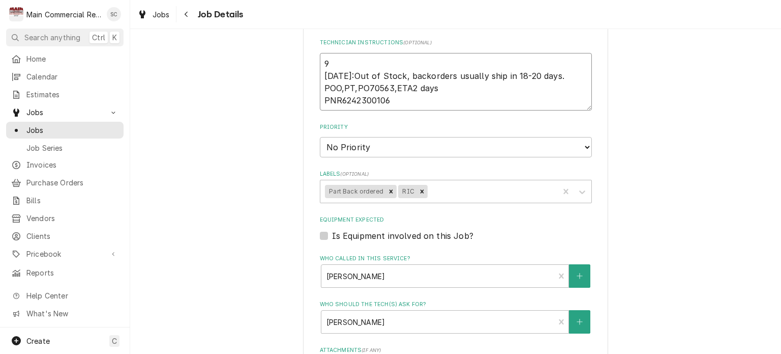
type textarea "x"
type textarea "9- [DATE]:Out of Stock, backorders usually ship in 18-20 days. POO,PT,PO70563,E…"
type textarea "x"
type textarea "9-4 [DATE]:Out of Stock, backorders usually ship in 18-20 days. POO,PT,PO70563,…"
type textarea "x"
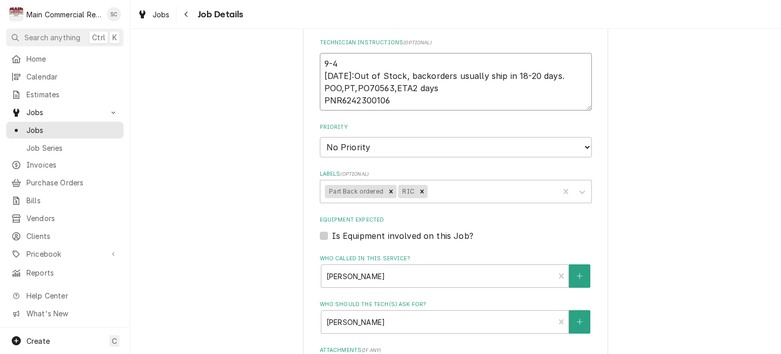
type textarea "9-49 [DATE]:Out of Stock, backorders usually ship in 18-20 days. POO,PT,PO70563…"
type textarea "x"
type textarea "9-4 [DATE]:Out of Stock, backorders usually ship in 18-20 days. POO,PT,PO70563,…"
type textarea "x"
type textarea "9-4- 8/13/25:Out of Stock, backorders usually ship in 18-20 days. POO,PT,PO7056…"
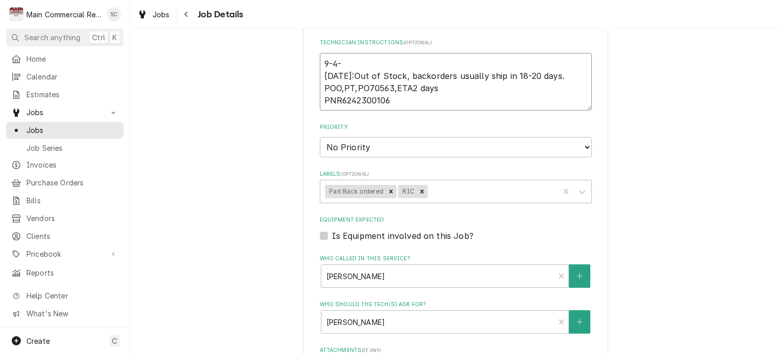
type textarea "x"
type textarea "9-4-2 8/13/25:Out of Stock, backorders usually ship in 18-20 days. POO,PT,PO705…"
type textarea "x"
type textarea "9-4-25 8/13/25:Out of Stock, backorders usually ship in 18-20 days. POO,PT,PO70…"
type textarea "x"
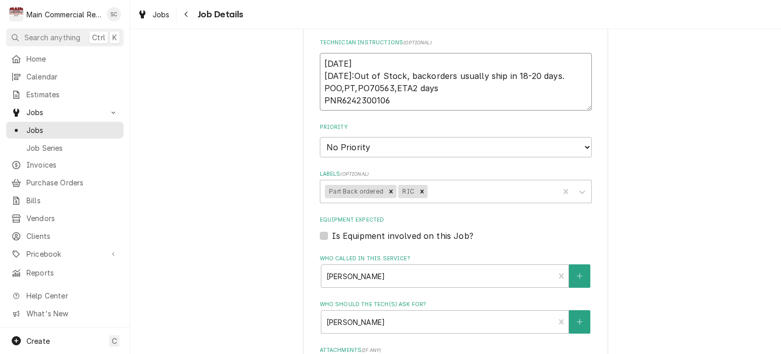
type textarea "9-4-25: 8/13/25:Out of Stock, backorders usually ship in 18-20 days. POO,PT,PO7…"
paste textarea "PIS,PT,PO70607"
type textarea "x"
type textarea "9-4-25:PIS,PT,PO70607 8/13/25:Out of Stock, backorders usually ship in 18-20 da…"
type textarea "x"
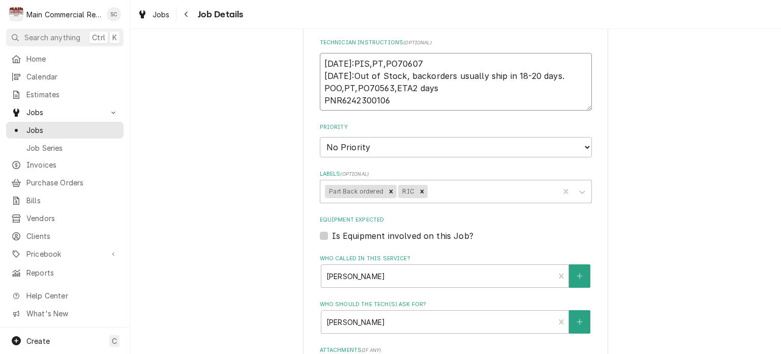
type textarea "9-4-25:PIS,PT,PO70607- 8/13/25:Out of Stock, backorders usually ship in 18-20 d…"
type textarea "x"
type textarea "9-4-25:PIS,PT,PO70607-s 8/13/25:Out of Stock, backorders usually ship in 18-20 …"
type textarea "x"
type textarea "9-4-25:PIS,PT,PO70607-sr 8/13/25:Out of Stock, backorders usually ship in 18-20…"
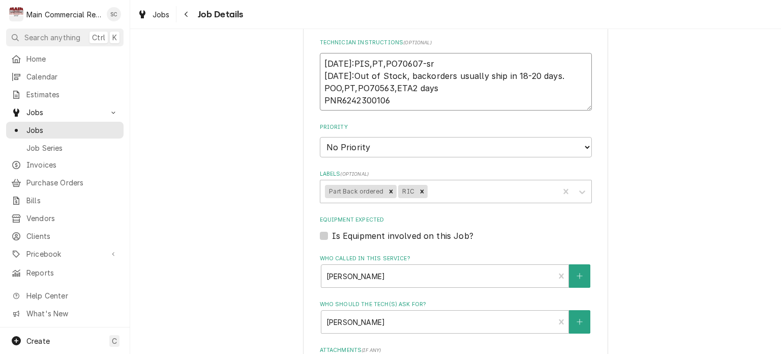
type textarea "x"
type textarea "9-4-25:PIS,PT,PO70607-src 8/13/25:Out of Stock, backorders usually ship in 18-2…"
type textarea "x"
type textarea "[DATE]:PIS,PT,PO70607-src [DATE]:Out of Stock, backorders usually ship in 18-20…"
type textarea "x"
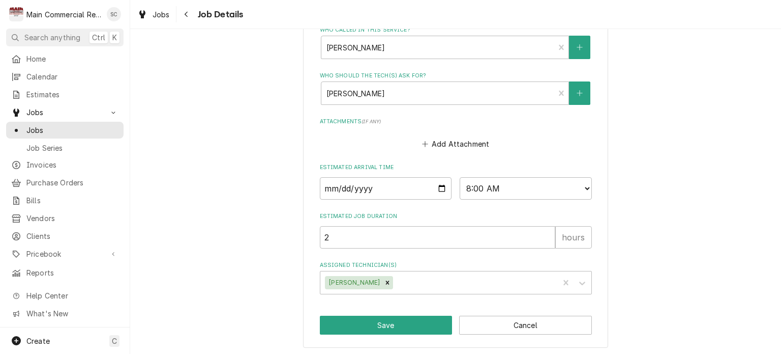
scroll to position [330, 0]
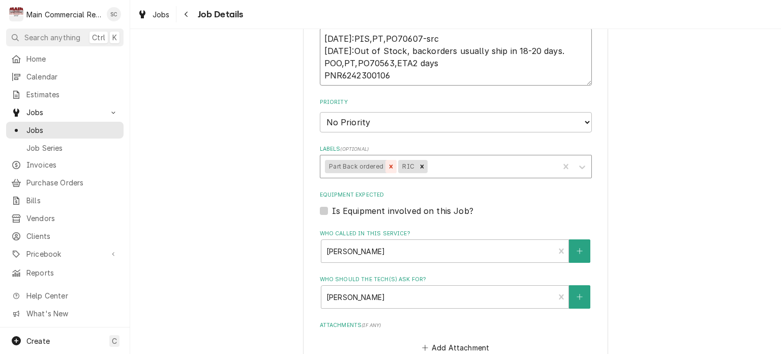
click at [388, 164] on icon "Remove Part Back ordered" at bounding box center [391, 166] width 7 height 7
type textarea "[DATE]:PIS,PT,PO70607-src [DATE]:Out of Stock, backorders usually ship in 18-20…"
type textarea "x"
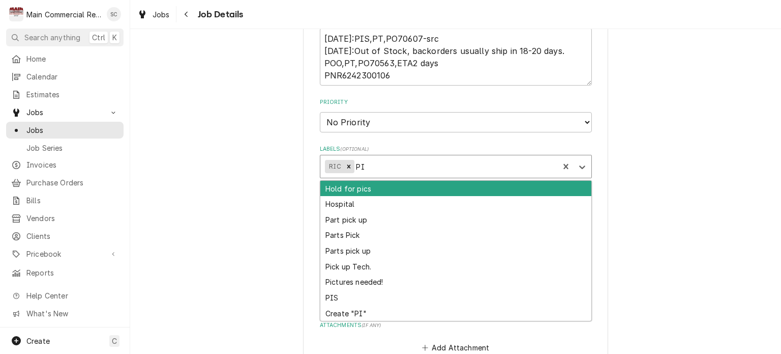
type input "PIs"
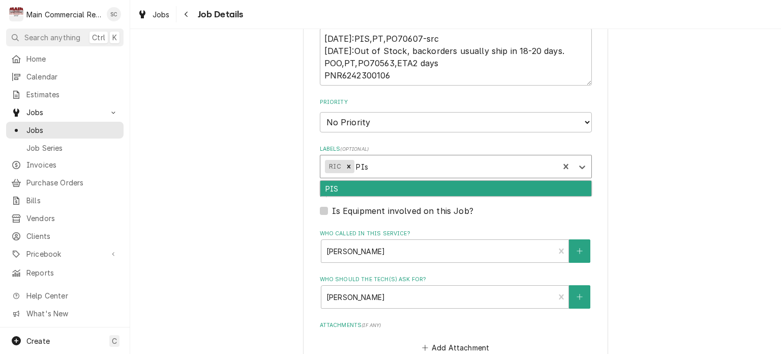
click at [426, 184] on div "PIS" at bounding box center [455, 189] width 271 height 16
type textarea "x"
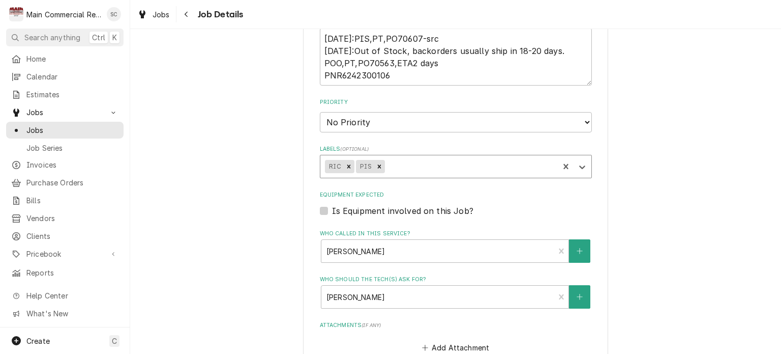
scroll to position [534, 0]
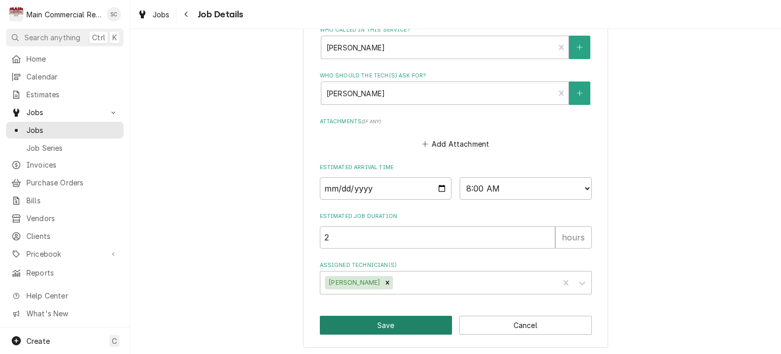
click at [370, 320] on button "Save" at bounding box center [386, 324] width 133 height 19
type textarea "x"
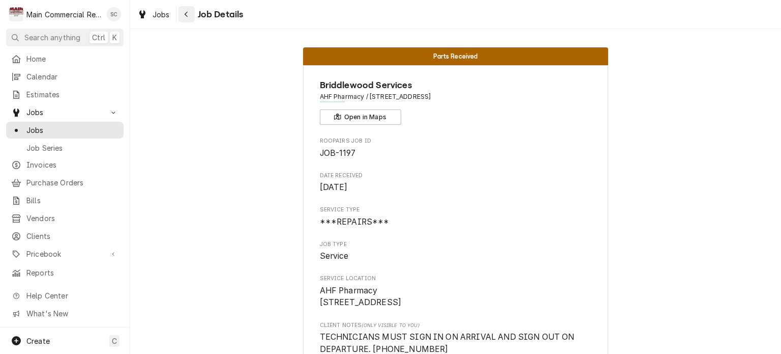
click at [189, 15] on div "Navigate back" at bounding box center [187, 14] width 10 height 10
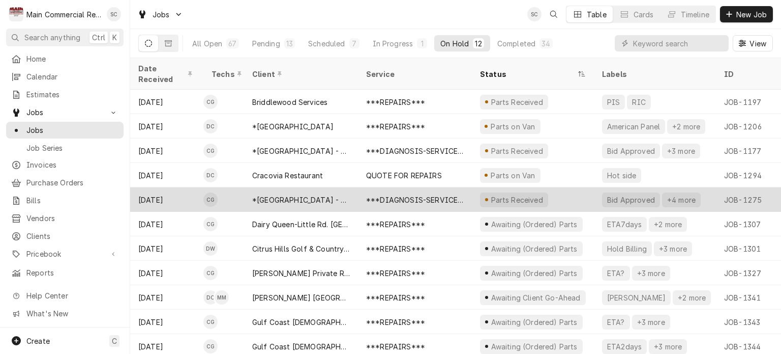
scroll to position [24, 0]
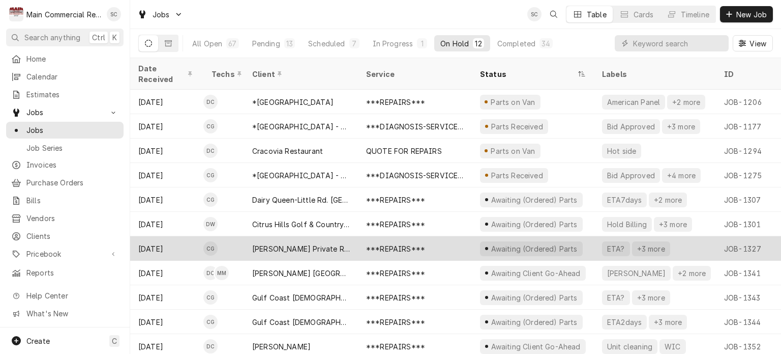
click at [346, 243] on div "[PERSON_NAME] Private Residence" at bounding box center [301, 248] width 98 height 11
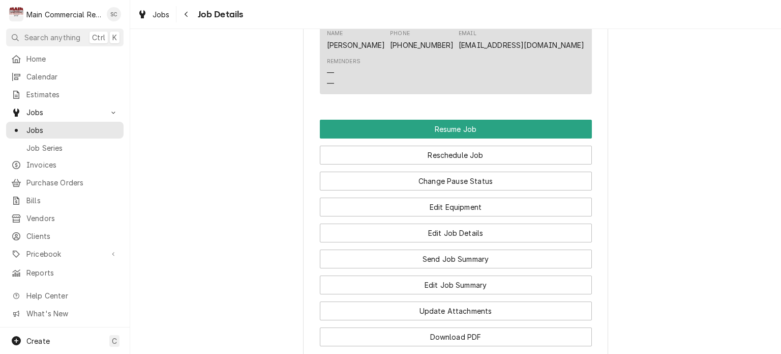
scroll to position [1119, 0]
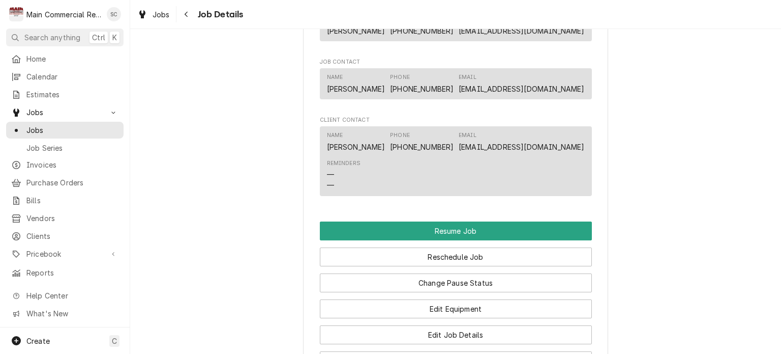
scroll to position [1017, 0]
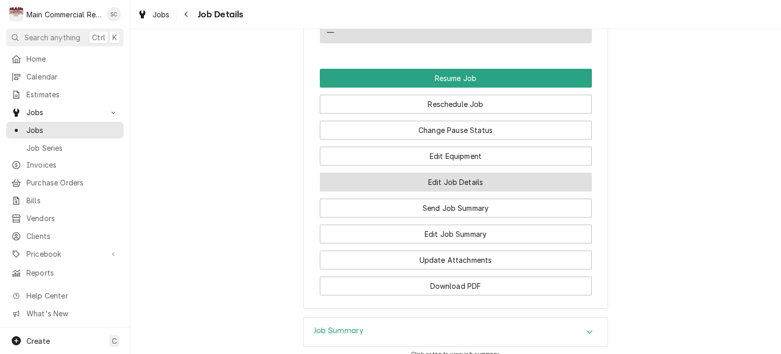
click at [487, 191] on button "Edit Job Details" at bounding box center [456, 181] width 272 height 19
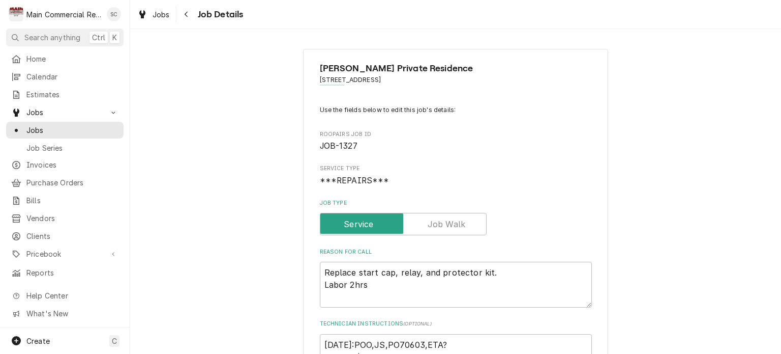
scroll to position [203, 0]
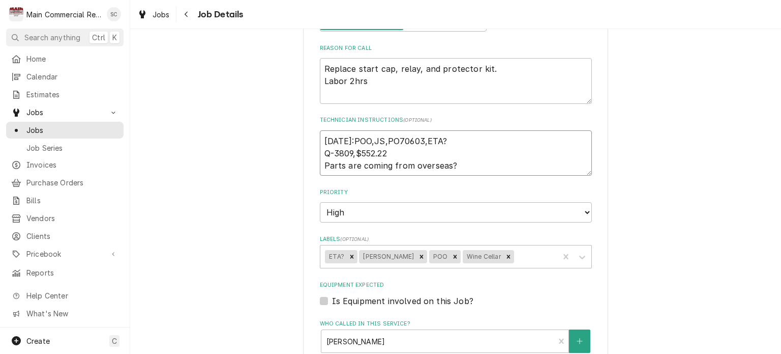
click at [320, 138] on textarea "8/28/25:POO,JS,PO70603,ETA? Q-3809,$552.22 Parts are coming from overseas?" at bounding box center [456, 153] width 272 height 46
type textarea "x"
type textarea "8/28/25:POO,JS,PO70603,ETA? Q-3809,$552.22 Parts are coming from overseas?"
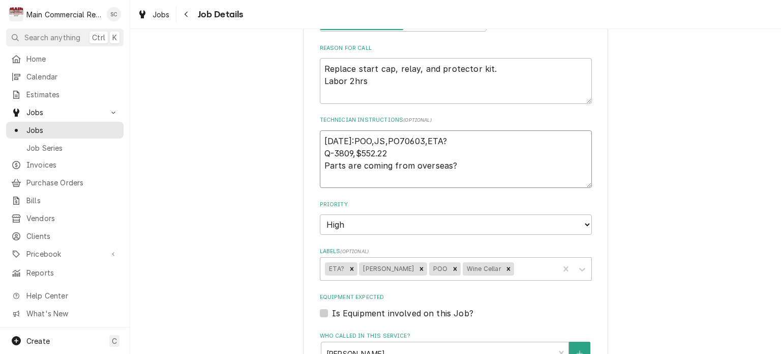
type textarea "x"
type textarea "9 8/28/25:POO,JS,PO70603,ETA? Q-3809,$552.22 Parts are coming from overseas?"
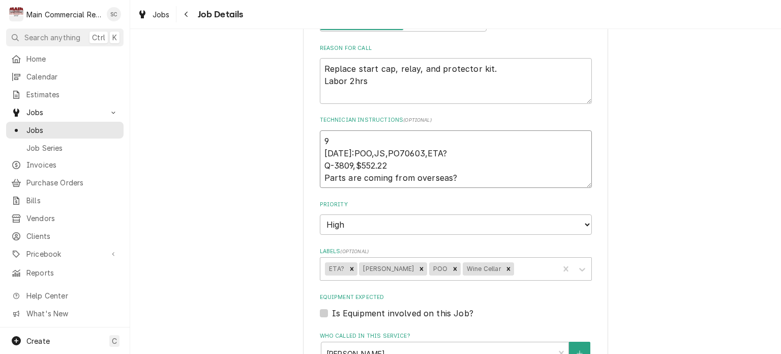
type textarea "x"
type textarea "9/ 8/28/25:POO,JS,PO70603,ETA? Q-3809,$552.22 Parts are coming from overseas?"
type textarea "x"
type textarea "9/4 8/28/25:POO,JS,PO70603,ETA? Q-3809,$552.22 Parts are coming from overseas?"
type textarea "x"
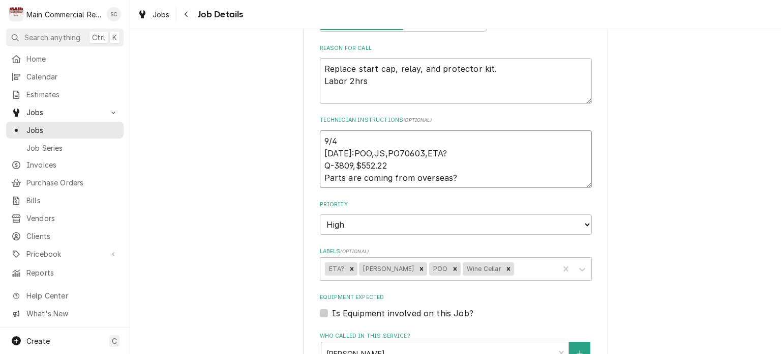
type textarea "9/4/ 8/28/25:POO,JS,PO70603,ETA? Q-3809,$552.22 Parts are coming from overseas?"
type textarea "x"
type textarea "9/4/2 8/28/25:POO,JS,PO70603,ETA? Q-3809,$552.22 Parts are coming from overseas?"
type textarea "x"
type textarea "9/4/25 8/28/25:POO,JS,PO70603,ETA? Q-3809,$552.22 Parts are coming from oversea…"
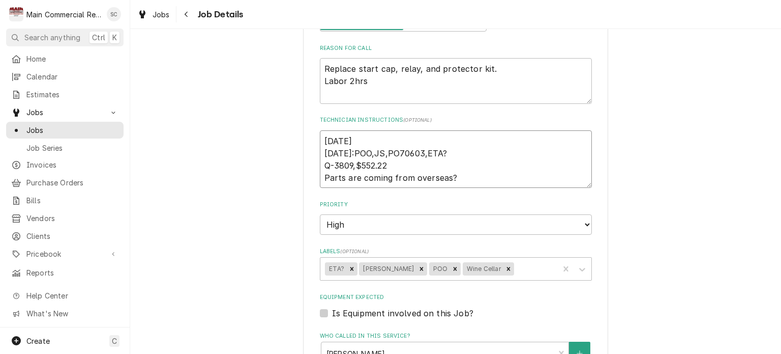
type textarea "x"
type textarea "9/4/25: 8/28/25:POO,JS,PO70603,ETA? Q-3809,$552.22 Parts are coming from overse…"
click at [468, 136] on textarea "9/4/25: 8/28/25:POO,JS,PO70603,ETA? Q-3809,$552.22 Parts are coming from overse…" at bounding box center [456, 159] width 272 height 58
type textarea "x"
type textarea "9/4/25:P 8/28/25:POO,JS,PO70603,ETA? Q-3809,$552.22 Parts are coming from overs…"
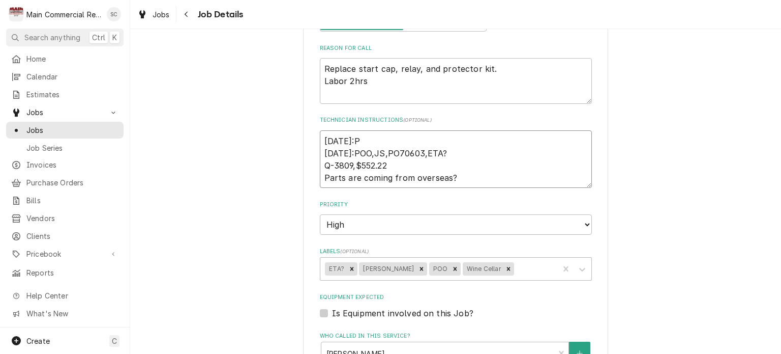
type textarea "x"
type textarea "9/4/25:Pe 8/28/25:POO,JS,PO70603,ETA? Q-3809,$552.22 Parts are coming from over…"
type textarea "x"
type textarea "9/4/25:Per 8/28/25:POO,JS,PO70603,ETA? Q-3809,$552.22 Parts are coming from ove…"
type textarea "x"
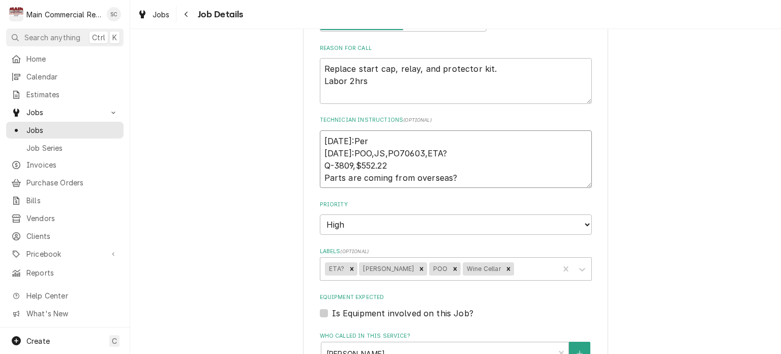
type textarea "9/4/25:Per 8/28/25:POO,JS,PO70603,ETA? Q-3809,$552.22 Parts are coming from ove…"
type textarea "x"
type textarea "9/4/25:Per V 8/28/25:POO,JS,PO70603,ETA? Q-3809,$552.22 Parts are coming from o…"
type textarea "x"
type textarea "9/4/25:Per Vi 8/28/25:POO,JS,PO70603,ETA? Q-3809,$552.22 Parts are coming from …"
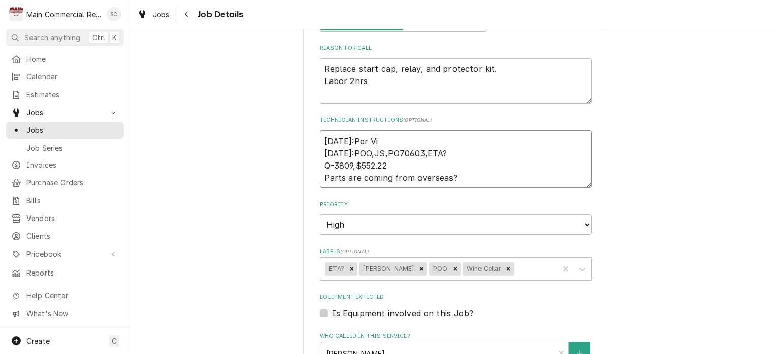
type textarea "x"
type textarea "9/4/25:Per Vin 8/28/25:POO,JS,PO70603,ETA? Q-3809,$552.22 Parts are coming from…"
type textarea "x"
type textarea "9/4/25:Per Vinc 8/28/25:POO,JS,PO70603,ETA? Q-3809,$552.22 Parts are coming fro…"
type textarea "x"
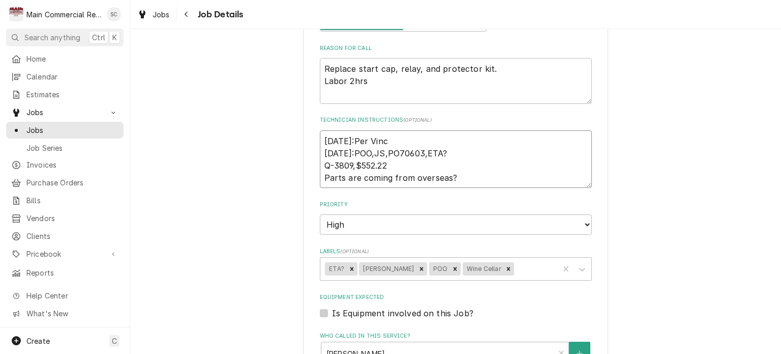
type textarea "9/4/25:Per Vince 8/28/25:POO,JS,PO70603,ETA? Q-3809,$552.22 Parts are coming fr…"
type textarea "x"
type textarea "9/4/25:Per Vince. 8/28/25:POO,JS,PO70603,ETA? Q-3809,$552.22 Parts are coming f…"
type textarea "x"
type textarea "9/4/25:Per Vince. 8/28/25:POO,JS,PO70603,ETA? Q-3809,$552.22 Parts are coming f…"
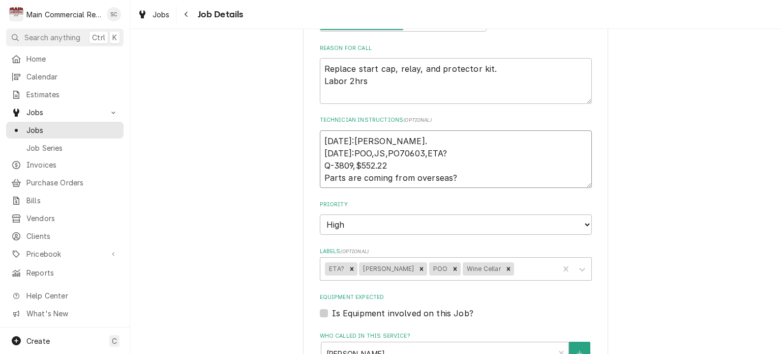
type textarea "x"
type textarea "9/4/25:Per Vince. 8/28/25:POO,JS,PO70603,ETA? Q-3809,$552.22 Parts are coming f…"
click at [669, 172] on div "Carlos Leche Private Residence 18131 Longwater Run Dr, Tampa, FL 33647 Use the …" at bounding box center [455, 249] width 651 height 826
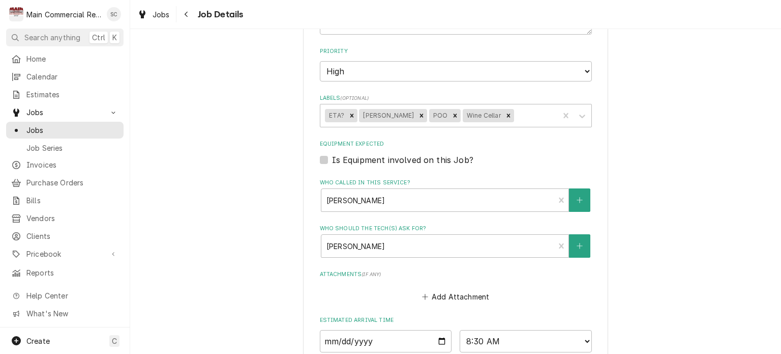
scroll to position [153, 0]
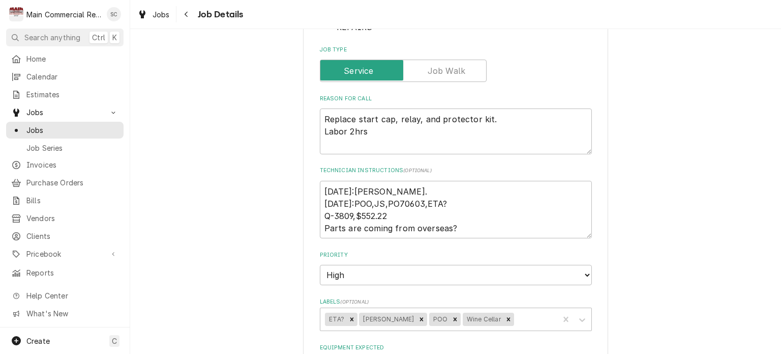
click at [705, 167] on div "Carlos Leche Private Residence 18131 Longwater Run Dr, Tampa, FL 33647 Use the …" at bounding box center [455, 300] width 651 height 826
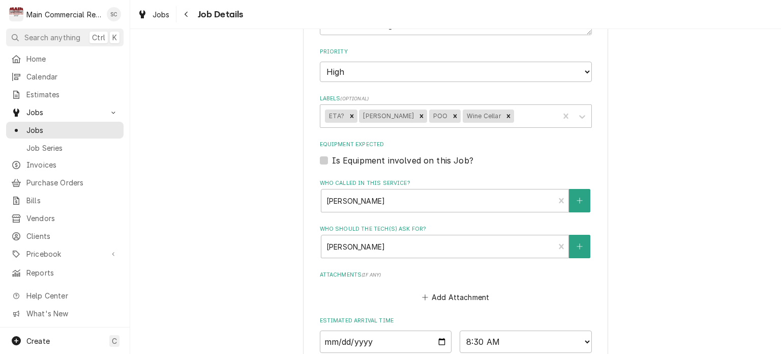
scroll to position [509, 0]
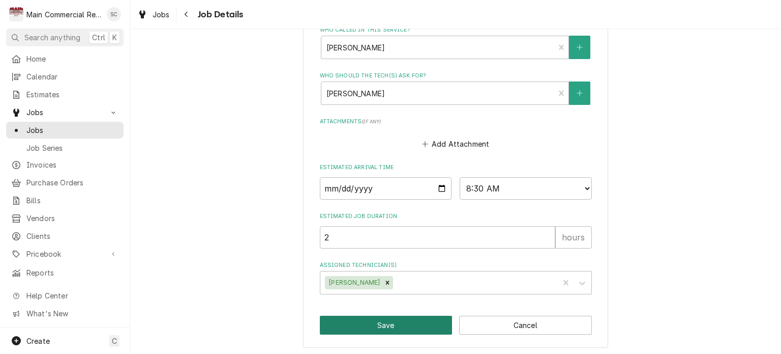
click at [412, 323] on button "Save" at bounding box center [386, 324] width 133 height 19
type textarea "x"
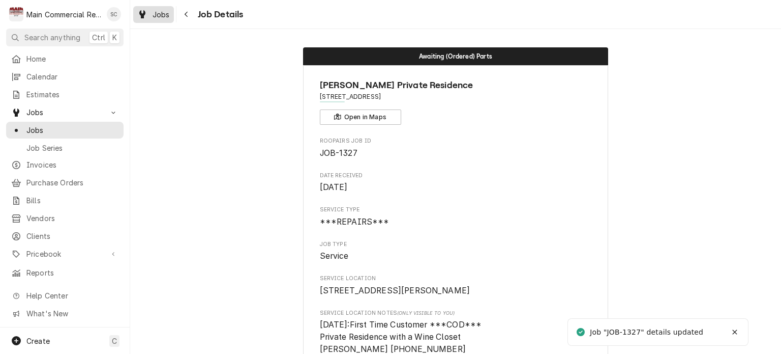
click at [166, 14] on span "Jobs" at bounding box center [161, 14] width 17 height 11
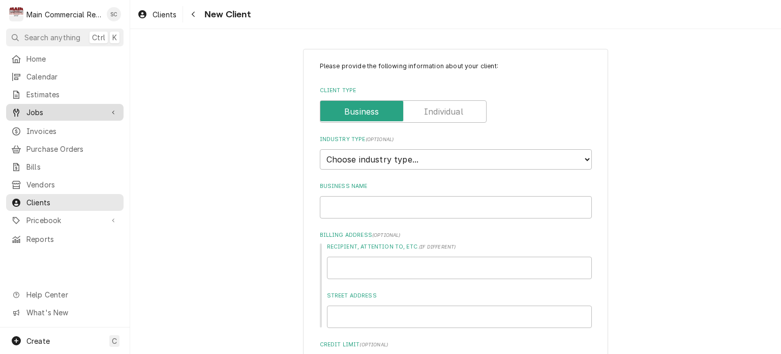
click at [47, 112] on span "Jobs" at bounding box center [64, 112] width 77 height 11
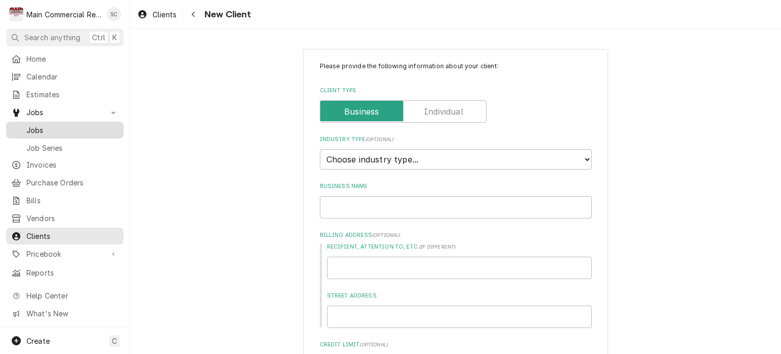
click at [62, 130] on span "Jobs" at bounding box center [72, 130] width 92 height 11
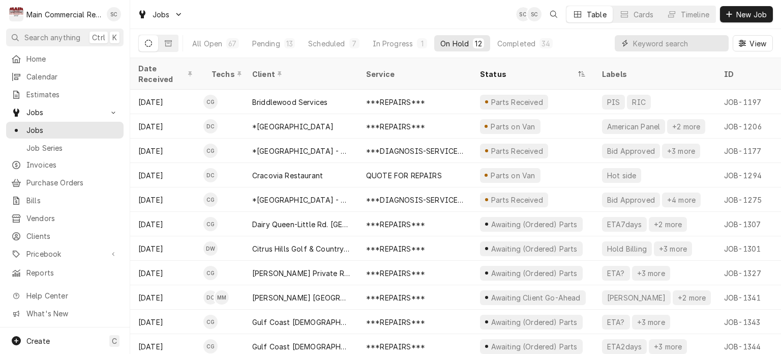
click at [643, 44] on input "Dynamic Content Wrapper" at bounding box center [678, 43] width 91 height 16
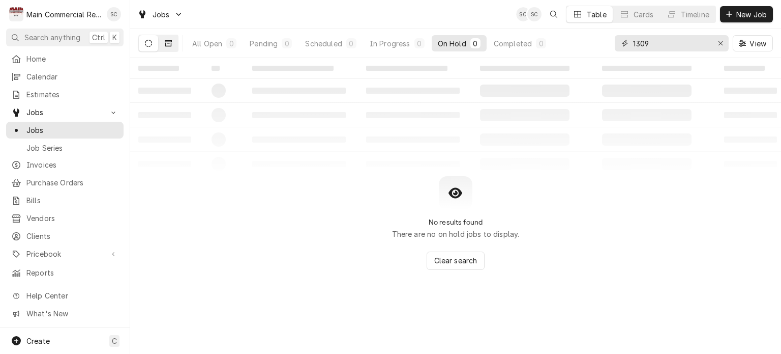
type input "1309"
click at [166, 44] on icon "Dynamic Content Wrapper" at bounding box center [168, 43] width 7 height 7
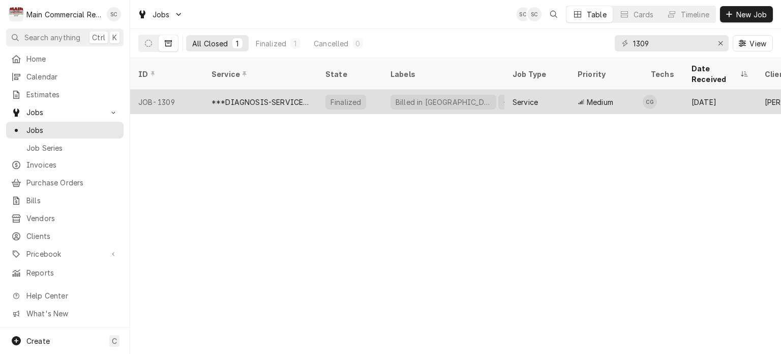
click at [260, 97] on div "***DIAGNOSIS-SERVICE CALL***" at bounding box center [260, 102] width 114 height 24
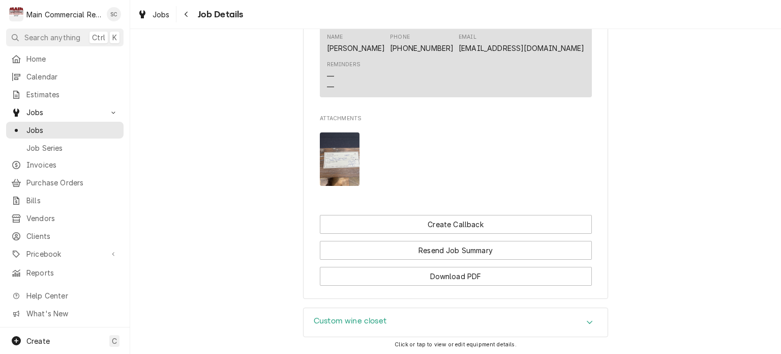
scroll to position [1122, 0]
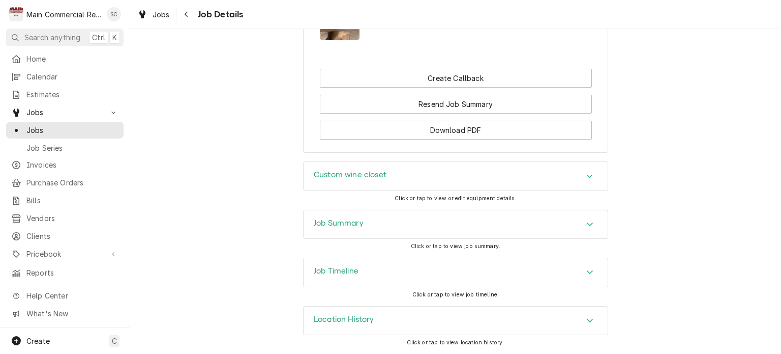
click at [582, 225] on div "Accordion Header" at bounding box center [589, 224] width 15 height 12
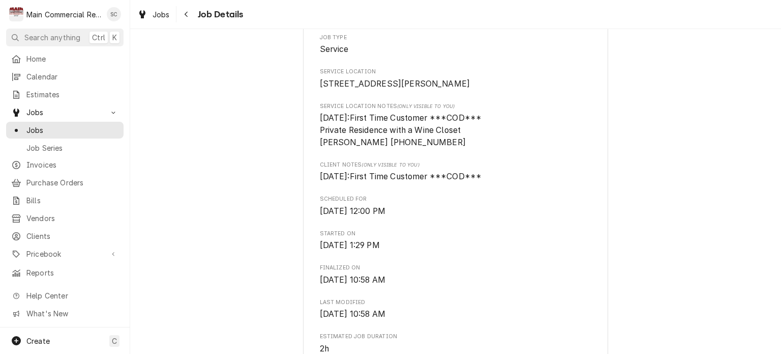
scroll to position [0, 0]
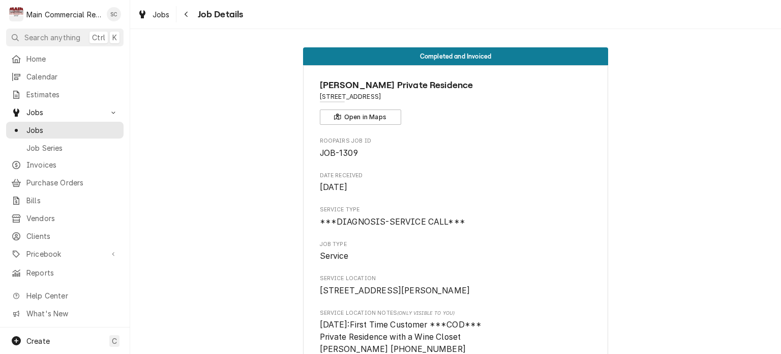
click at [158, 18] on span "Jobs" at bounding box center [161, 14] width 17 height 11
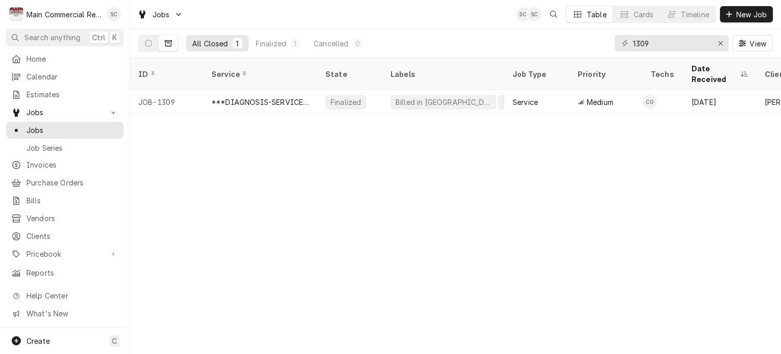
click at [486, 222] on div "ID Service State Labels Job Type Priority Techs Date Received Client Location N…" at bounding box center [455, 206] width 651 height 296
click at [423, 15] on div "Jobs SC SC Table Cards Timeline New Job" at bounding box center [455, 14] width 651 height 28
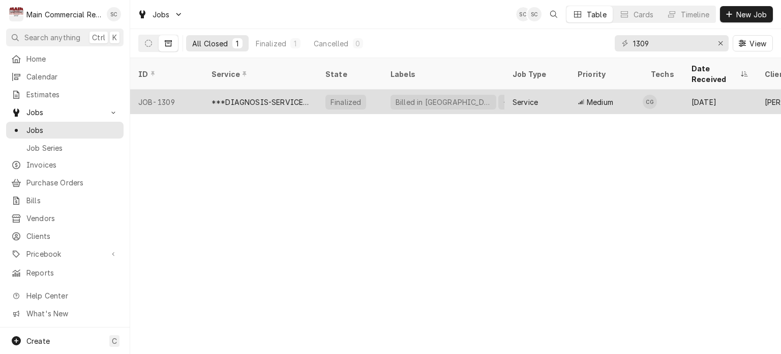
click at [495, 92] on div "Billed in QBO +3 more" at bounding box center [444, 102] width 122 height 24
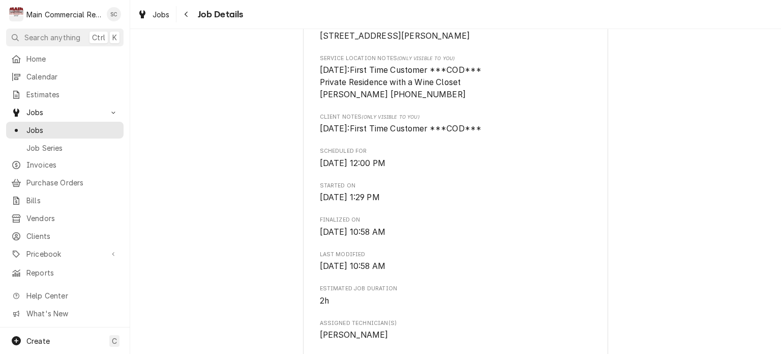
scroll to position [102, 0]
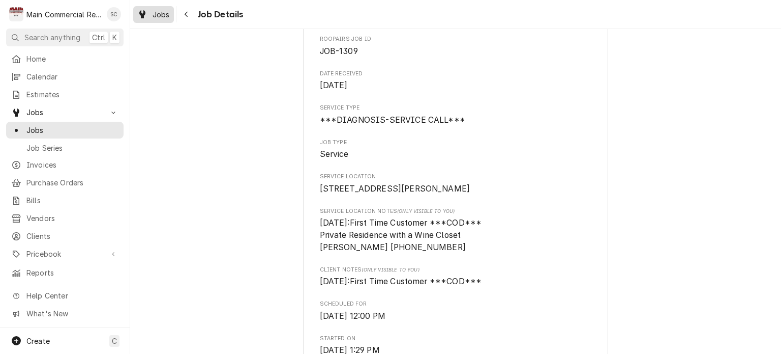
click at [165, 12] on span "Jobs" at bounding box center [161, 14] width 17 height 11
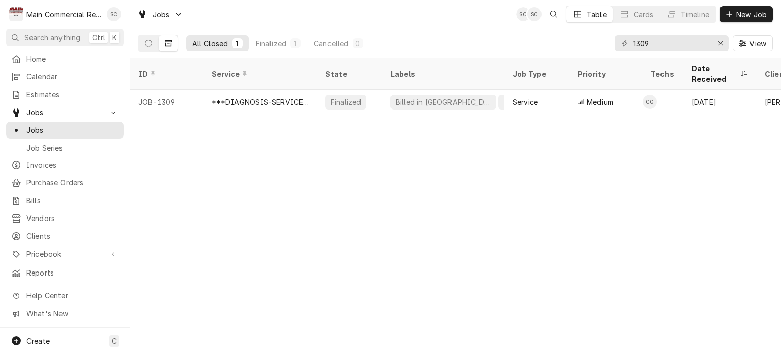
click at [619, 193] on div "ID Service State Labels Job Type Priority Techs Date Received Client Location N…" at bounding box center [455, 206] width 651 height 296
click at [719, 45] on icon "Erase input" at bounding box center [721, 43] width 6 height 7
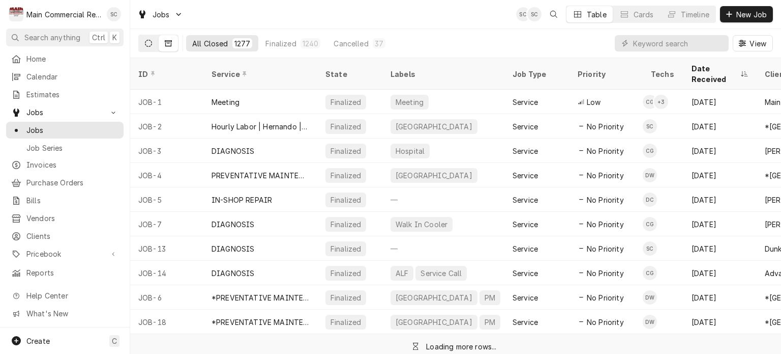
click at [150, 42] on icon "Dynamic Content Wrapper" at bounding box center [148, 43] width 7 height 7
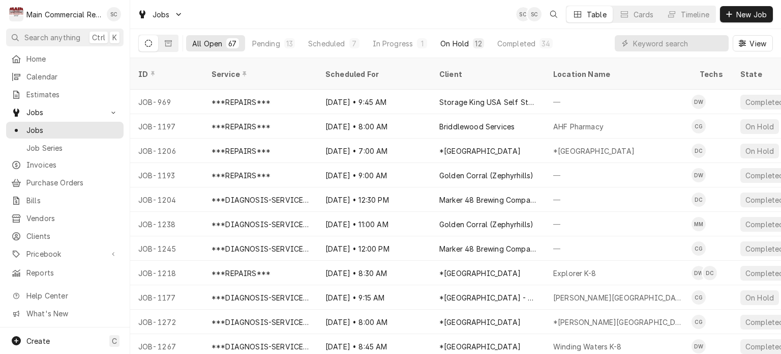
click at [468, 44] on button "On Hold 12" at bounding box center [461, 43] width 55 height 16
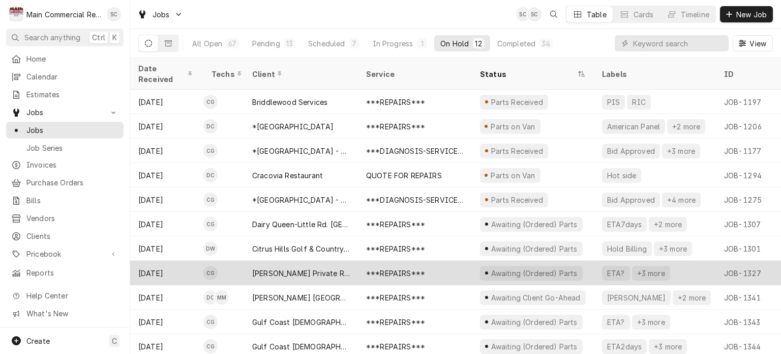
click at [311, 268] on div "[PERSON_NAME] Private Residence" at bounding box center [301, 273] width 98 height 11
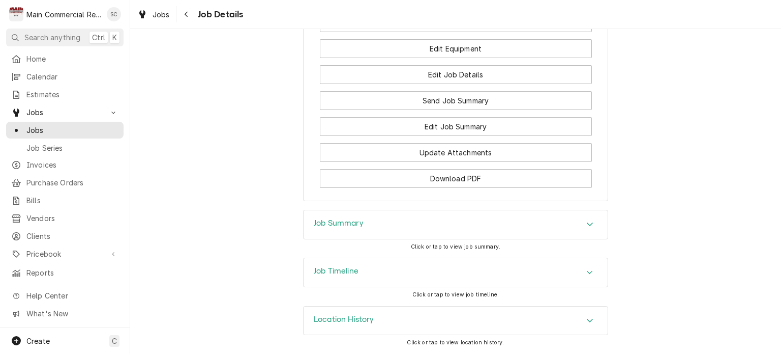
scroll to position [993, 0]
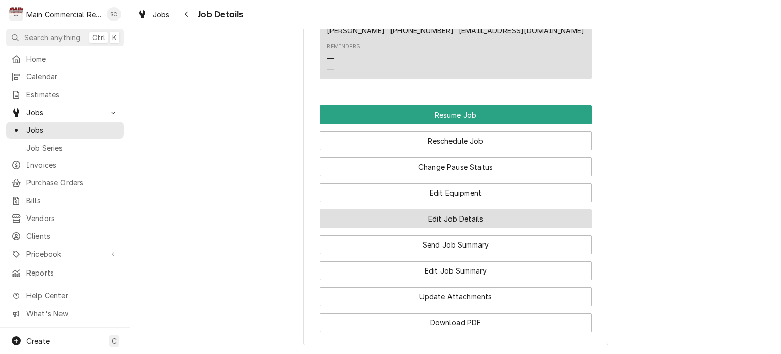
click at [478, 226] on button "Edit Job Details" at bounding box center [456, 218] width 272 height 19
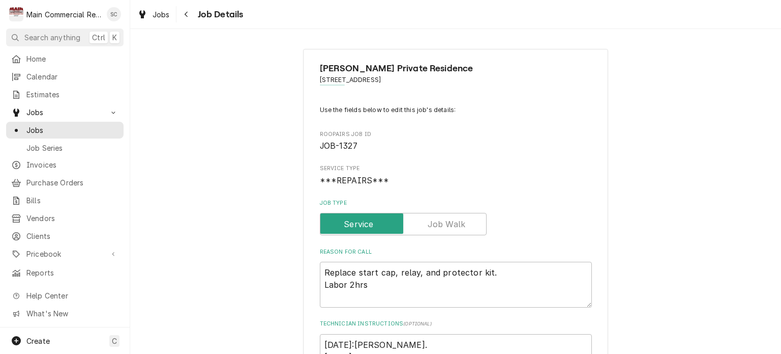
scroll to position [102, 0]
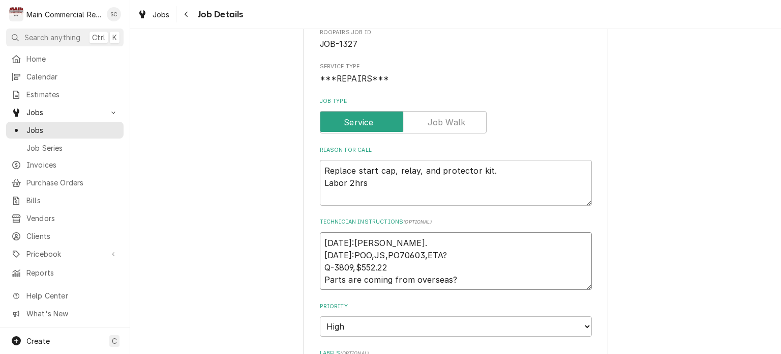
click at [420, 242] on textarea "9/4/25:Per Vince. 8/28/25:POO,JS,PO70603,ETA? Q-3809,$552.22 Parts are coming f…" at bounding box center [456, 261] width 272 height 58
type textarea "x"
type textarea "9/4/25:Per Vince. 8/28/25:POO,JS,PO70603,ETA? Q-3809,$552.22 Parts are coming f…"
type textarea "x"
type textarea "9/4/25:Per Vince 8/28/25:POO,JS,PO70603,ETA? Q-3809,$552.22 Parts are coming fr…"
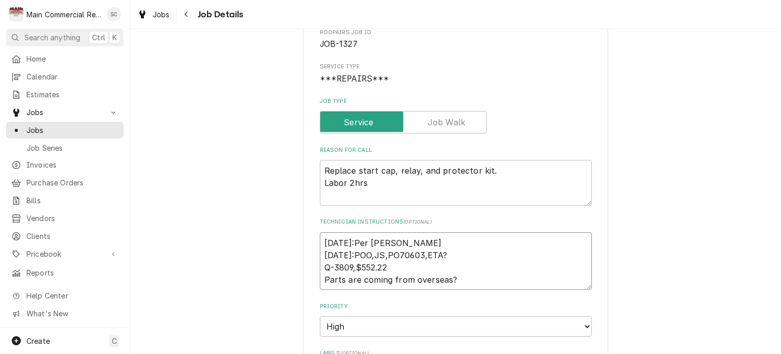
type textarea "x"
type textarea "9/4/25:Per Vince, 8/28/25:POO,JS,PO70603,ETA? Q-3809,$552.22 Parts are coming f…"
type textarea "x"
type textarea "9/4/25:Per Vince, 8/28/25:POO,JS,PO70603,ETA? Q-3809,$552.22 Parts are coming f…"
type textarea "x"
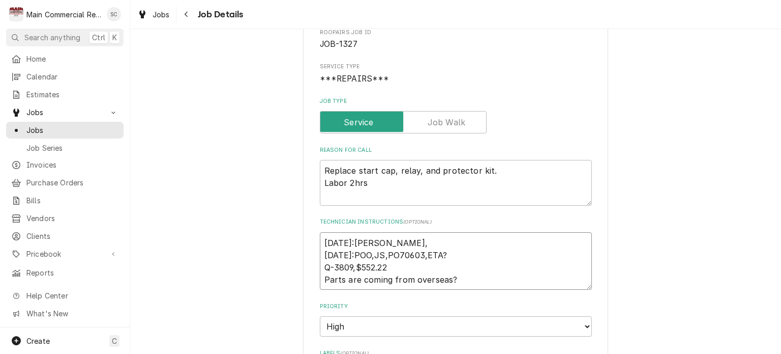
type textarea "9/4/25:Per Vince, i 8/28/25:POO,JS,PO70603,ETA? Q-3809,$552.22 Parts are coming…"
type textarea "x"
type textarea "9/4/25:Per Vince, it 8/28/25:POO,JS,PO70603,ETA? Q-3809,$552.22 Parts are comin…"
type textarea "x"
type textarea "9/4/25:Per Vince, it 8/28/25:POO,JS,PO70603,ETA? Q-3809,$552.22 Parts are comin…"
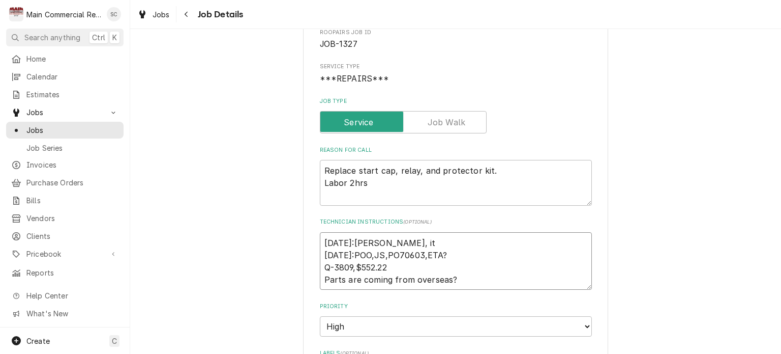
type textarea "x"
type textarea "9/4/25:Per Vince, it w 8/28/25:POO,JS,PO70603,ETA? Q-3809,$552.22 Parts are com…"
type textarea "x"
type textarea "9/4/25:Per Vince, it wa 8/28/25:POO,JS,PO70603,ETA? Q-3809,$552.22 Parts are co…"
type textarea "x"
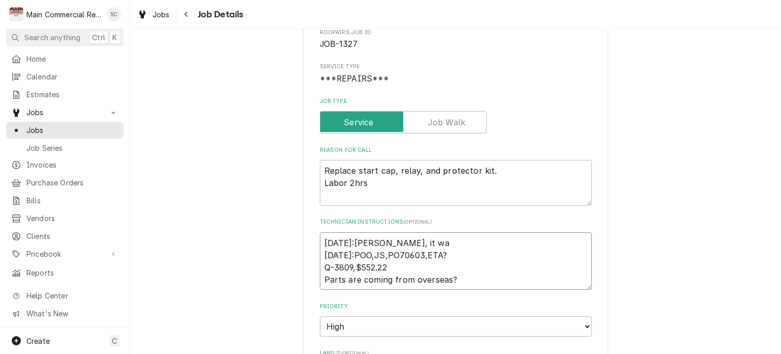
type textarea "9/4/25:Per Vince, it was 8/28/25:POO,JS,PO70603,ETA? Q-3809,$552.22 Parts are c…"
type textarea "x"
type textarea "9/4/25:Per Vince, it was 8/28/25:POO,JS,PO70603,ETA? Q-3809,$552.22 Parts are c…"
type textarea "x"
type textarea "9/4/25:Per Vince, it was o 8/28/25:POO,JS,PO70603,ETA? Q-3809,$552.22 Parts are…"
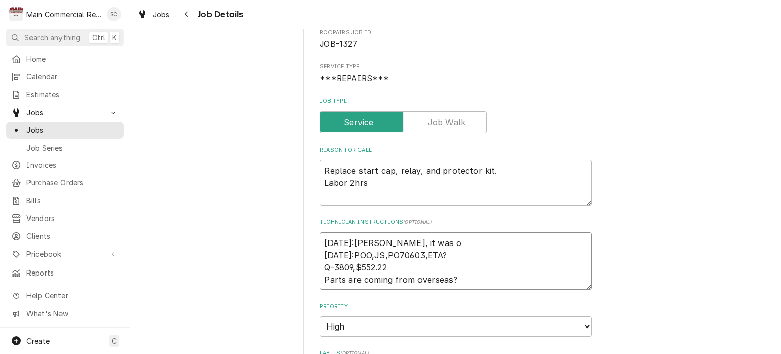
type textarea "x"
type textarea "9/4/25:Per Vince, it was or 8/28/25:POO,JS,PO70603,ETA? Q-3809,$552.22 Parts ar…"
type textarea "x"
type textarea "9/4/25:Per Vince, it was ord 8/28/25:POO,JS,PO70603,ETA? Q-3809,$552.22 Parts a…"
type textarea "x"
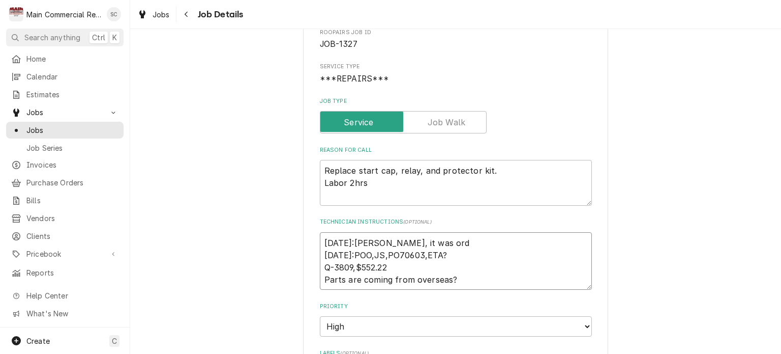
type textarea "9/4/25:Per Vince, it was orde 8/28/25:POO,JS,PO70603,ETA? Q-3809,$552.22 Parts …"
type textarea "x"
type textarea "9/4/25:Per Vince, it was orde4 8/28/25:POO,JS,PO70603,ETA? Q-3809,$552.22 Parts…"
type textarea "x"
type textarea "9/4/25:Per Vince, it was orde4r 8/28/25:POO,JS,PO70603,ETA? Q-3809,$552.22 Part…"
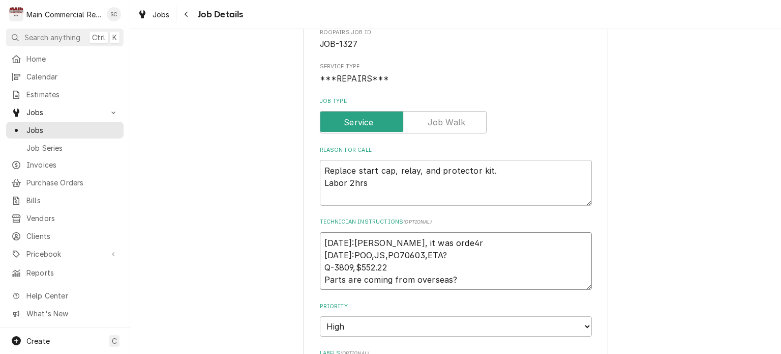
type textarea "x"
type textarea "9/4/25:Per Vince, it was orde4re 8/28/25:POO,JS,PO70603,ETA? Q-3809,$552.22 Par…"
type textarea "x"
type textarea "9/4/25:Per Vince, it was orde4r 8/28/25:POO,JS,PO70603,ETA? Q-3809,$552.22 Part…"
type textarea "x"
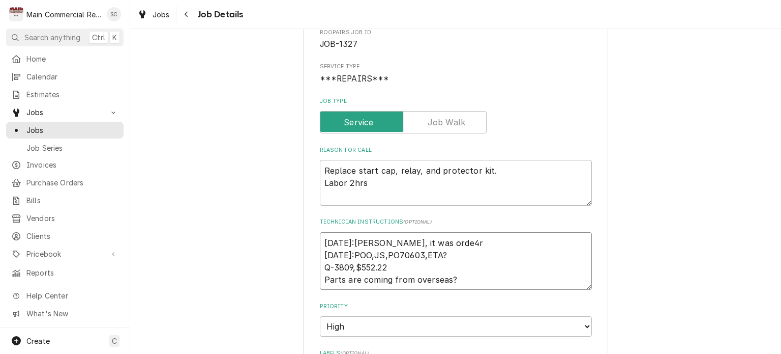
type textarea "9/4/25:Per Vince, it was orde4 8/28/25:POO,JS,PO70603,ETA? Q-3809,$552.22 Parts…"
type textarea "x"
type textarea "9/4/25:Per Vince, it was orde 8/28/25:POO,JS,PO70603,ETA? Q-3809,$552.22 Parts …"
type textarea "x"
type textarea "9/4/25:Per Vince, it was order 8/28/25:POO,JS,PO70603,ETA? Q-3809,$552.22 Parts…"
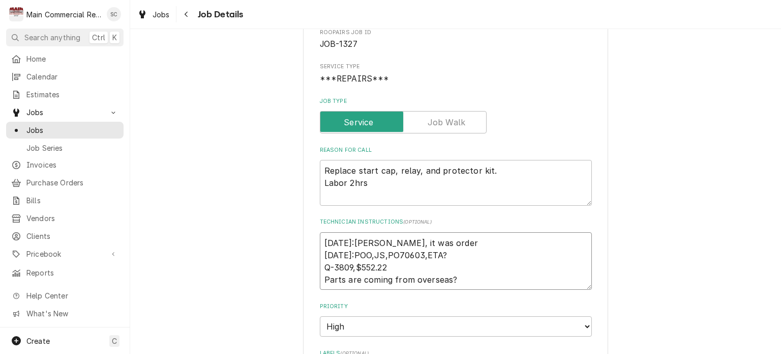
type textarea "x"
type textarea "9/4/25:Per Vince, it was ordere 8/28/25:POO,JS,PO70603,ETA? Q-3809,$552.22 Part…"
type textarea "x"
type textarea "9/4/25:Per Vince, it was ordered 8/28/25:POO,JS,PO70603,ETA? Q-3809,$552.22 Par…"
type textarea "x"
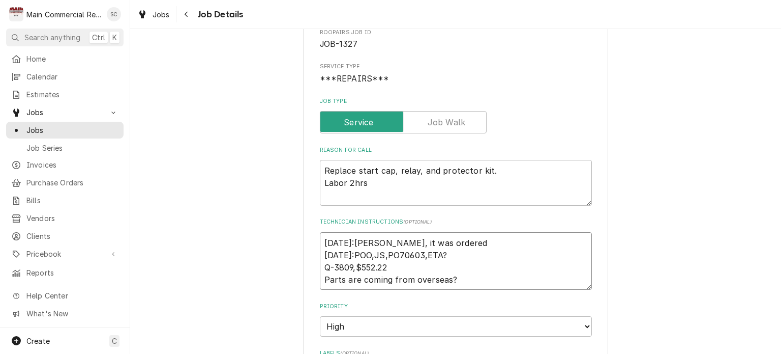
type textarea "9/4/25:Per Vince, it was ordered 8/28/25:POO,JS,PO70603,ETA? Q-3809,$552.22 Par…"
type textarea "x"
type textarea "9/4/25:Per Vince, it was ordered t 8/28/25:POO,JS,PO70603,ETA? Q-3809,$552.22 P…"
type textarea "x"
type textarea "9/4/25:Per Vince, it was ordered to 8/28/25:POO,JS,PO70603,ETA? Q-3809,$552.22 …"
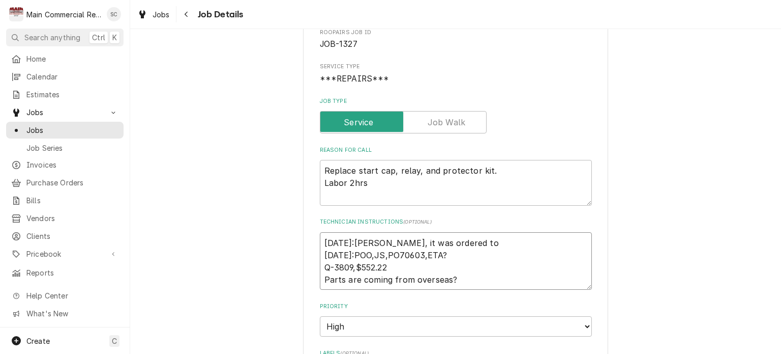
type textarea "x"
type textarea "9/4/25:Per Vince, it was ordered to 8/28/25:POO,JS,PO70603,ETA? Q-3809,$552.22 …"
type textarea "x"
type textarea "9/4/25:Per Vince, it was ordered to g 8/28/25:POO,JS,PO70603,ETA? Q-3809,$552.2…"
type textarea "x"
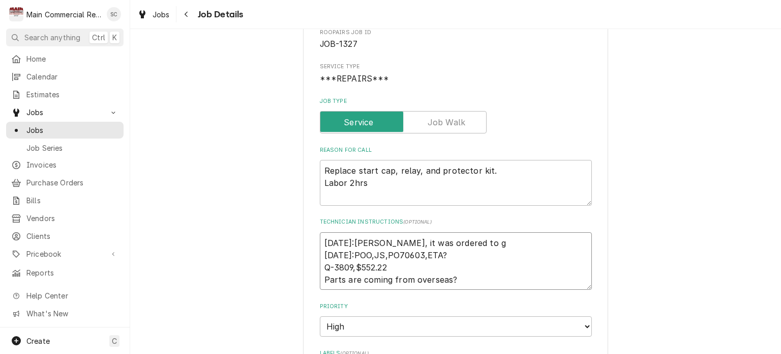
type textarea "9/4/25:Per Vince, it was ordered to go 8/28/25:POO,JS,PO70603,ETA? Q-3809,$552.…"
type textarea "x"
type textarea "9/4/25:Per Vince, it was ordered to go 8/28/25:POO,JS,PO70603,ETA? Q-3809,$552.…"
type textarea "x"
type textarea "9/4/25:Per Vince, it was ordered to go t 8/28/25:POO,JS,PO70603,ETA? Q-3809,$55…"
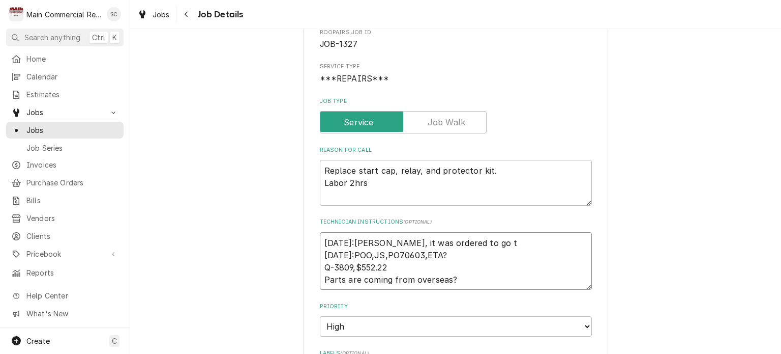
type textarea "x"
type textarea "9/4/25:Per Vince, it was ordered to go to 8/28/25:POO,JS,PO70603,ETA? Q-3809,$5…"
type textarea "x"
type textarea "9/4/25:Per Vince, it was ordered to go to 8/28/25:POO,JS,PO70603,ETA? Q-3809,$5…"
type textarea "x"
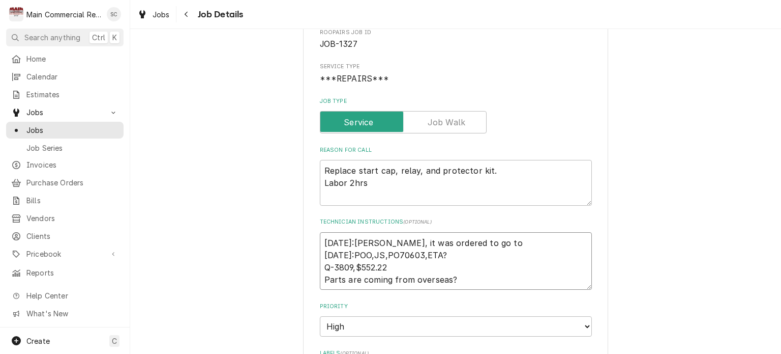
type textarea "9/4/25:Per Vince, it was ordered to go to B 8/28/25:POO,JS,PO70603,ETA? Q-3809,…"
type textarea "x"
type textarea "9/4/25:Per Vince, it was ordered to go to Br 8/28/25:POO,JS,PO70603,ETA? Q-3809…"
type textarea "x"
type textarea "9/4/25:Per Vince, it was ordered to go to Bra 8/28/25:POO,JS,PO70603,ETA? Q-380…"
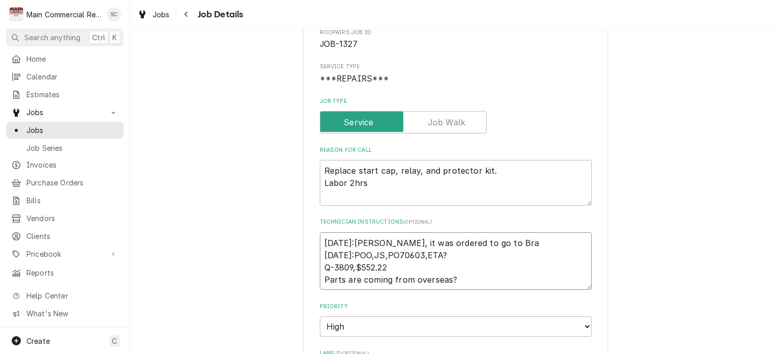
type textarea "x"
type textarea "9/4/25:Per Vince, it was ordered to go to Bran 8/28/25:POO,JS,PO70603,ETA? Q-38…"
type textarea "x"
type textarea "9/4/25:Per Vince, it was ordered to go to Brand 8/28/25:POO,JS,PO70603,ETA? Q-3…"
type textarea "x"
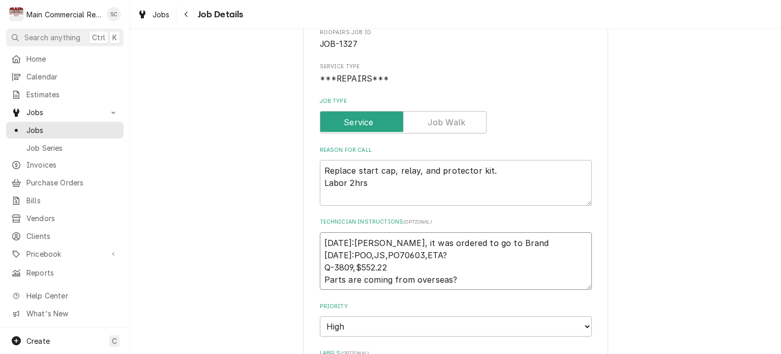
type textarea "9/4/25:Per Vince, it was ordered to go to Brando 8/28/25:POO,JS,PO70603,ETA? Q-…"
type textarea "x"
type textarea "9/4/25:Per Vince, it was ordered to go to Brandon 8/28/25:POO,JS,PO70603,ETA? Q…"
type textarea "x"
type textarea "9/4/25:Per Vince, it was ordered to go to Brandon 8/28/25:POO,JS,PO70603,ETA? Q…"
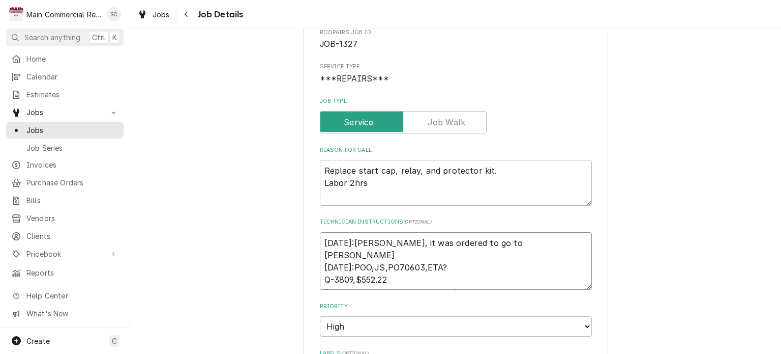
type textarea "x"
type textarea "9/4/25:Per Vince, it was ordered to go to Brandon a 8/28/25:POO,JS,PO70603,ETA?…"
type textarea "x"
type textarea "9/4/25:Per Vince, it was ordered to go to Brandon an 8/28/25:POO,JS,PO70603,ETA…"
type textarea "x"
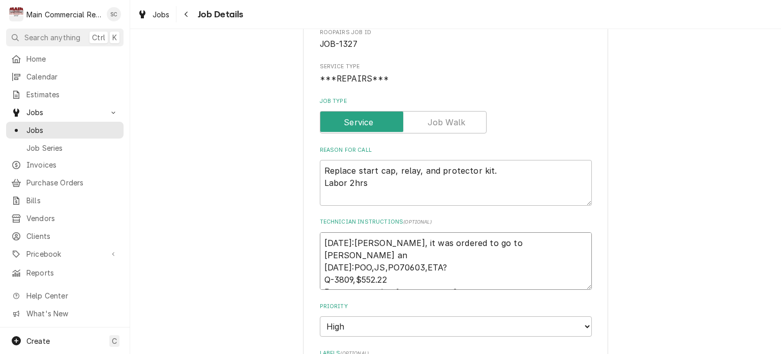
type textarea "9/4/25:Per Vince, it was ordered to go to Brandon and 8/28/25:POO,JS,PO70603,ET…"
type textarea "x"
type textarea "9/4/25:Per Vince, it was ordered to go to Brandon and 8/28/25:POO,JS,PO70603,ET…"
type textarea "x"
type textarea "9/4/25:Per Vince, it was ordered to go to Brandon and 8/28/25:POO,JS,PO70603,ET…"
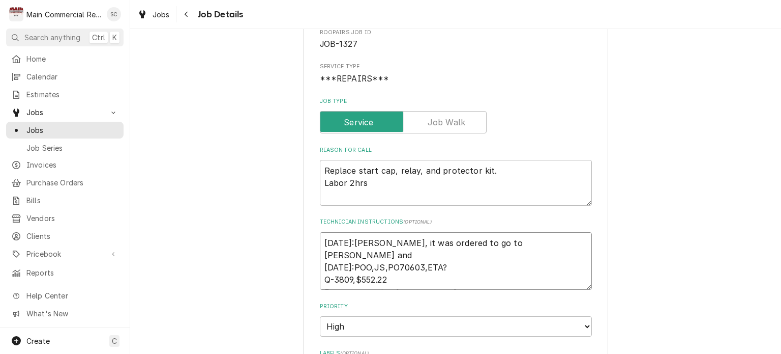
type textarea "x"
type textarea "9/4/25:Per Vince, it was ordered to go to Brandon an 8/28/25:POO,JS,PO70603,ETA…"
type textarea "x"
type textarea "9/4/25:Per Vince, it was ordered to go to Brandon a 8/28/25:POO,JS,PO70603,ETA?…"
type textarea "x"
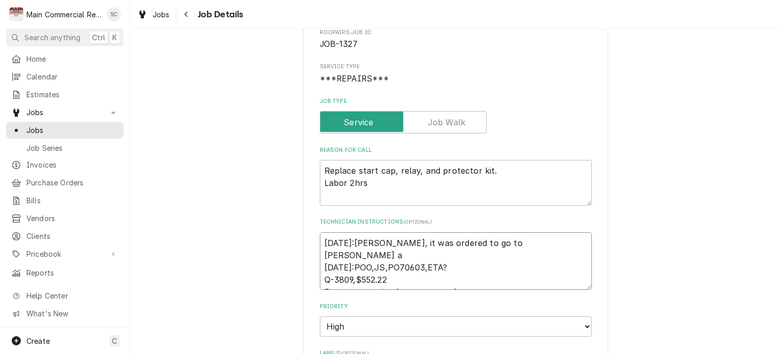
type textarea "9/4/25:Per Vince, it was ordered to go to Brandon 8/28/25:POO,JS,PO70603,ETA? Q…"
type textarea "x"
type textarea "9/4/25:Per Vince, it was ordered to go to Brandon 8/28/25:POO,JS,PO70603,ETA? Q…"
type textarea "x"
type textarea "9/4/25:Per Vince, it was ordered to go to Brandon? 8/28/25:POO,JS,PO70603,ETA? …"
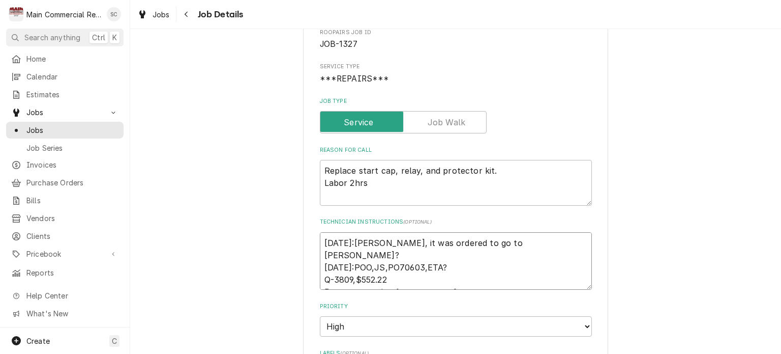
type textarea "x"
type textarea "9/4/25:Per Vince, it was ordered to go to Brandon? 8/28/25:POO,JS,PO70603,ETA? …"
type textarea "x"
type textarea "9/4/25:Per Vince, it was ordered to go to Brandon? H 8/28/25:POO,JS,PO70603,ETA…"
type textarea "x"
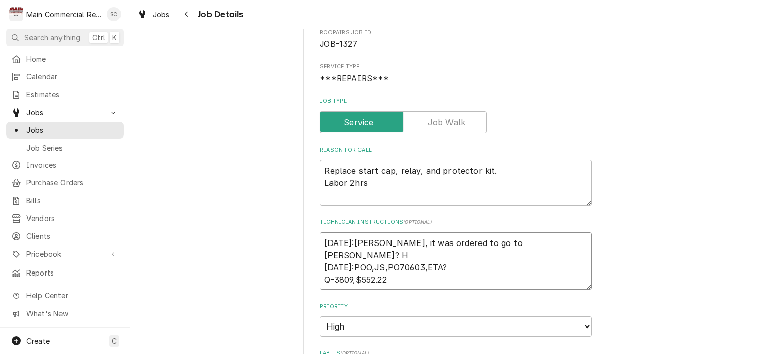
type textarea "9/4/25:Per Vince, it was ordered to go to Brandon? He 8/28/25:POO,JS,PO70603,ET…"
type textarea "x"
type textarea "9/4/25:Per Vince, it was ordered to go to Brandon? He 8/28/25:POO,JS,PO70603,ET…"
type textarea "x"
type textarea "9/4/25:Per Vince, it was ordered to go to Brandon? He i 8/28/25:POO,JS,PO70603,…"
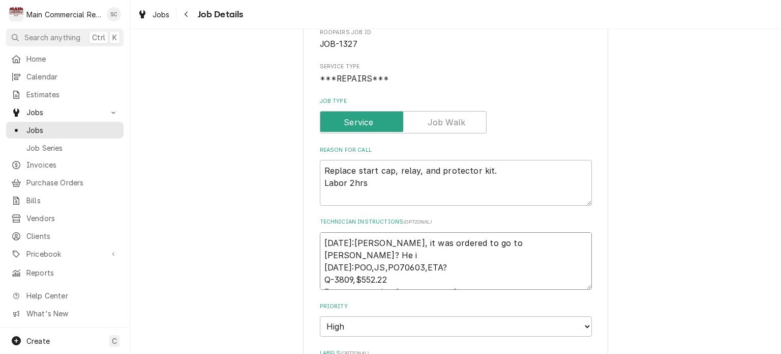
type textarea "x"
type textarea "9/4/25:Per Vince, it was ordered to go to Brandon? He is 8/28/25:POO,JS,PO70603…"
type textarea "x"
type textarea "9/4/25:Per Vince, it was ordered to go to Brandon? He is 8/28/25:POO,JS,PO70603…"
type textarea "x"
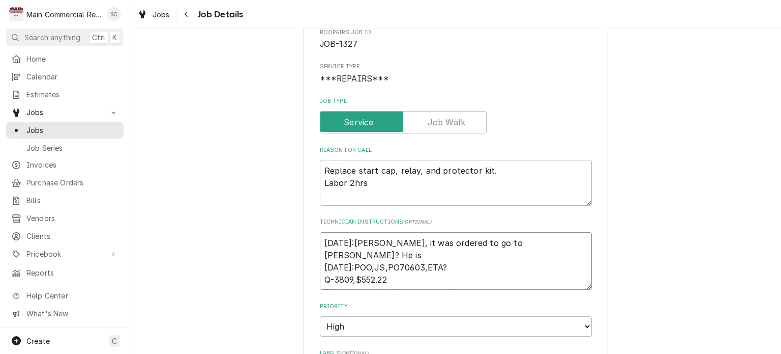
type textarea "9/4/25:Per Vince, it was ordered to go to Brandon? He is l 8/28/25:POO,JS,PO706…"
type textarea "x"
type textarea "9/4/25:Per Vince, it was ordered to go to Brandon? He is lo 8/28/25:POO,JS,PO70…"
type textarea "x"
type textarea "9/4/25:Per Vince, it was ordered to go to Brandon? He is loo 8/28/25:POO,JS,PO7…"
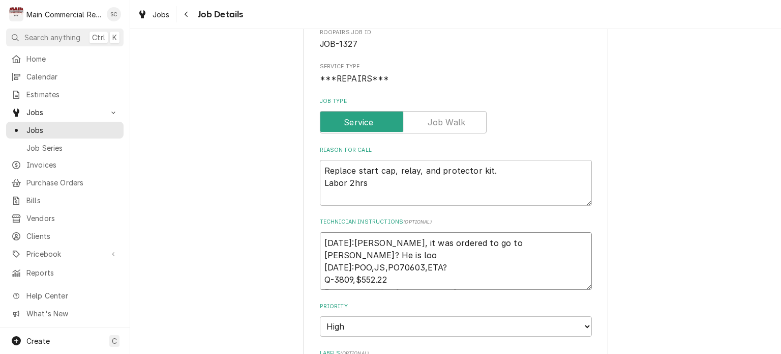
type textarea "x"
type textarea "9/4/25:Per Vince, it was ordered to go to Brandon? He is look 8/28/25:POO,JS,PO…"
type textarea "x"
type textarea "9/4/25:Per Vince, it was ordered to go to Brandon? He is looki 8/28/25:POO,JS,P…"
type textarea "x"
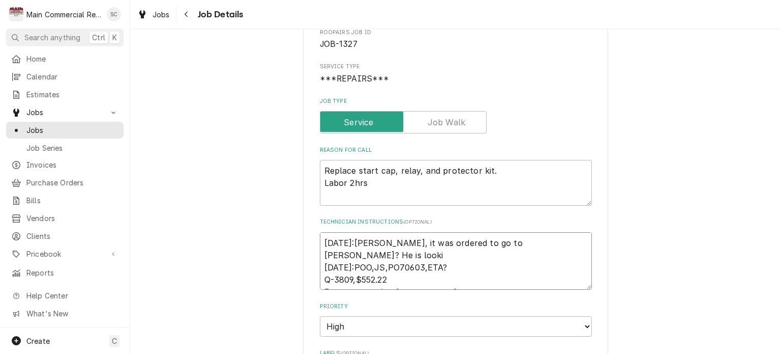
type textarea "9/4/25:Per Vince, it was ordered to go to Brandon? He is lookin 8/28/25:POO,JS,…"
type textarea "x"
type textarea "9/4/25:Per Vince, it was ordered to go to Brandon? He is looking 8/28/25:POO,JS…"
type textarea "x"
type textarea "9/4/25:Per Vince, it was ordered to go to Brandon? He is looking 8/28/25:POO,JS…"
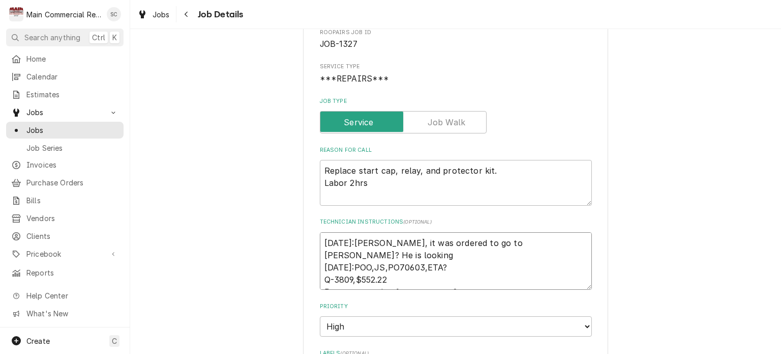
type textarea "x"
type textarea "9/4/25:Per Vince, it was ordered to go to Brandon? He is looking t 8/28/25:POO,…"
type textarea "x"
type textarea "9/4/25:Per Vince, it was ordered to go to Brandon? He is looking 8/28/25:POO,JS…"
type textarea "x"
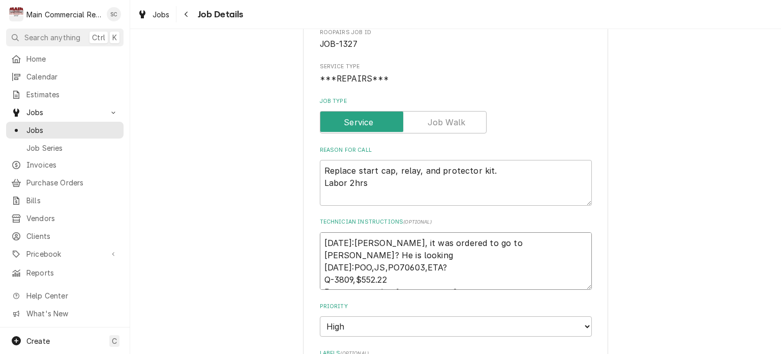
type textarea "9/4/25:Per Vince, it was ordered to go to Brandon? He is looking t 8/28/25:POO,…"
type textarea "x"
type textarea "9/4/25:Per Vince, it was ordered to go to Brandon? He is looking to 8/28/25:POO…"
type textarea "x"
type textarea "9/4/25:Per Vince, it was ordered to go to Brandon? He is looking to 8/28/25:POO…"
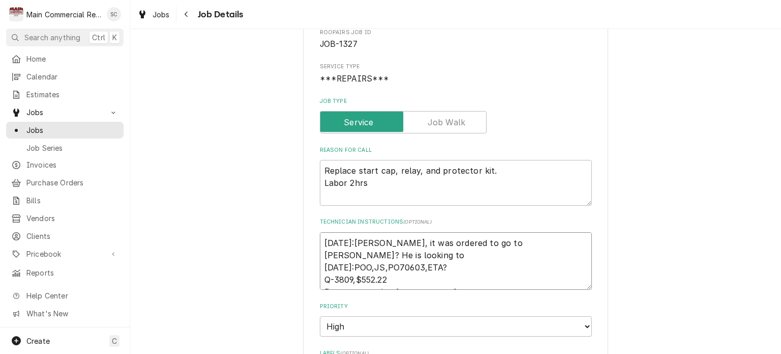
type textarea "x"
type textarea "9/4/25:Per Vince, it was ordered to go to Brandon? He is looking to s 8/28/25:P…"
type textarea "x"
type textarea "9/4/25:Per Vince, it was ordered to go to Brandon? He is looking to se 8/28/25:…"
type textarea "x"
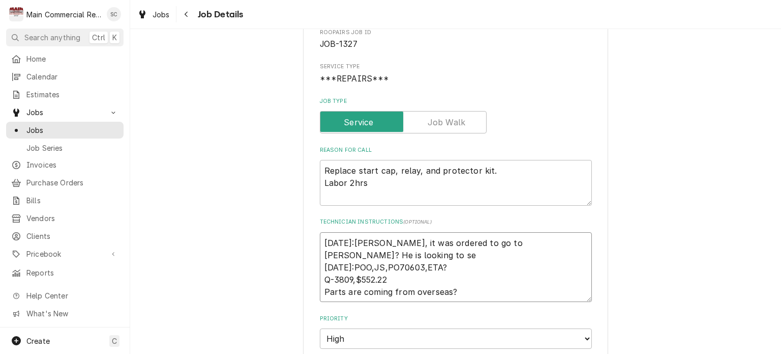
type textarea "9/4/25:Per Vince, it was ordered to go to Brandon? He is looking to see 8/28/25…"
type textarea "x"
type textarea "9/4/25:Per Vince, it was ordered to go to Brandon? He is looking to see 8/28/25…"
type textarea "x"
type textarea "9/4/25:Per Vince, it was ordered to go to Brandon? He is looking to see w 8/28/…"
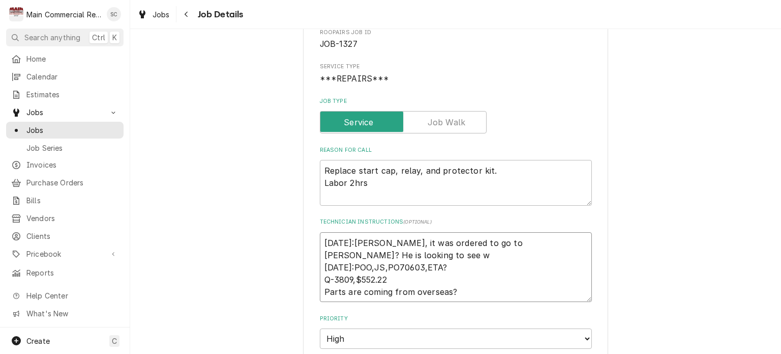
type textarea "x"
type textarea "9/4/25:Per Vince, it was ordered to go to Brandon? He is looking to see wh 8/28…"
type textarea "x"
type textarea "9/4/25:Per Vince, it was ordered to go to Brandon? He is looking to see why 8/2…"
type textarea "x"
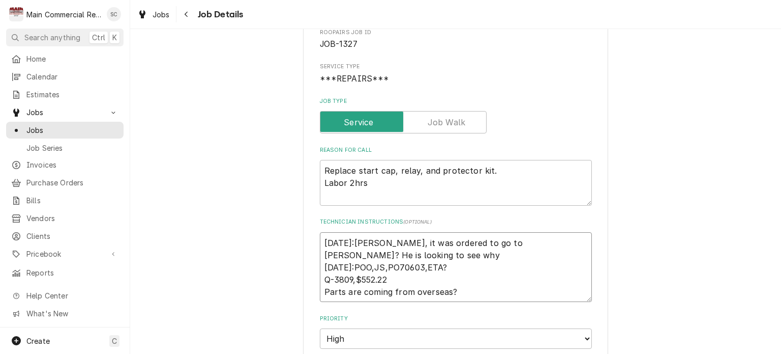
type textarea "9/4/25:Per Vince, it was ordered to go to Brandon? He is looking to see why 8/2…"
type textarea "x"
type textarea "9/4/25:Per Vince, it was ordered to go to Brandon? He is looking to see why a 8…"
type textarea "x"
type textarea "9/4/25:Per Vince, it was ordered to go to Brandon? He is looking to see why an …"
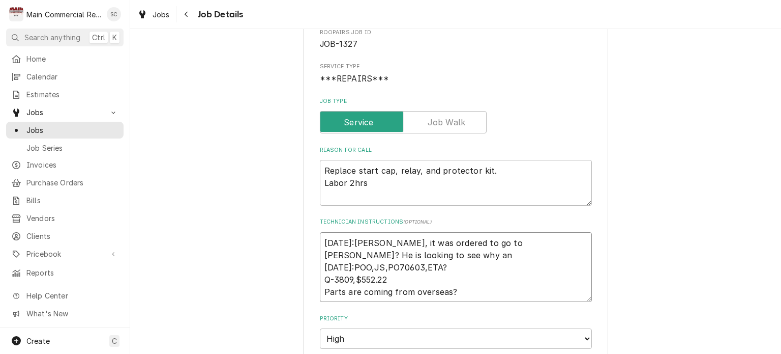
type textarea "x"
type textarea "9/4/25:Per Vince, it was ordered to go to Brandon? He is looking to see why and…"
type textarea "x"
type textarea "9/4/25:Per Vince, it was ordered to go to Brandon? He is looking to see why and…"
type textarea "x"
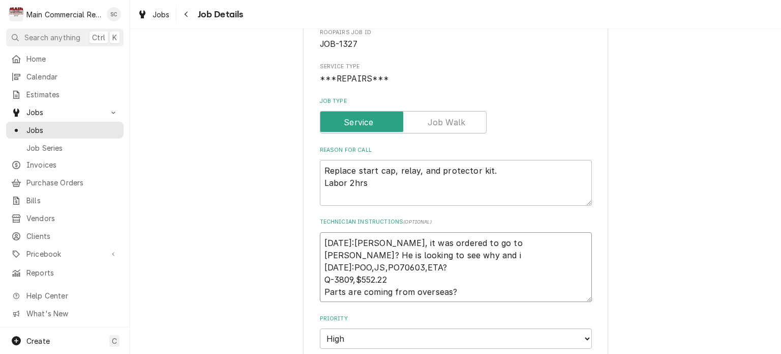
type textarea "9/4/25:Per Vince, it was ordered to go to Brandon? He is looking to see why and…"
type textarea "x"
type textarea "9/4/25:Per Vince, it was ordered to go to Brandon? He is looking to see why and…"
type textarea "x"
type textarea "9/4/25:Per Vince, it was ordered to go to Brandon? He is looking to see why and…"
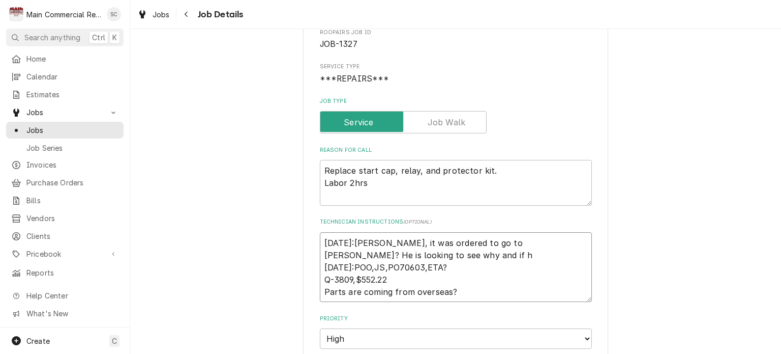
type textarea "x"
type textarea "9/4/25:Per Vince, it was ordered to go to Brandon? He is looking to see why and…"
type textarea "x"
type textarea "9/4/25:Per Vince, it was ordered to go to Brandon? He is looking to see why and…"
type textarea "x"
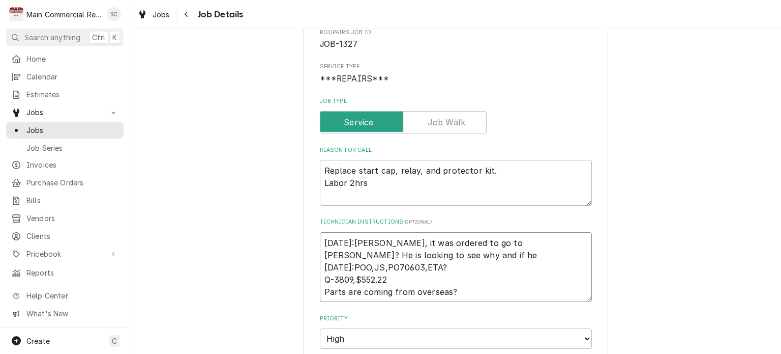
type textarea "9/4/25:Per Vince, it was ordered to go to Brandon? He is looking to see why and…"
type textarea "x"
type textarea "9/4/25:Per Vince, it was ordered to go to Brandon? He is looking to see why and…"
type textarea "x"
type textarea "9/4/25:Per Vince, it was ordered to go to Brandon? He is looking to see why and…"
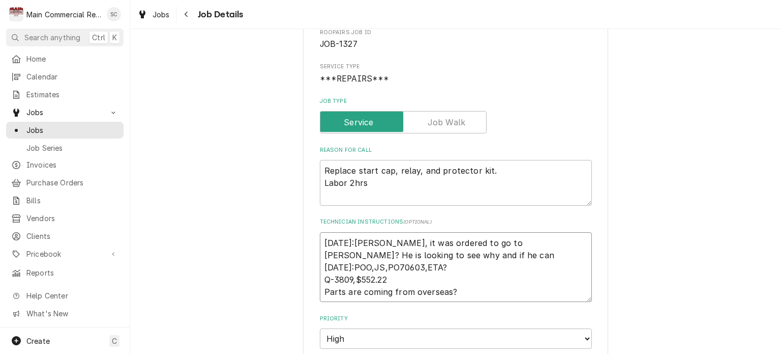
type textarea "x"
type textarea "9/4/25:Per Vince, it was ordered to go to Brandon? He is looking to see why and…"
type textarea "x"
type textarea "9/4/25:Per Vince, it was ordered to go to Brandon? He is looking to see why and…"
type textarea "x"
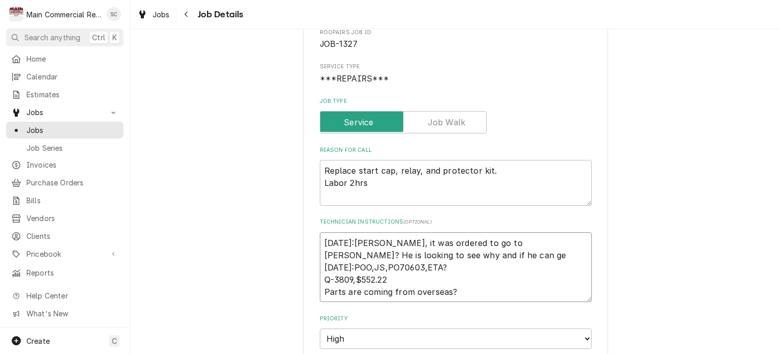
type textarea "9/4/25:Per Vince, it was ordered to go to Brandon? He is looking to see why and…"
type textarea "x"
type textarea "9/4/25:Per Vince, it was ordered to go to Brandon? He is looking to see why and…"
type textarea "x"
type textarea "9/4/25:Per Vince, it was ordered to go to Brandon? He is looking to see why and…"
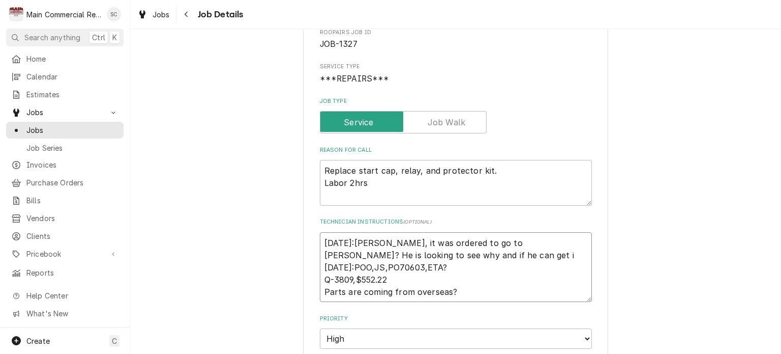
type textarea "x"
type textarea "9/4/25:Per Vince, it was ordered to go to Brandon? He is looking to see why and…"
type textarea "x"
type textarea "9/4/25:Per Vince, it was ordered to go to Brandon? He is looking to see why and…"
type textarea "x"
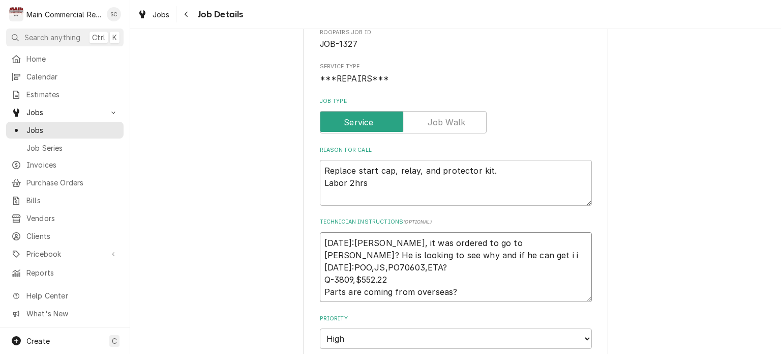
type textarea "9/4/25:Per Vince, it was ordered to go to Brandon? He is looking to see why and…"
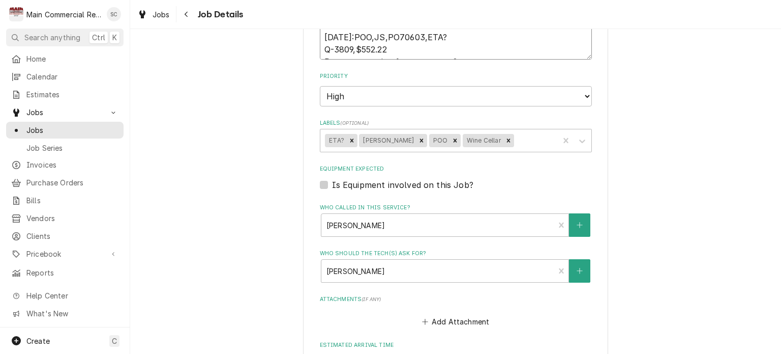
scroll to position [534, 0]
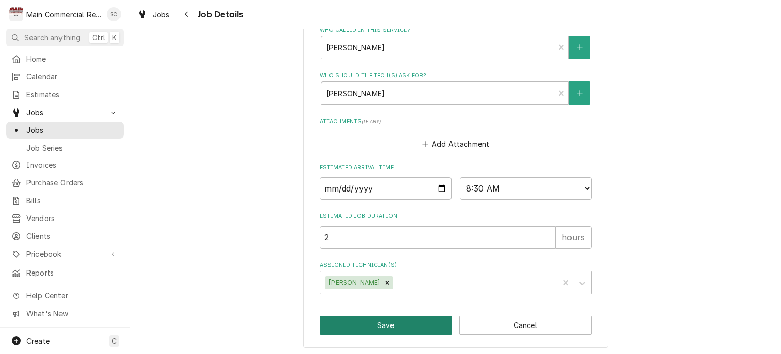
click at [376, 325] on button "Save" at bounding box center [386, 324] width 133 height 19
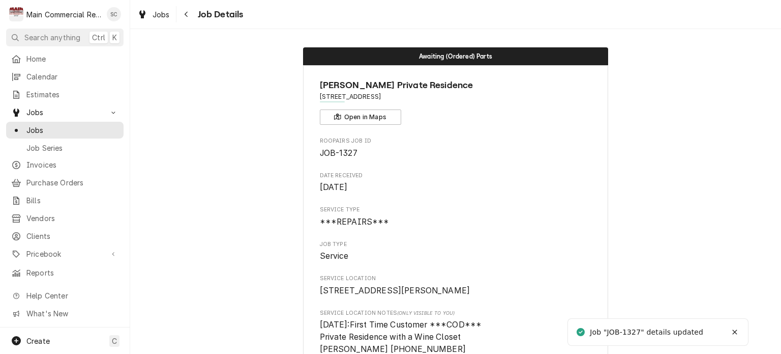
click at [190, 13] on div "Navigate back" at bounding box center [187, 14] width 10 height 10
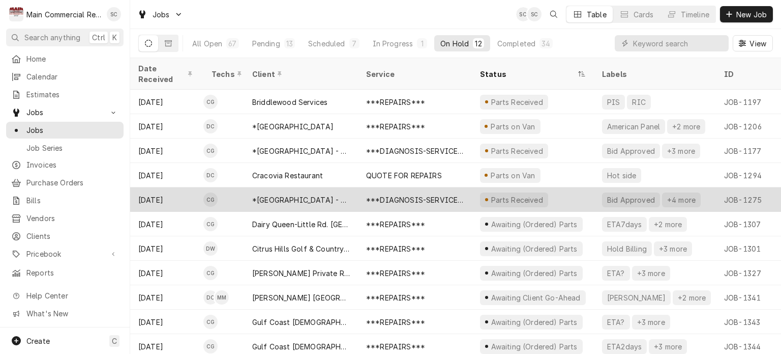
scroll to position [24, 0]
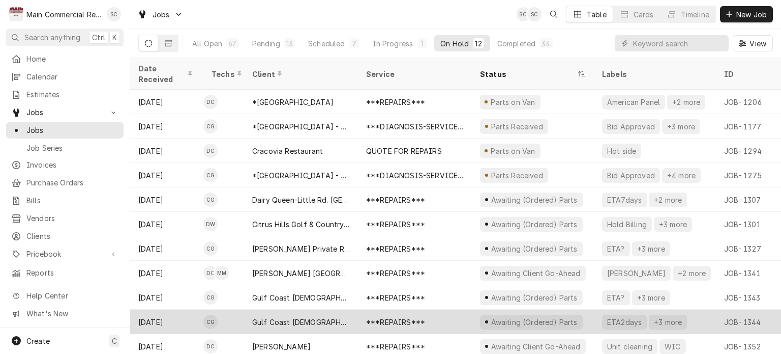
click at [336, 316] on div "Gulf Coast [DEMOGRAPHIC_DATA] Family Services (Holiday)" at bounding box center [301, 321] width 98 height 11
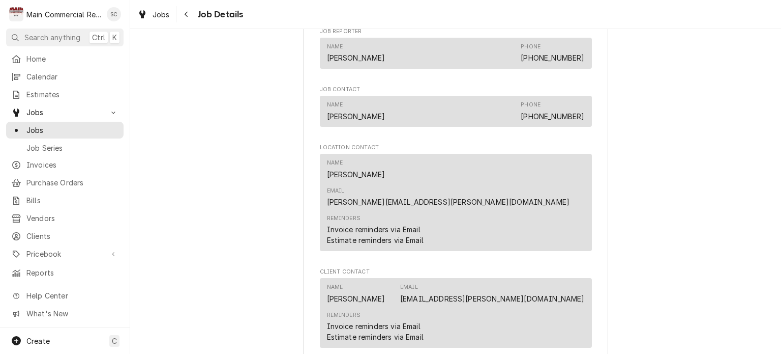
scroll to position [1068, 0]
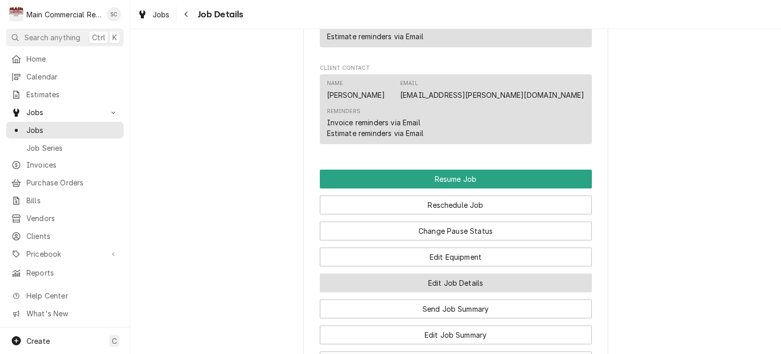
click at [415, 273] on button "Edit Job Details" at bounding box center [456, 282] width 272 height 19
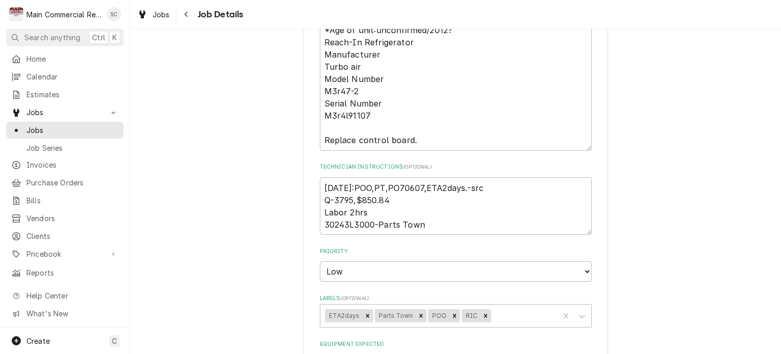
scroll to position [305, 0]
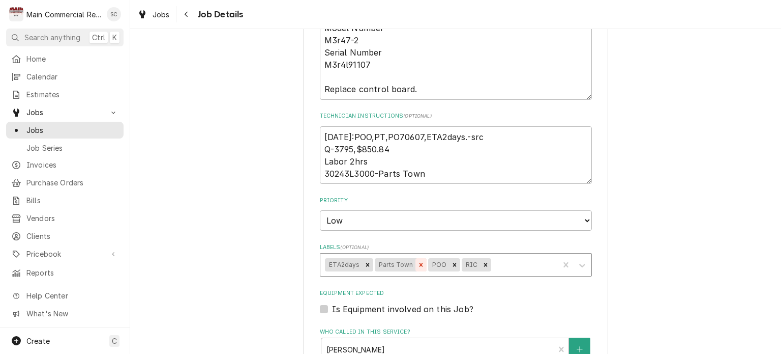
click at [364, 263] on icon "Remove ETA2days" at bounding box center [367, 264] width 7 height 7
click at [368, 263] on icon "Remove Parts Town" at bounding box center [371, 264] width 7 height 7
click at [349, 263] on icon "Remove POO" at bounding box center [351, 265] width 4 height 4
type textarea "x"
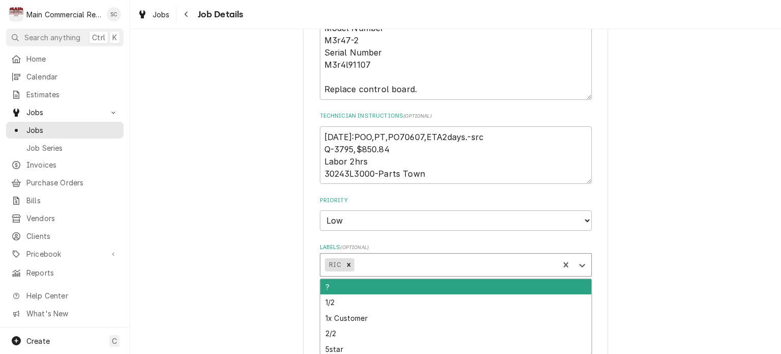
click at [398, 263] on div "Labels" at bounding box center [455, 264] width 198 height 18
type input "PIS"
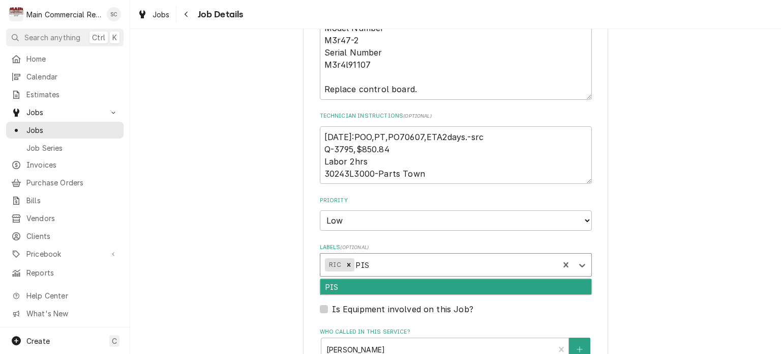
click at [435, 286] on div "PIS" at bounding box center [455, 287] width 271 height 16
type textarea "x"
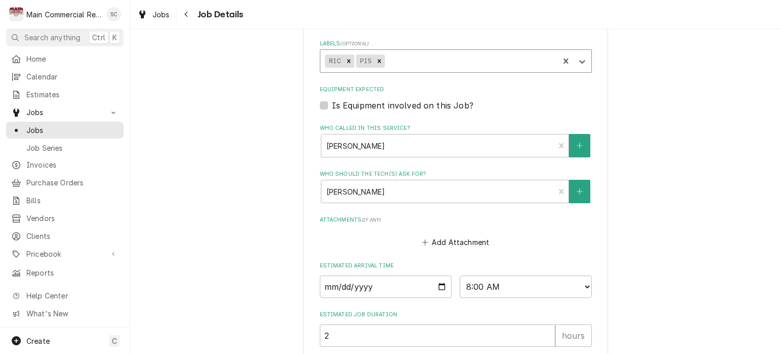
scroll to position [607, 0]
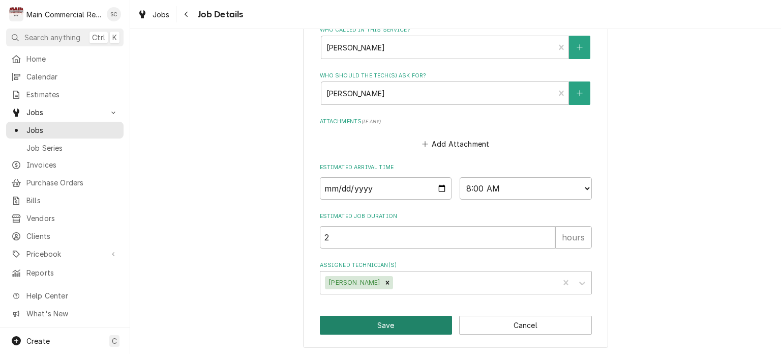
click at [421, 319] on button "Save" at bounding box center [386, 324] width 133 height 19
type textarea "x"
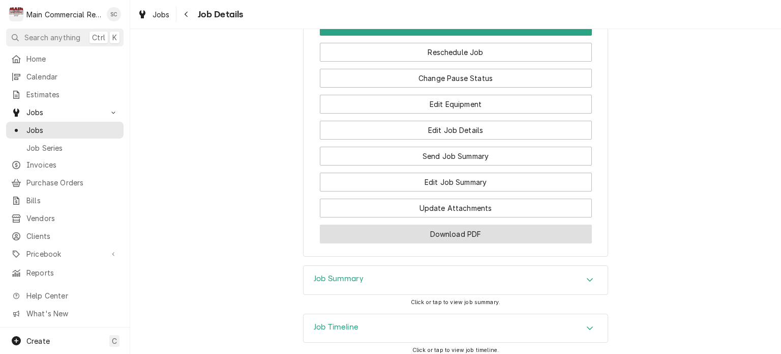
scroll to position [1068, 0]
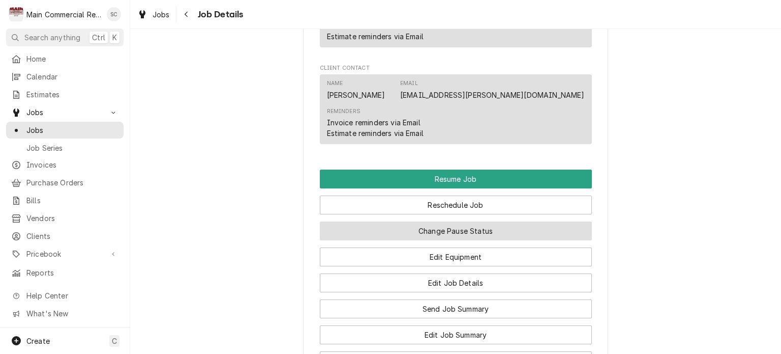
click at [477, 221] on button "Change Pause Status" at bounding box center [456, 230] width 272 height 19
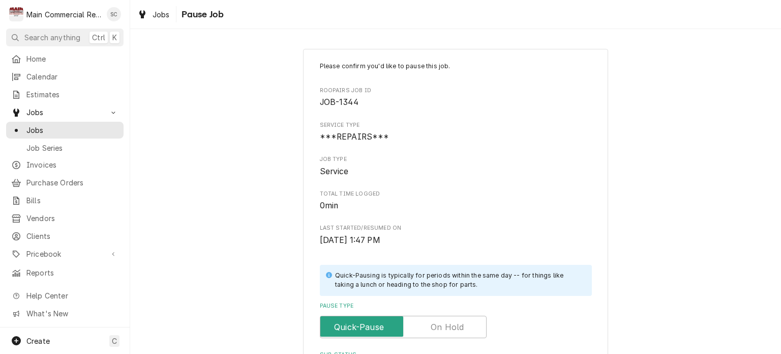
scroll to position [203, 0]
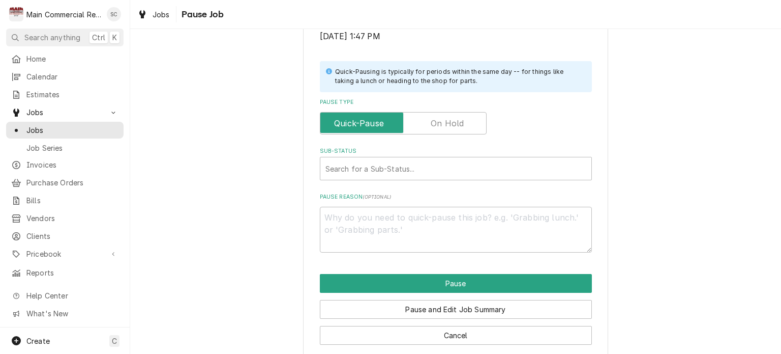
click at [444, 124] on label "Pause Type" at bounding box center [403, 123] width 167 height 22
click at [444, 124] on input "Pause Type" at bounding box center [404, 123] width 158 height 22
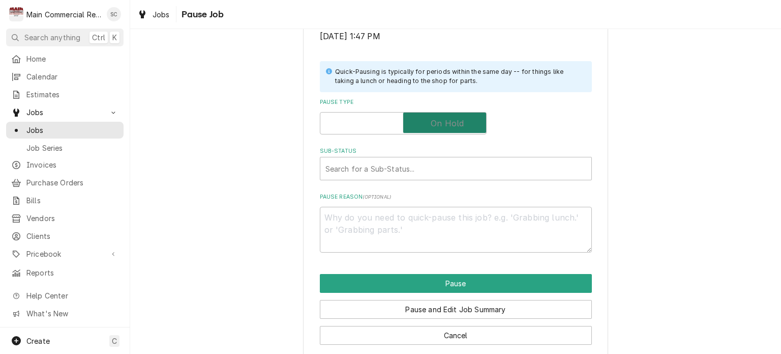
checkbox input "true"
click at [435, 169] on div "Sub-Status" at bounding box center [456, 168] width 261 height 18
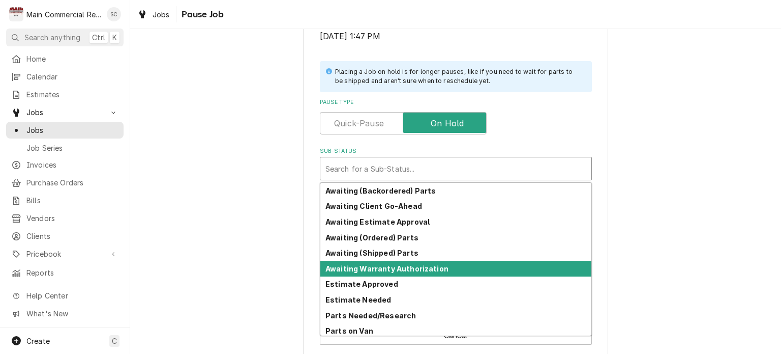
scroll to position [50, 0]
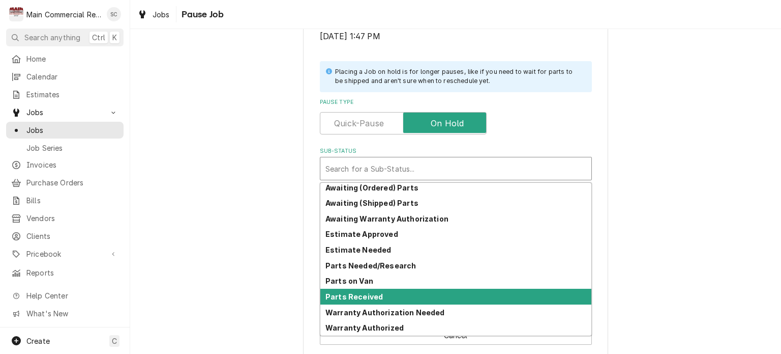
click at [370, 293] on strong "Parts Received" at bounding box center [354, 296] width 57 height 9
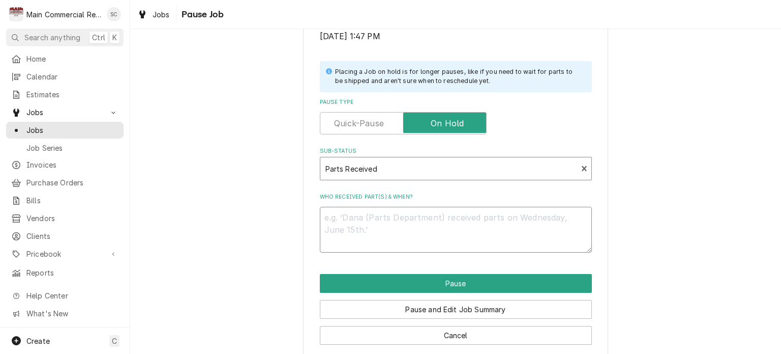
click at [383, 224] on textarea "Who received part(s) & when?" at bounding box center [456, 230] width 272 height 46
type textarea "x"
type textarea "9"
type textarea "x"
type textarea "9/"
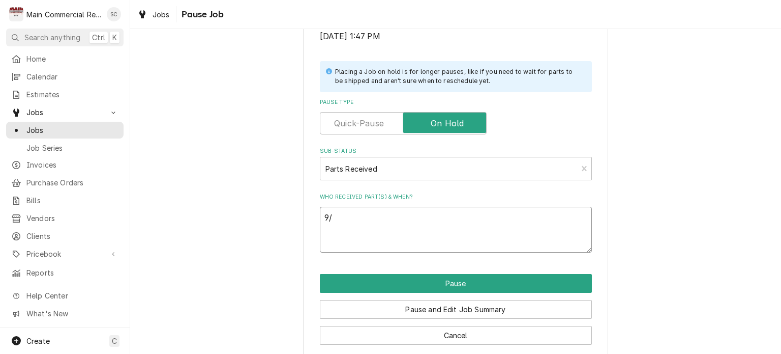
type textarea "x"
type textarea "9/4"
type textarea "x"
type textarea "9/4/"
type textarea "x"
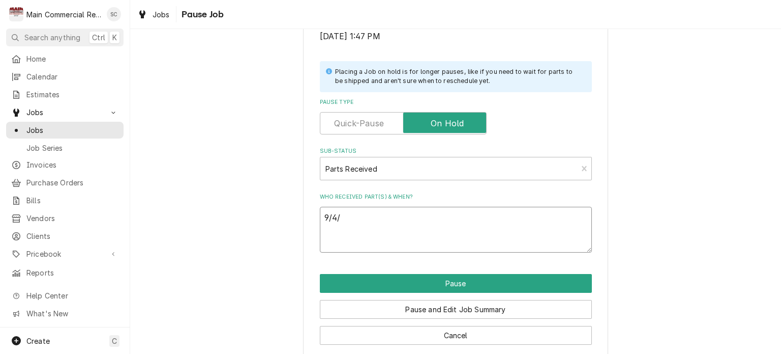
type textarea "9/4/2"
type textarea "x"
type textarea "[DATE]"
type textarea "x"
type textarea "[DATE]:"
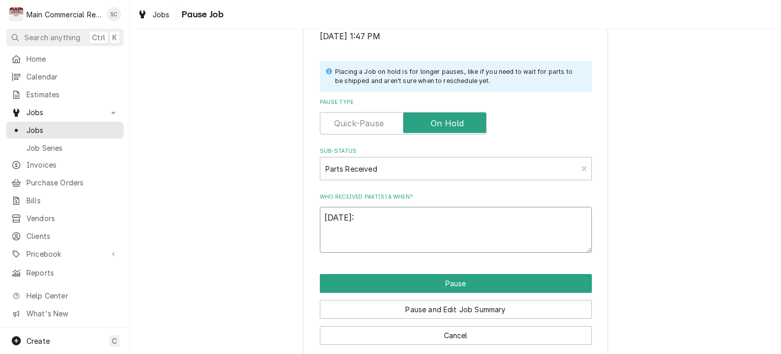
type textarea "x"
type textarea "[DATE]: L"
type textarea "x"
type textarea "[DATE]: Le"
type textarea "x"
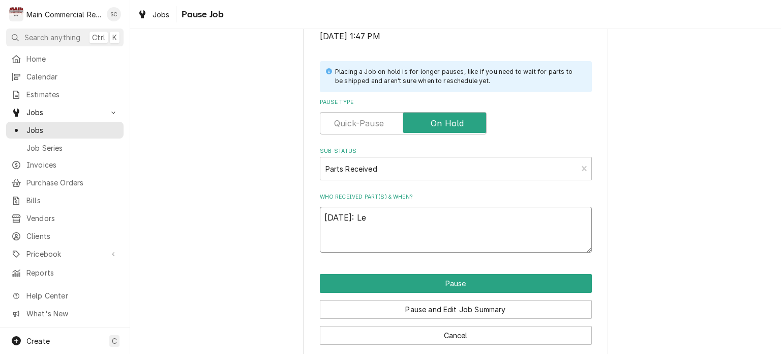
type textarea "[DATE]: Lei"
type textarea "x"
type textarea "[DATE]: Leil"
type textarea "x"
type textarea "[DATE]: Leili"
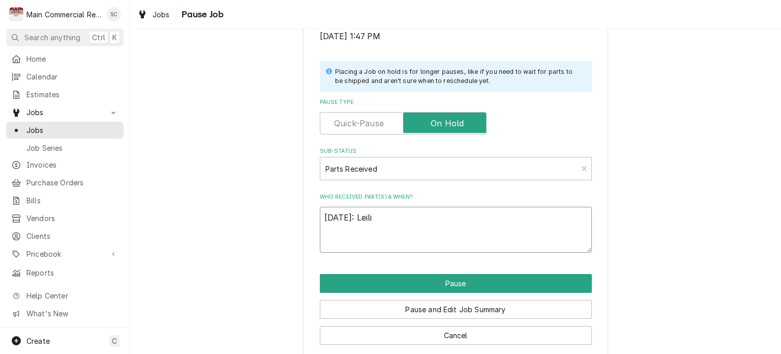
type textarea "x"
type textarea "[DATE]: Leilin"
type textarea "x"
type textarea "[DATE]: [PERSON_NAME]"
type textarea "x"
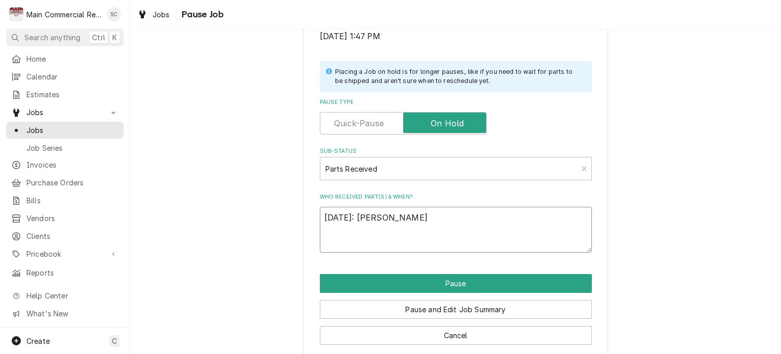
type textarea "[DATE]: [PERSON_NAME]"
type textarea "x"
type textarea "[DATE]: [PERSON_NAME]."
type textarea "x"
type textarea "[DATE]: [PERSON_NAME]."
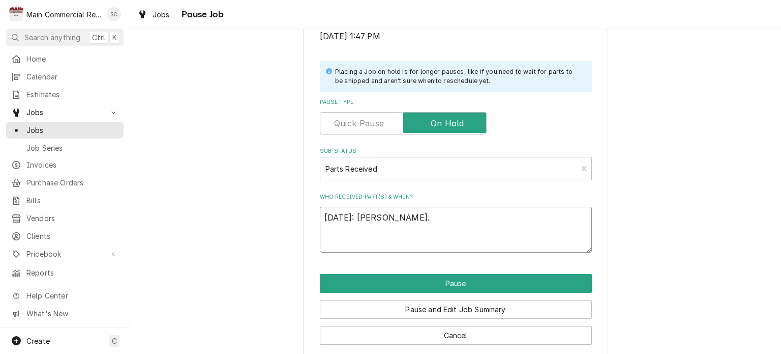
type textarea "x"
type textarea "[DATE]: [PERSON_NAME]. -"
type textarea "x"
type textarea "[DATE]: [PERSON_NAME]. -s"
type textarea "x"
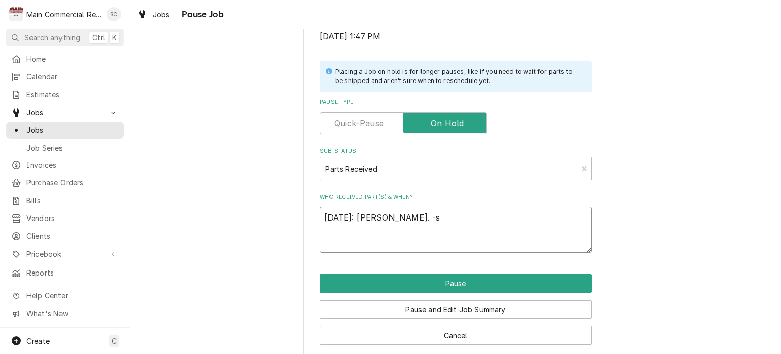
type textarea "[DATE]: [PERSON_NAME]. -sr"
type textarea "x"
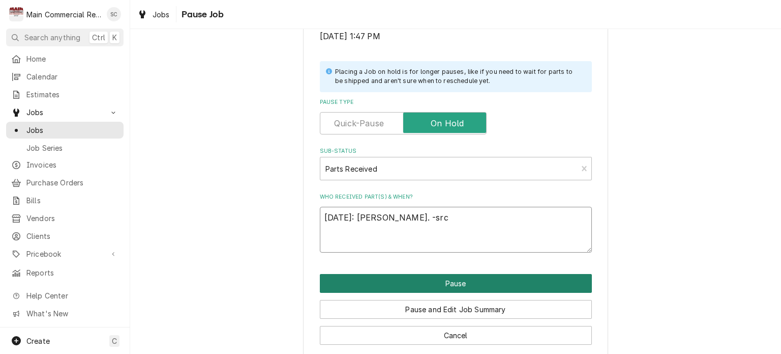
type textarea "[DATE]: [PERSON_NAME]. -src"
click at [428, 280] on button "Pause" at bounding box center [456, 283] width 272 height 19
type textarea "x"
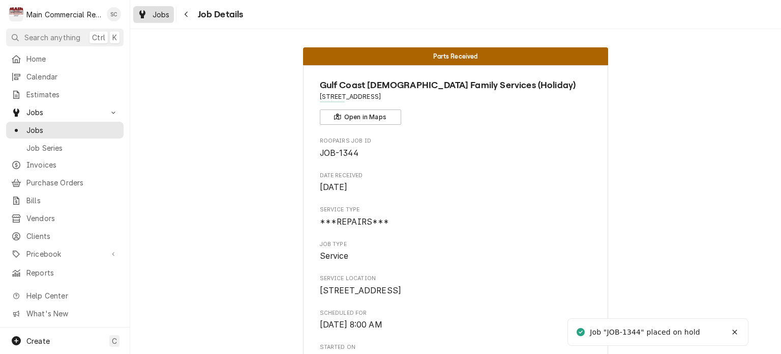
click at [156, 18] on span "Jobs" at bounding box center [161, 14] width 17 height 11
